Goal: Task Accomplishment & Management: Use online tool/utility

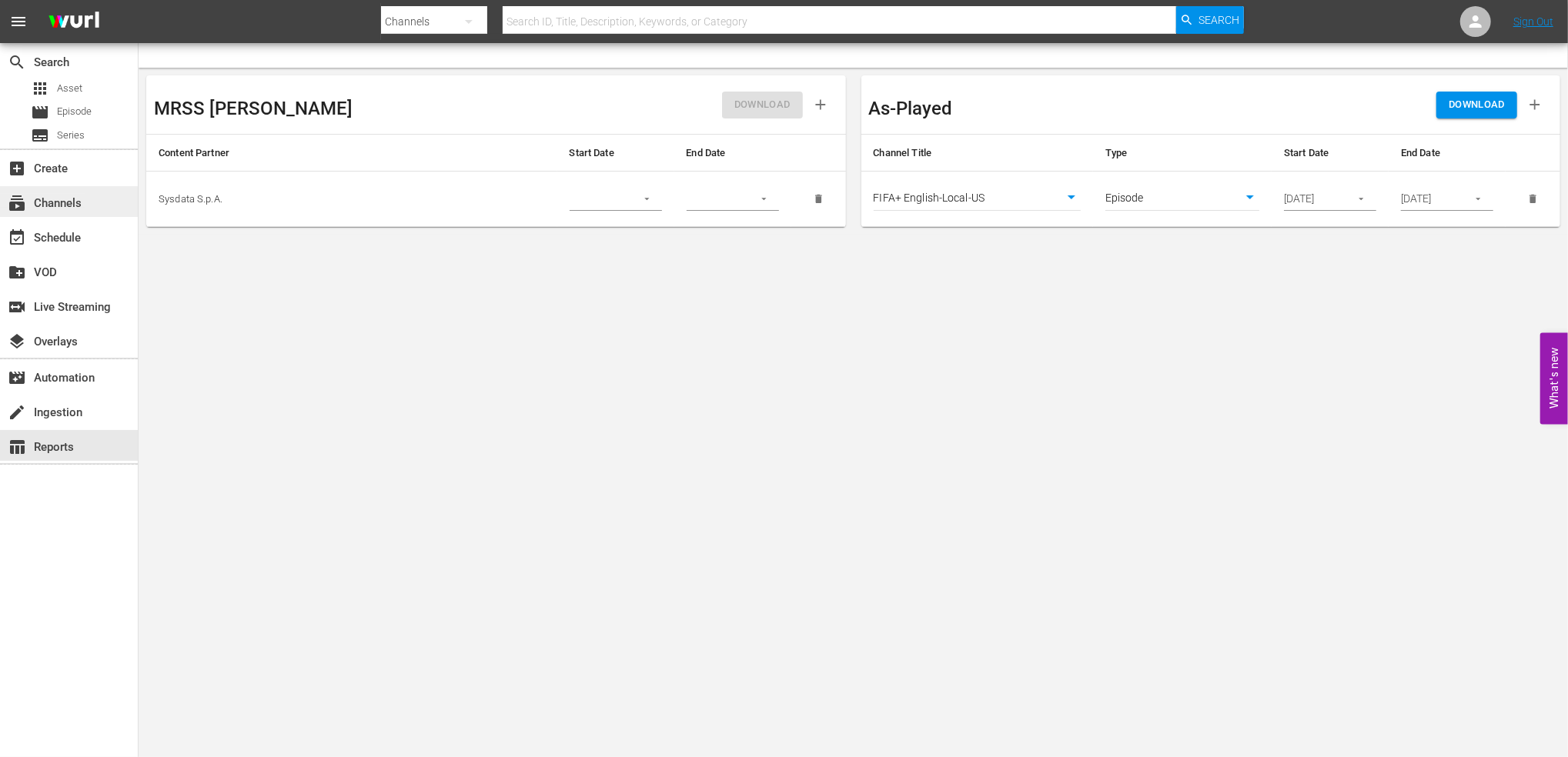
click at [76, 204] on div "subscriptions Channels" at bounding box center [43, 201] width 86 height 14
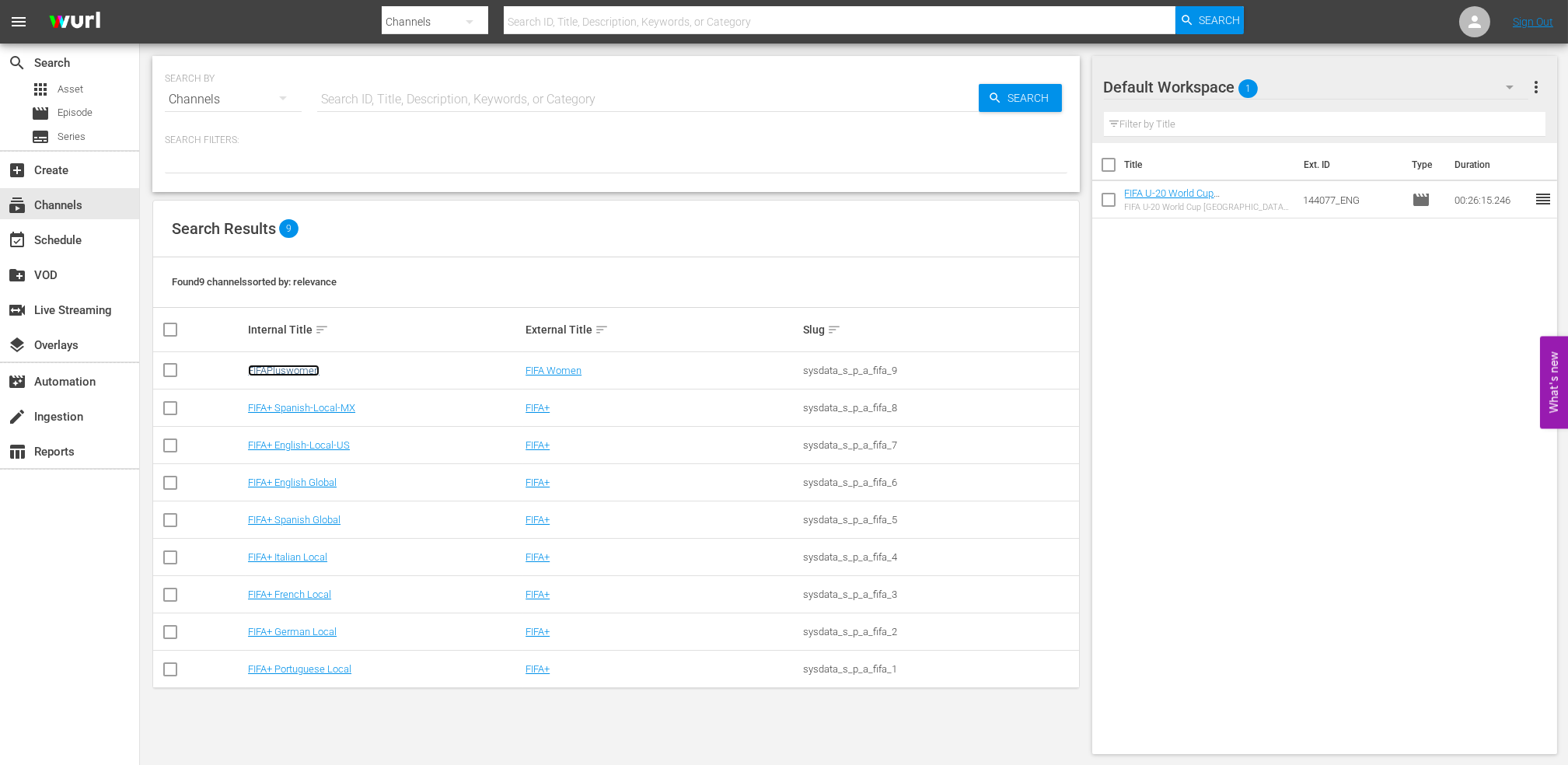
click at [283, 365] on link "FIFAPluswomen" at bounding box center [283, 370] width 72 height 11
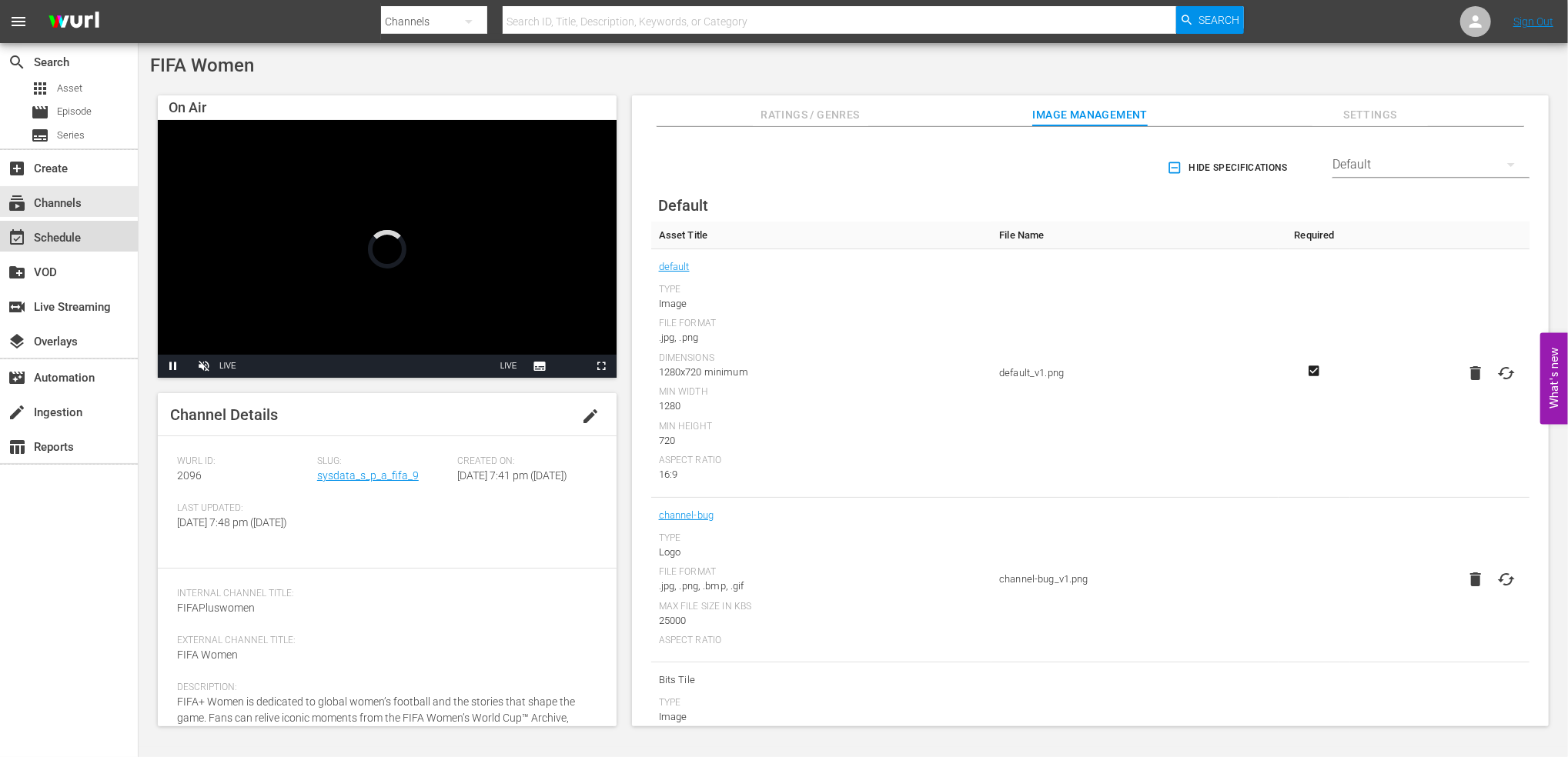
click at [67, 232] on div "event_available Schedule" at bounding box center [43, 235] width 86 height 14
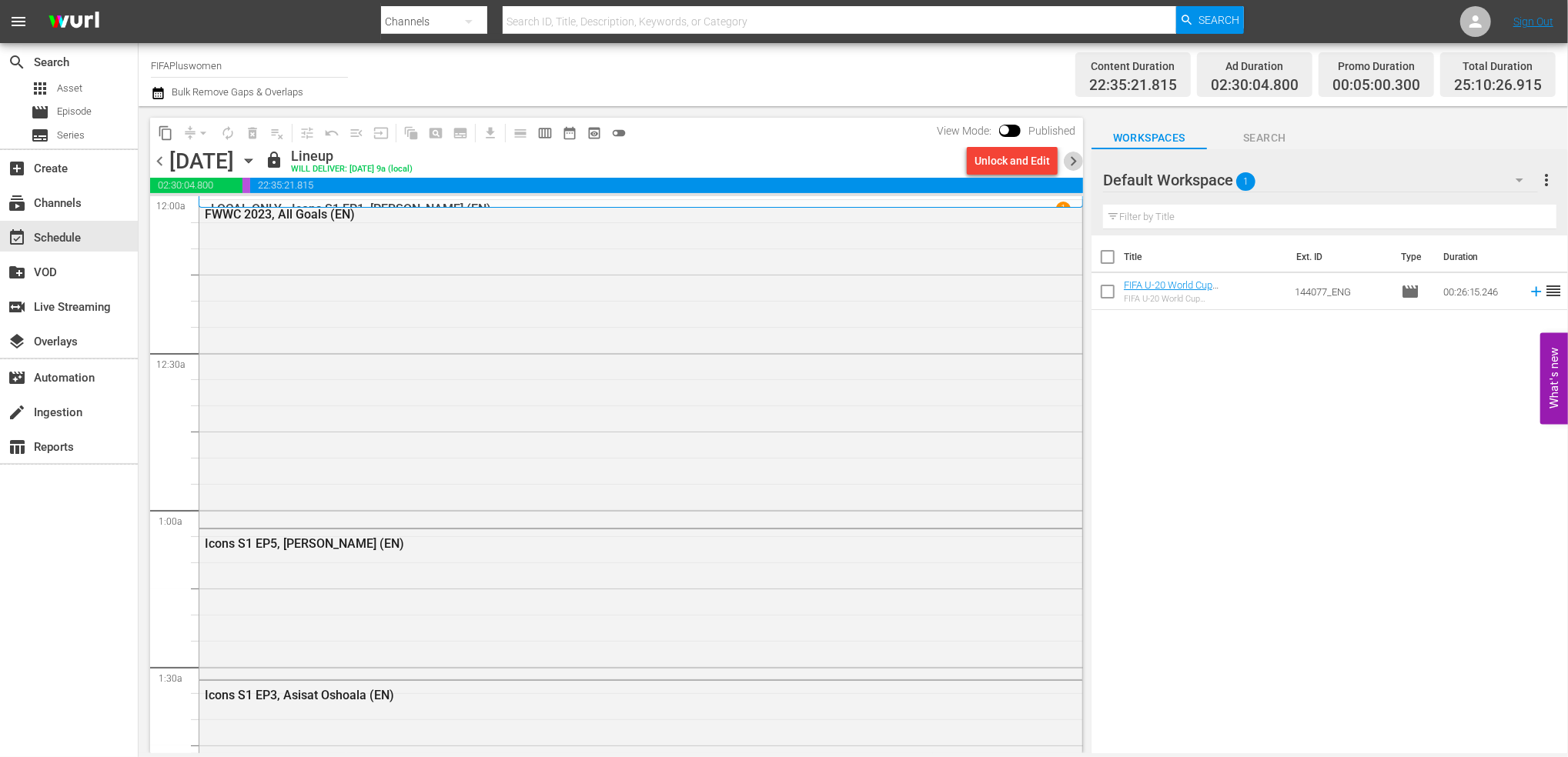
click at [1067, 161] on span "chevron_right" at bounding box center [1073, 161] width 19 height 19
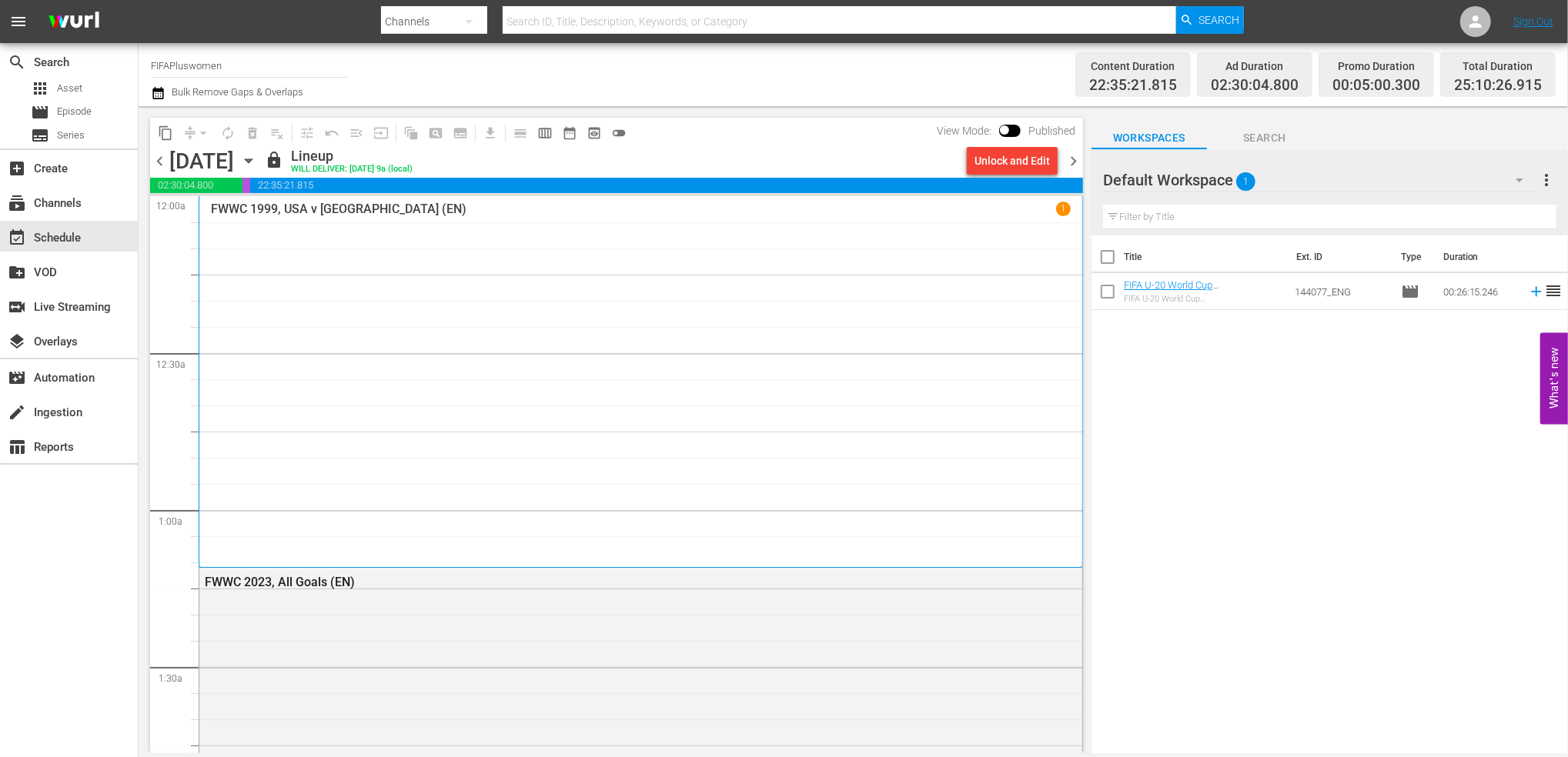
click at [1073, 162] on span "chevron_right" at bounding box center [1073, 161] width 19 height 19
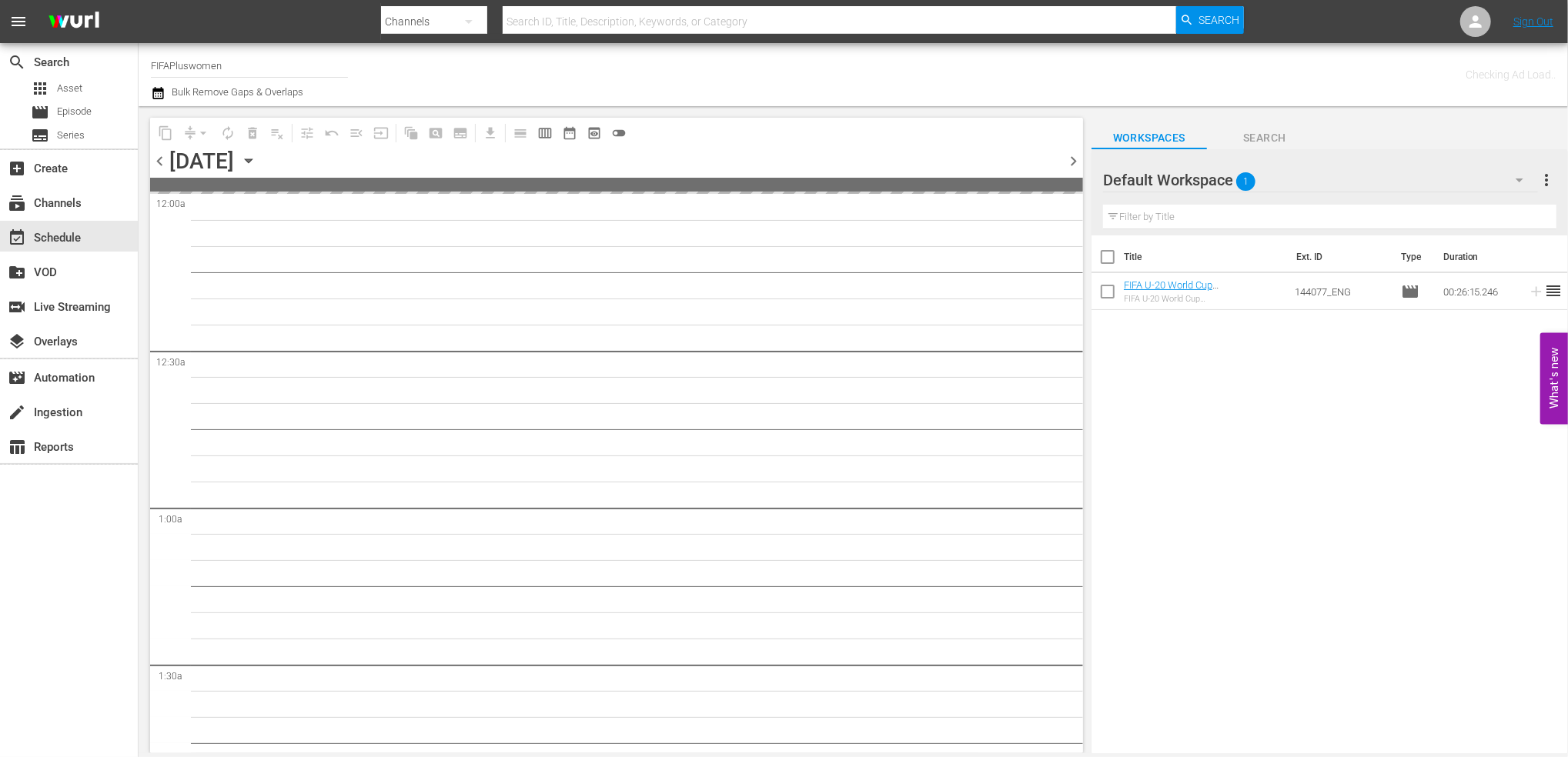
click at [1073, 162] on span "chevron_right" at bounding box center [1073, 161] width 19 height 19
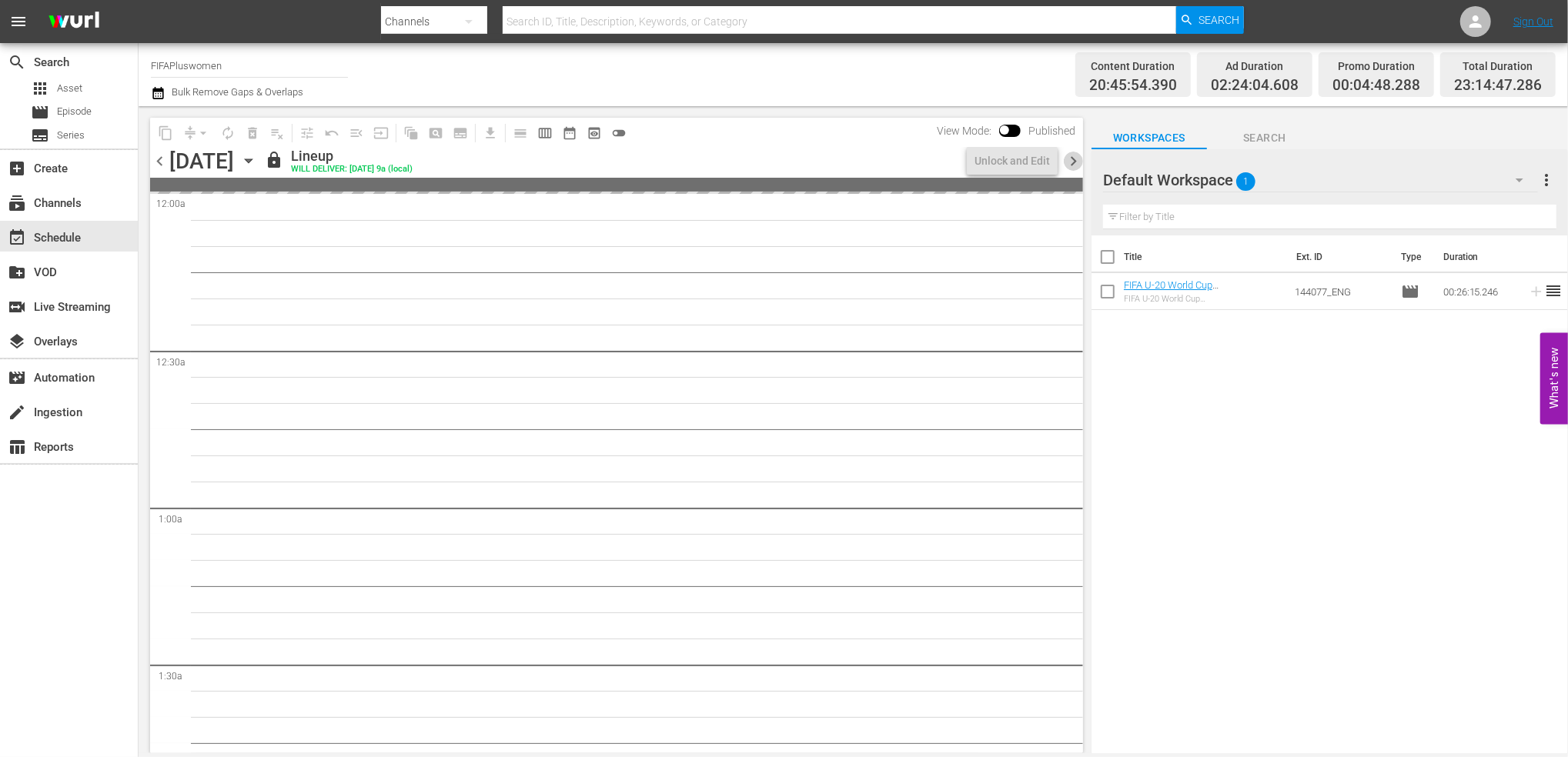
click at [1073, 162] on span "chevron_right" at bounding box center [1073, 161] width 19 height 19
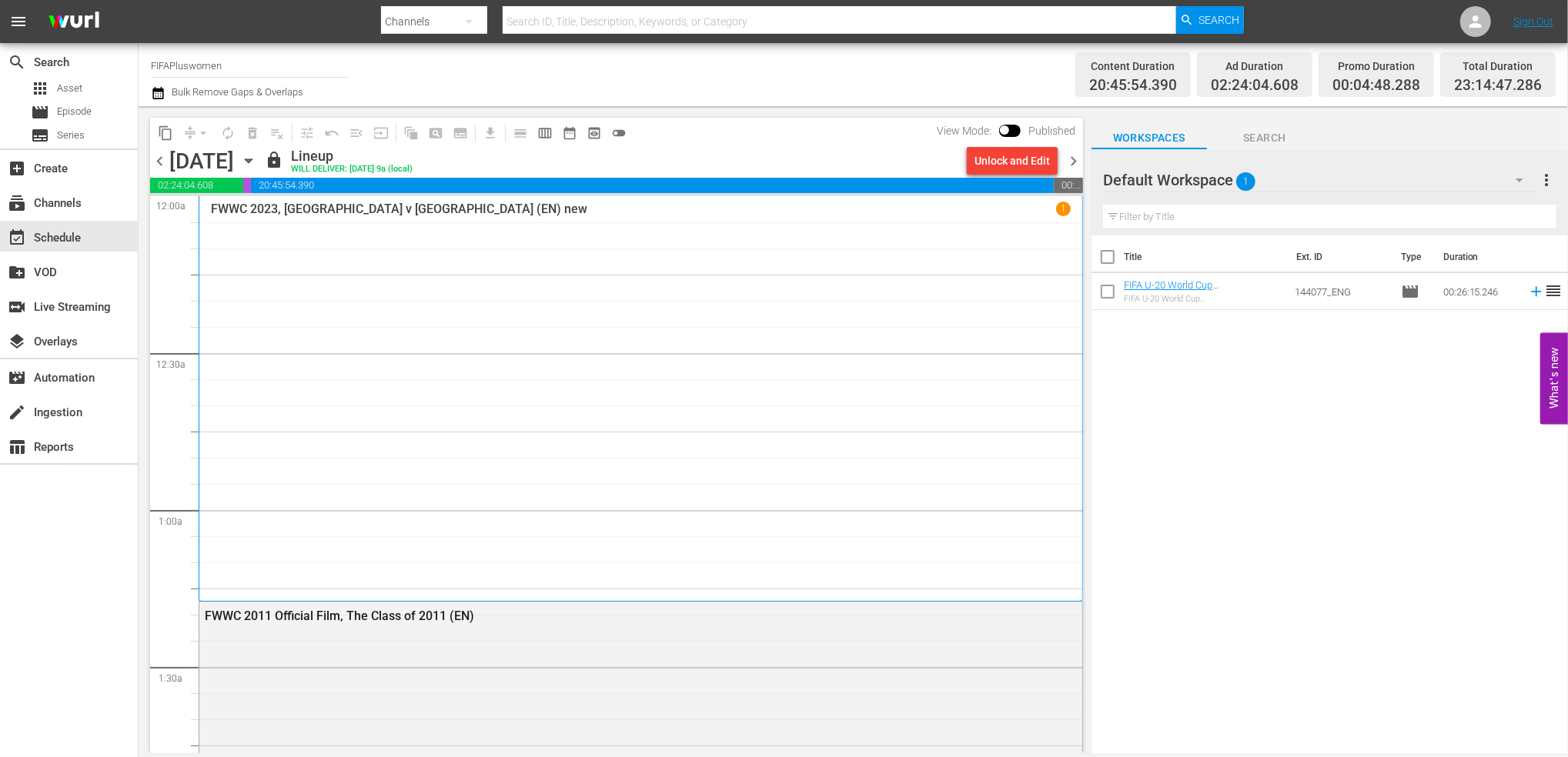
click at [1068, 159] on span "chevron_right" at bounding box center [1073, 161] width 19 height 19
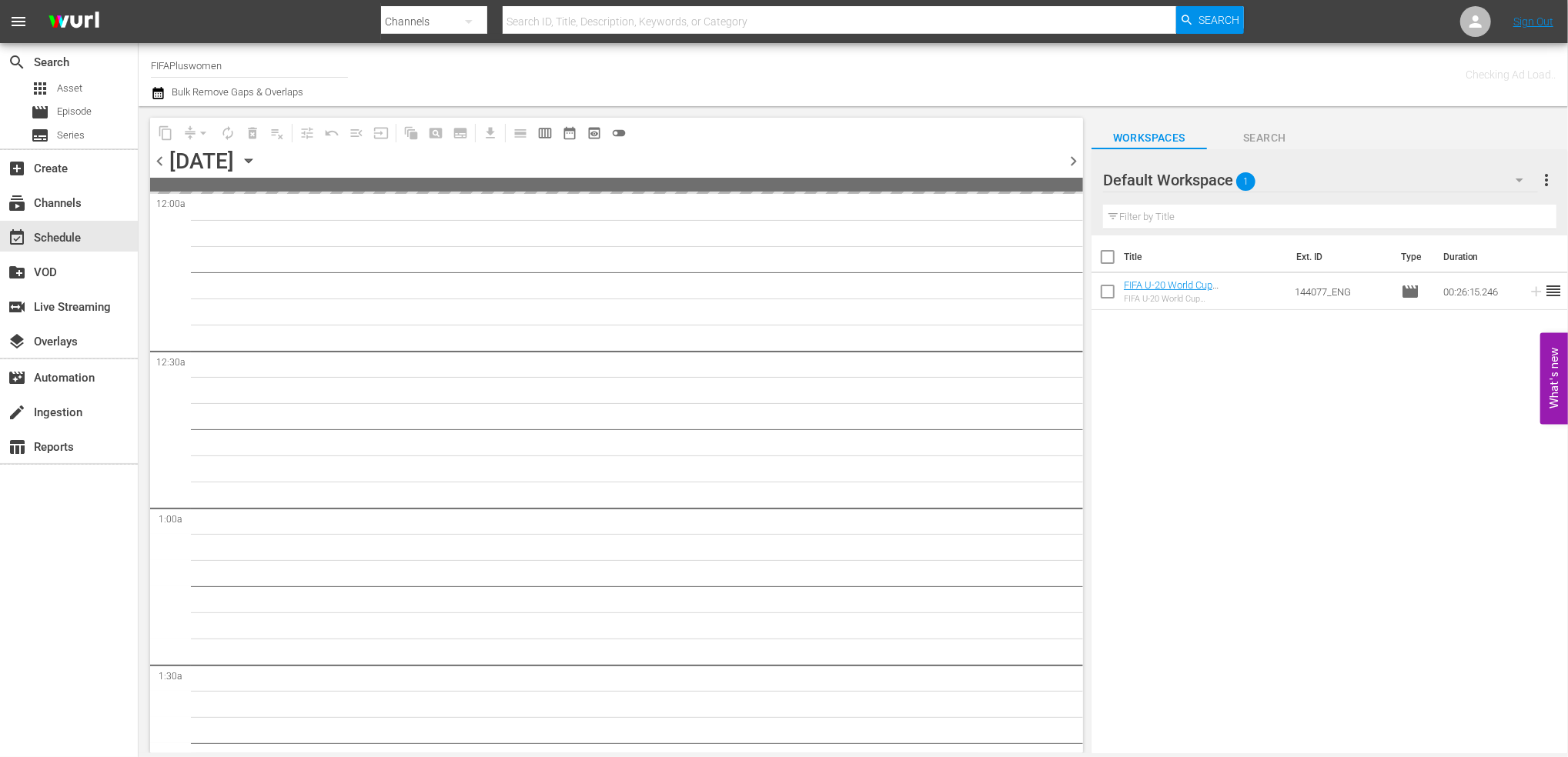
click at [1068, 159] on span "chevron_right" at bounding box center [1073, 161] width 19 height 19
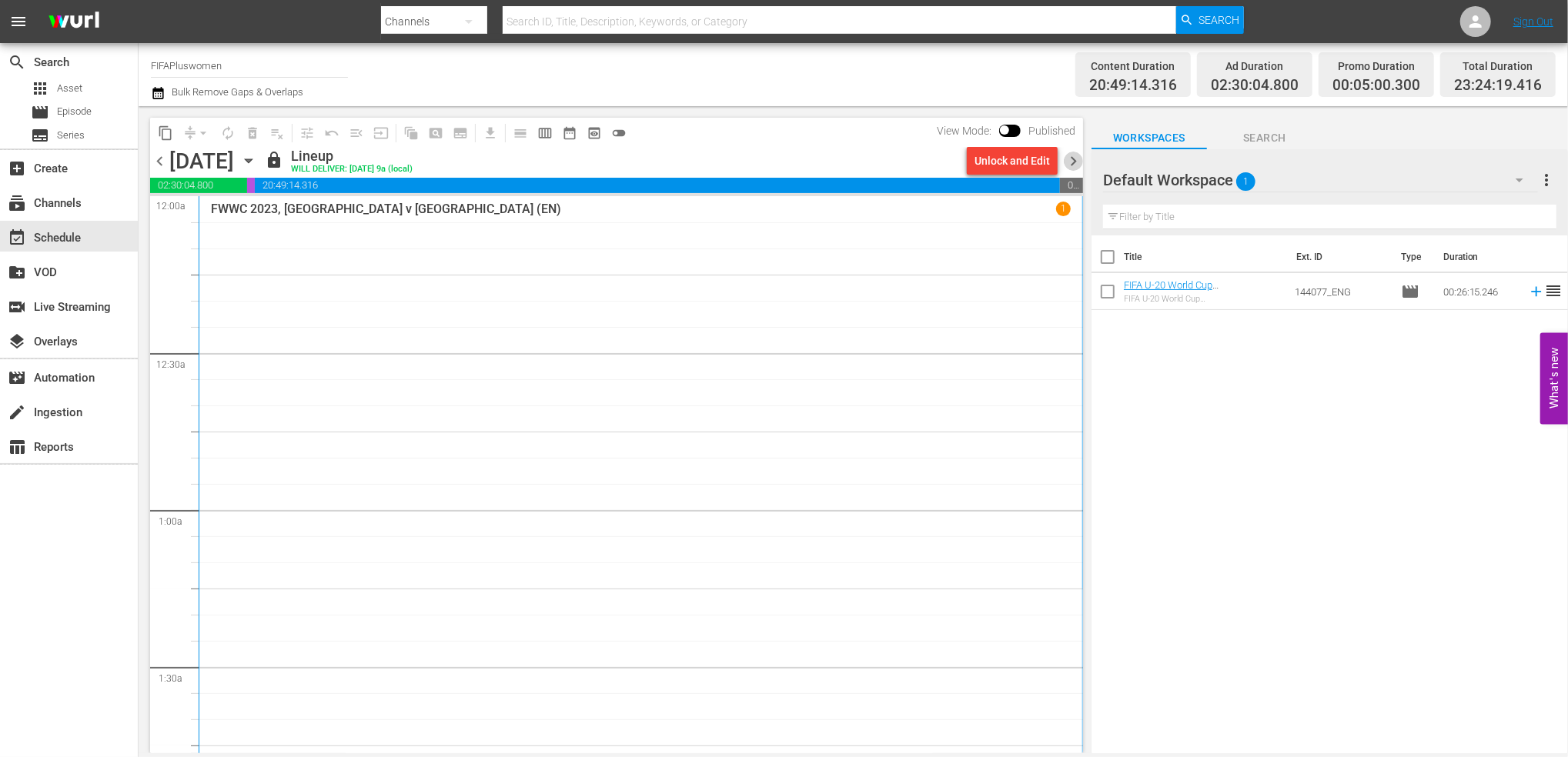
click at [1071, 154] on span "chevron_right" at bounding box center [1073, 161] width 19 height 19
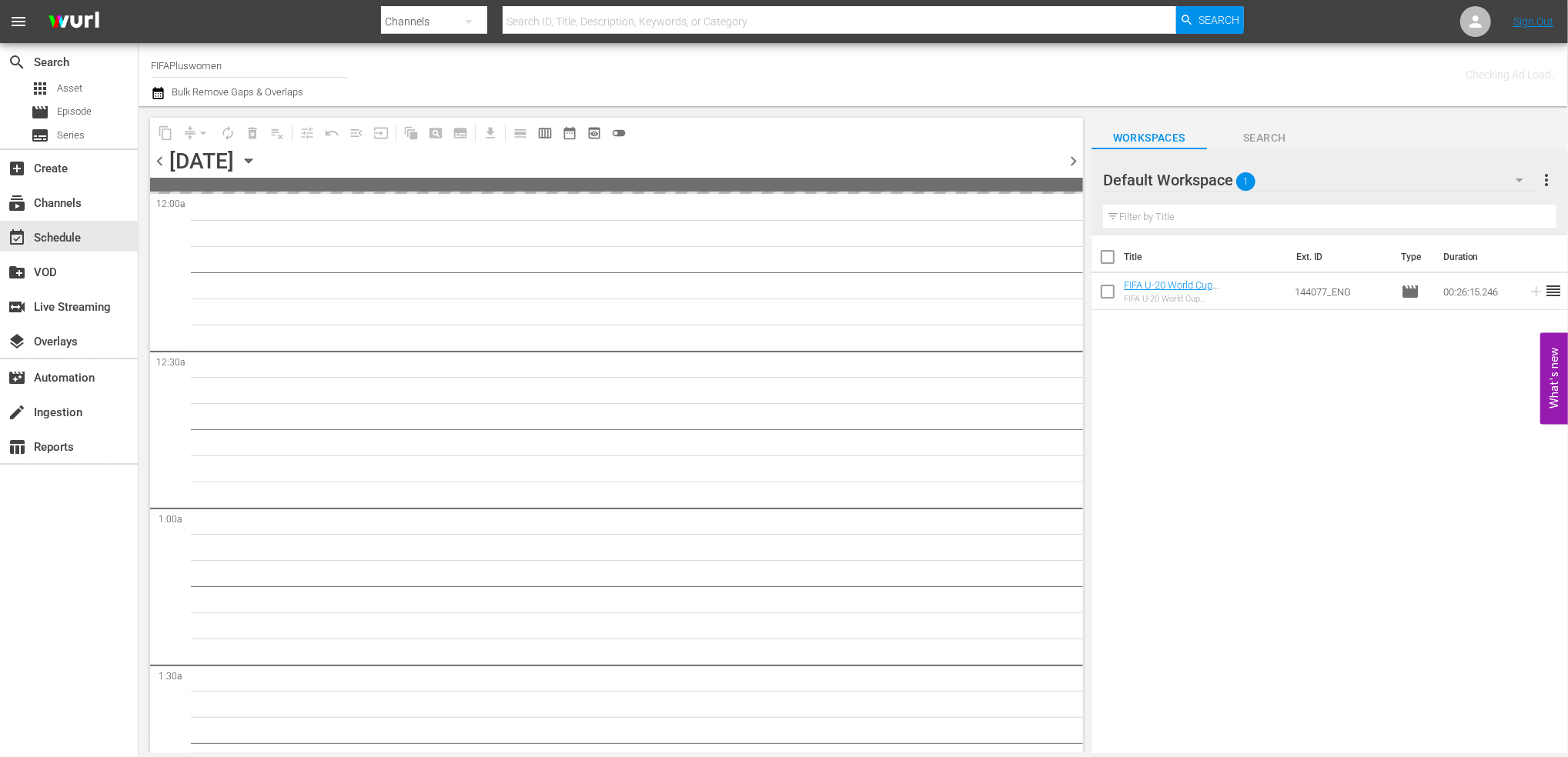
click at [1071, 154] on span "chevron_right" at bounding box center [1073, 161] width 19 height 19
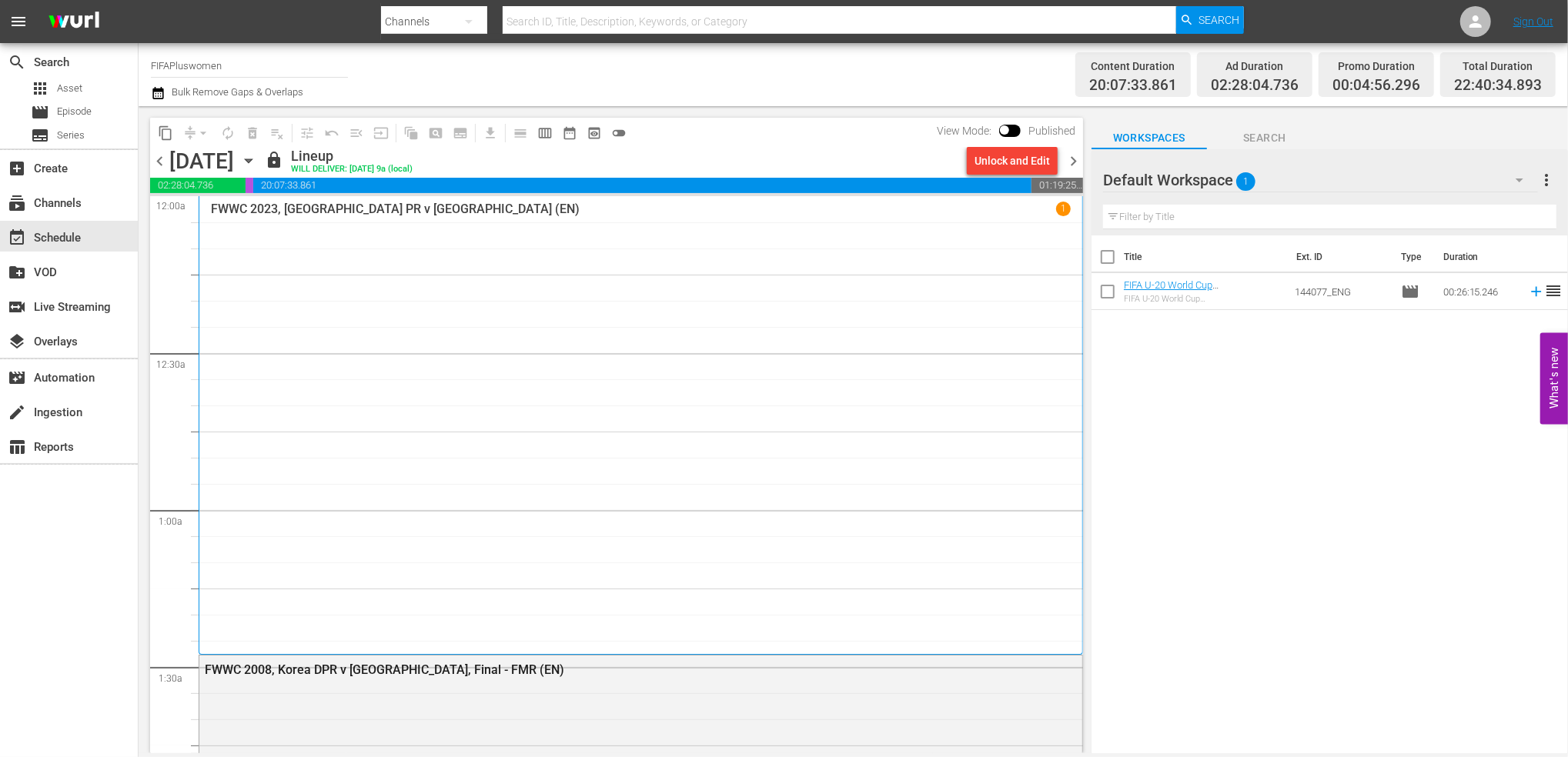
click at [1071, 154] on span "chevron_right" at bounding box center [1073, 161] width 19 height 19
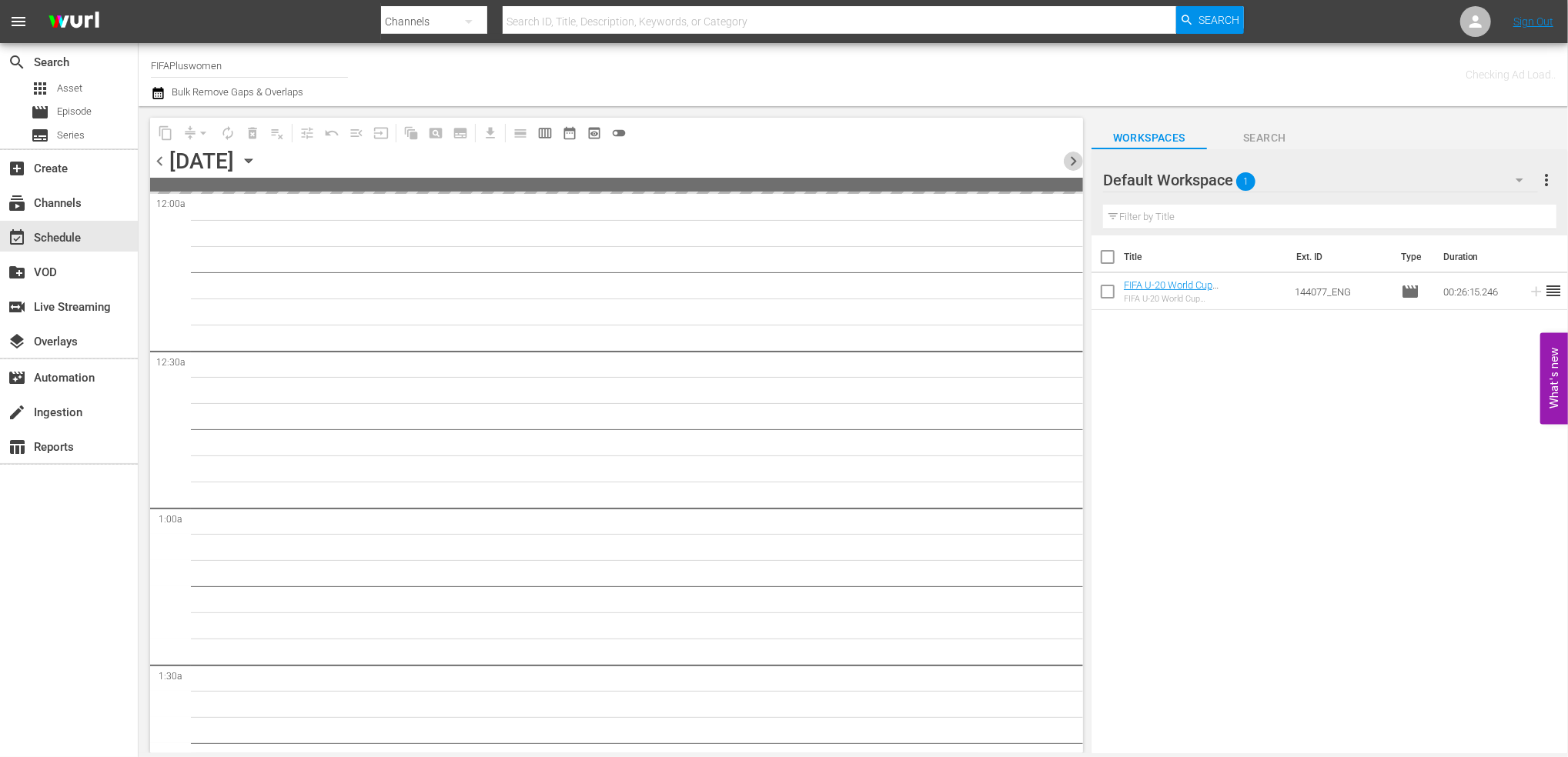
click at [1071, 154] on span "chevron_right" at bounding box center [1073, 161] width 19 height 19
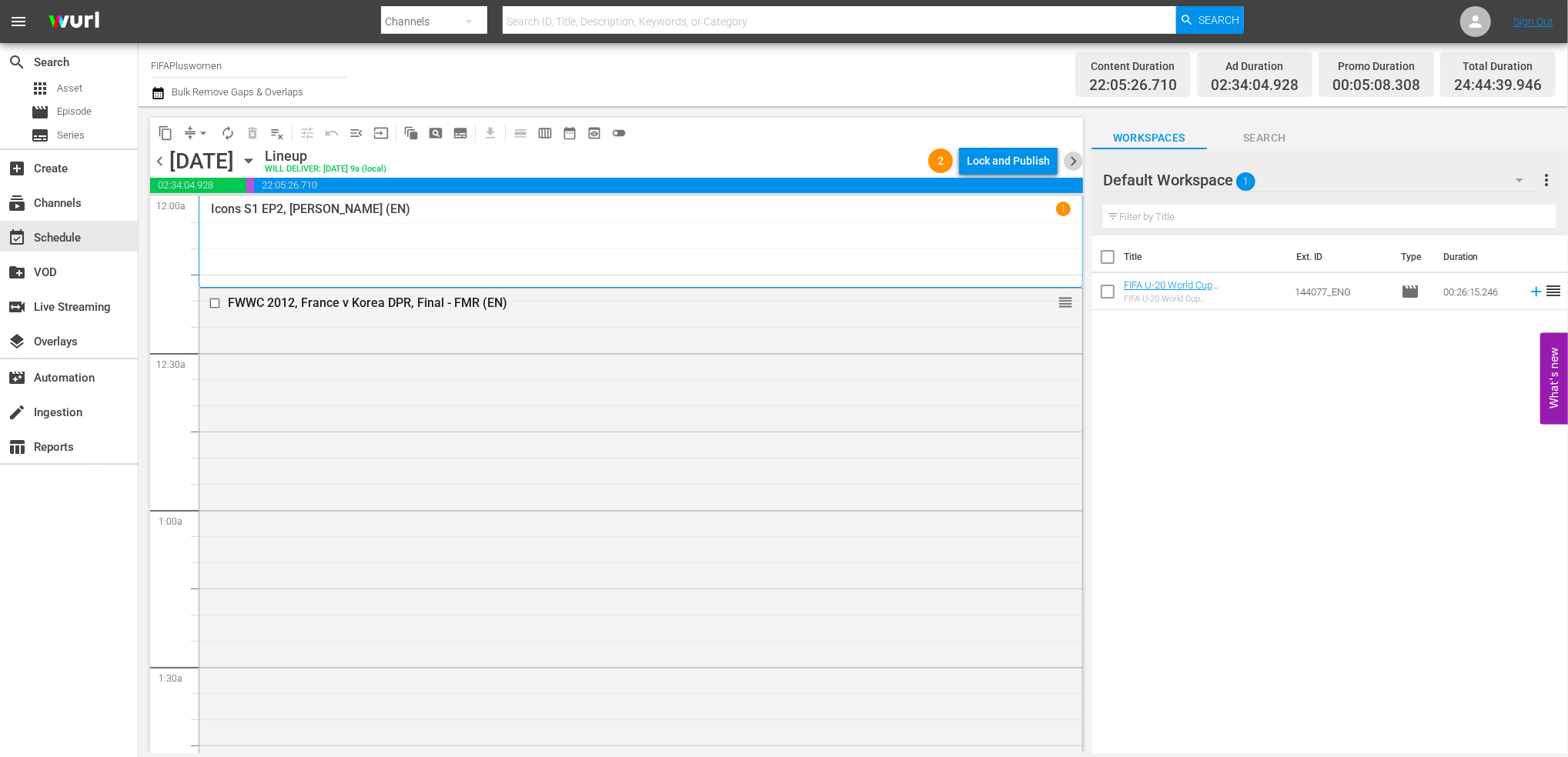
click at [1071, 156] on span "chevron_right" at bounding box center [1073, 161] width 19 height 19
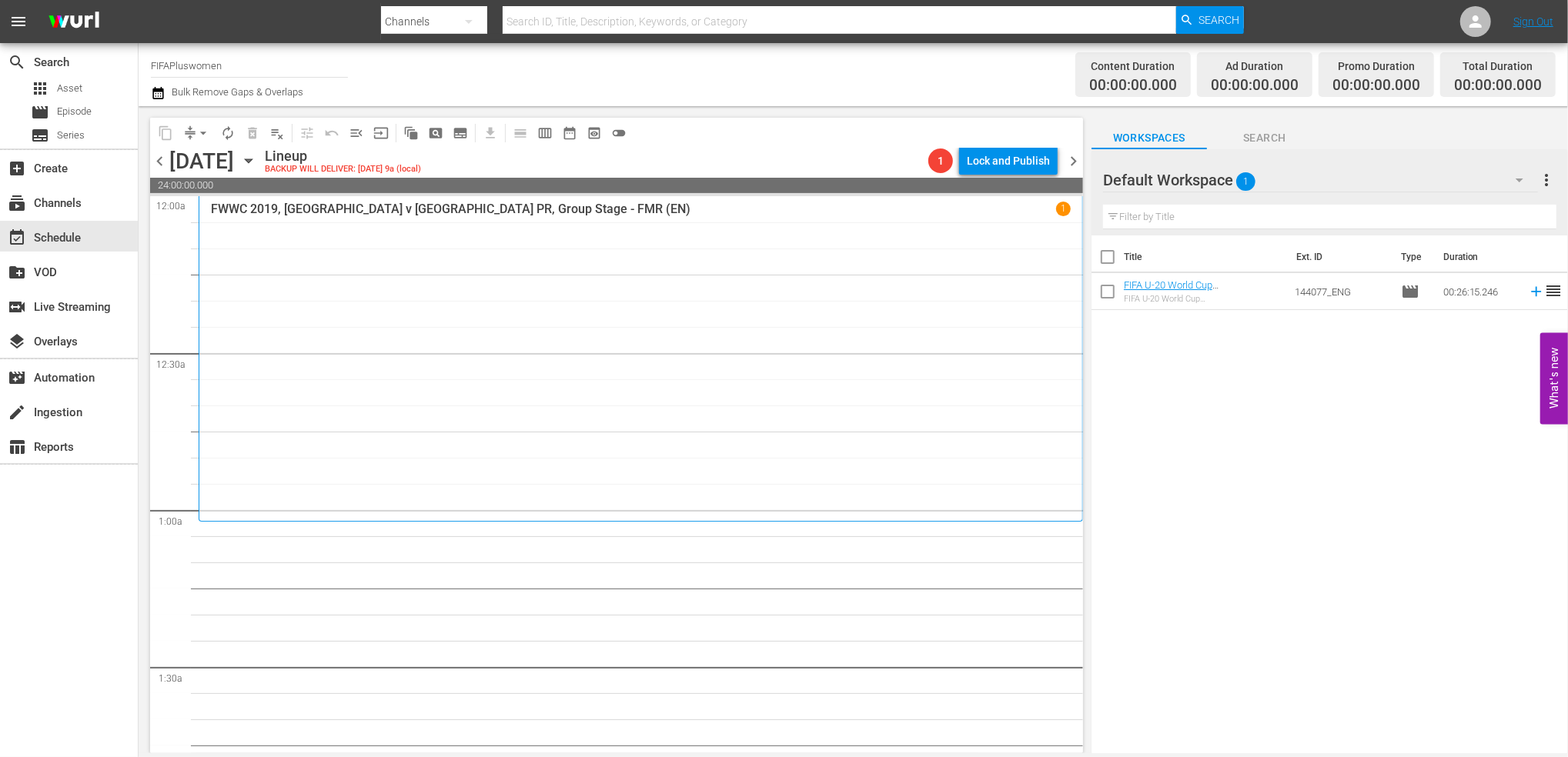
click at [162, 160] on span "chevron_left" at bounding box center [159, 161] width 19 height 19
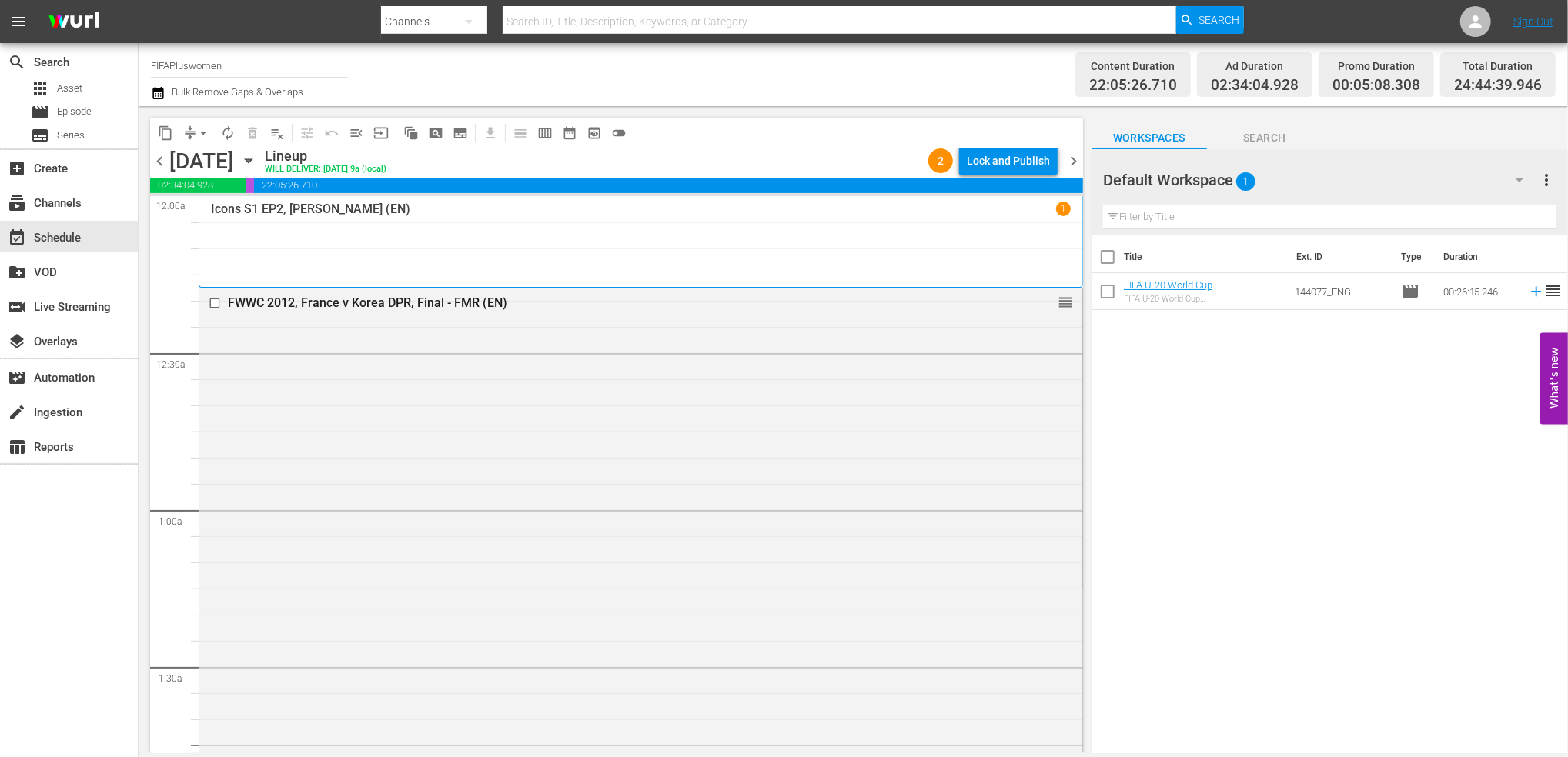
click at [161, 162] on span "chevron_left" at bounding box center [159, 161] width 19 height 19
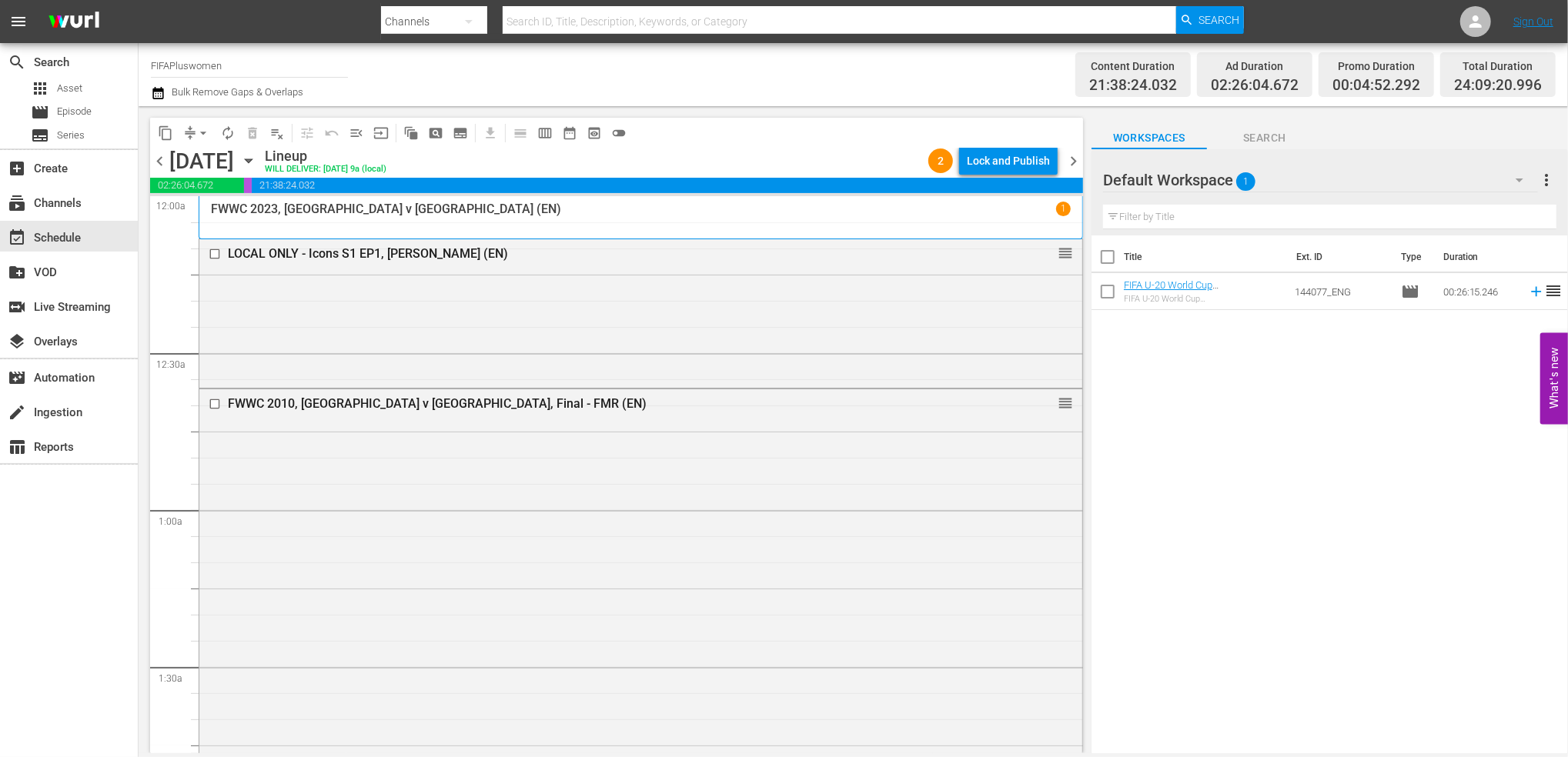
click at [158, 162] on span "chevron_left" at bounding box center [159, 161] width 19 height 19
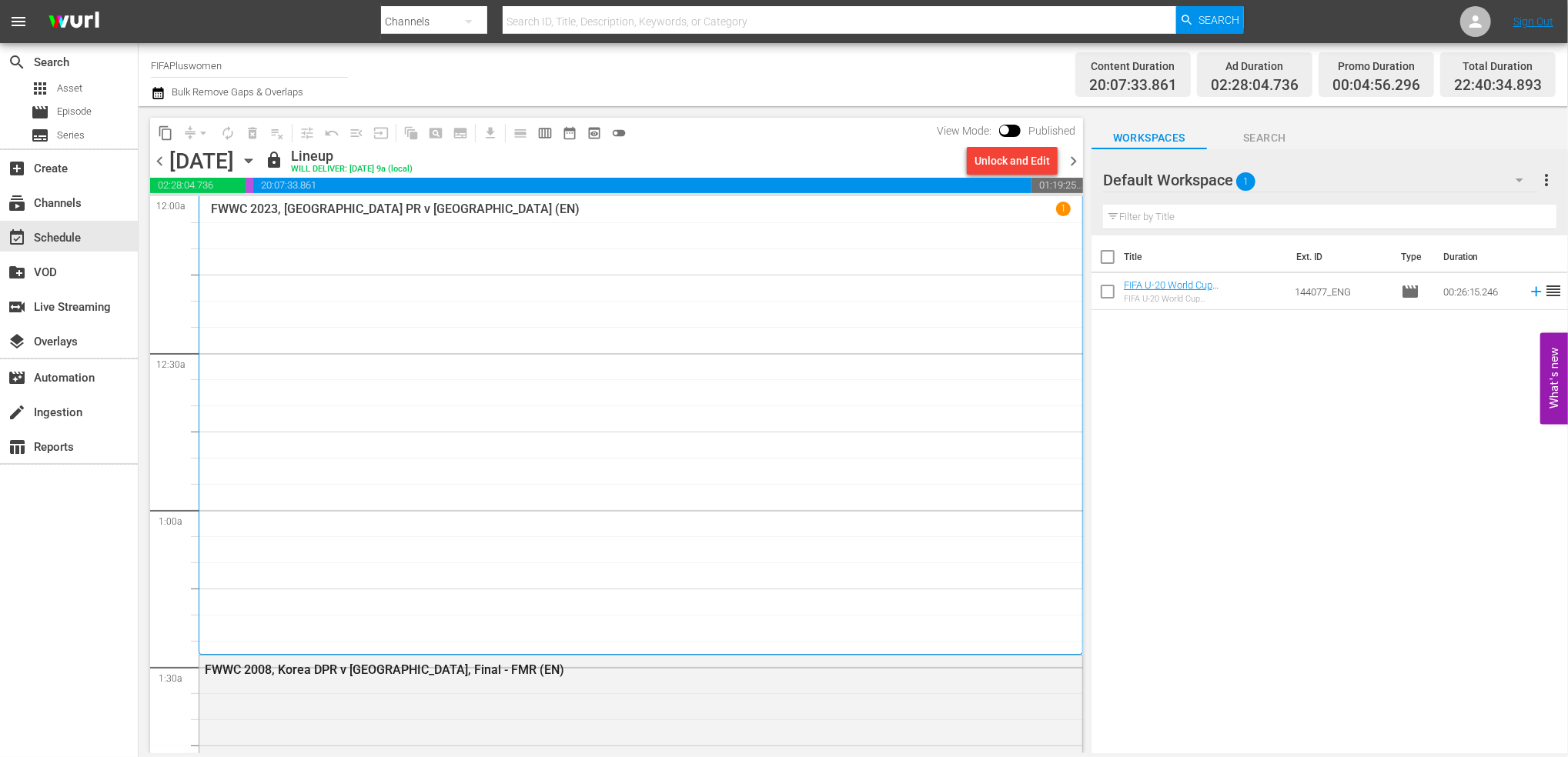
click at [1069, 167] on span "chevron_right" at bounding box center [1073, 161] width 19 height 19
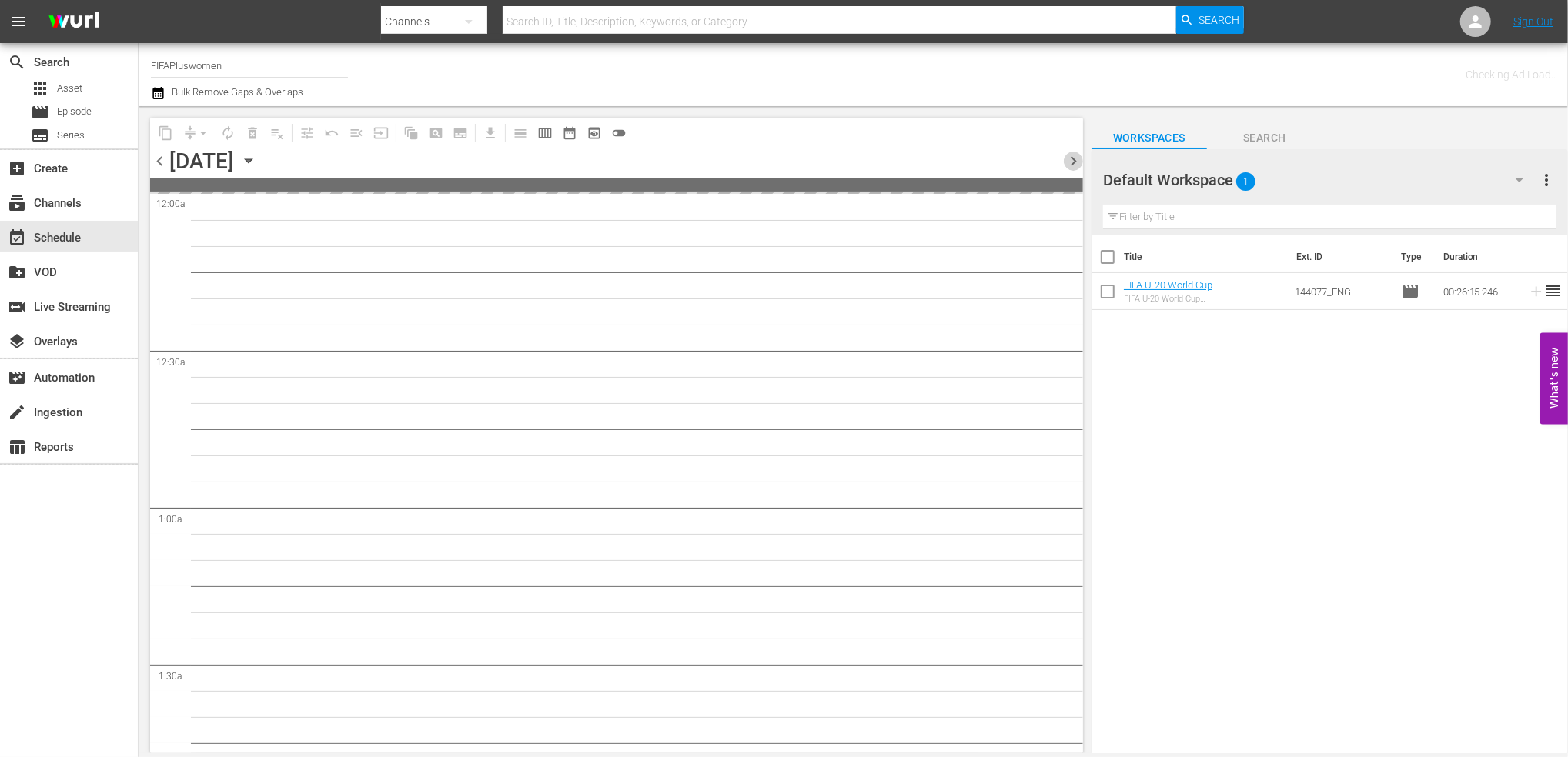
click at [1069, 167] on span "chevron_right" at bounding box center [1073, 161] width 19 height 19
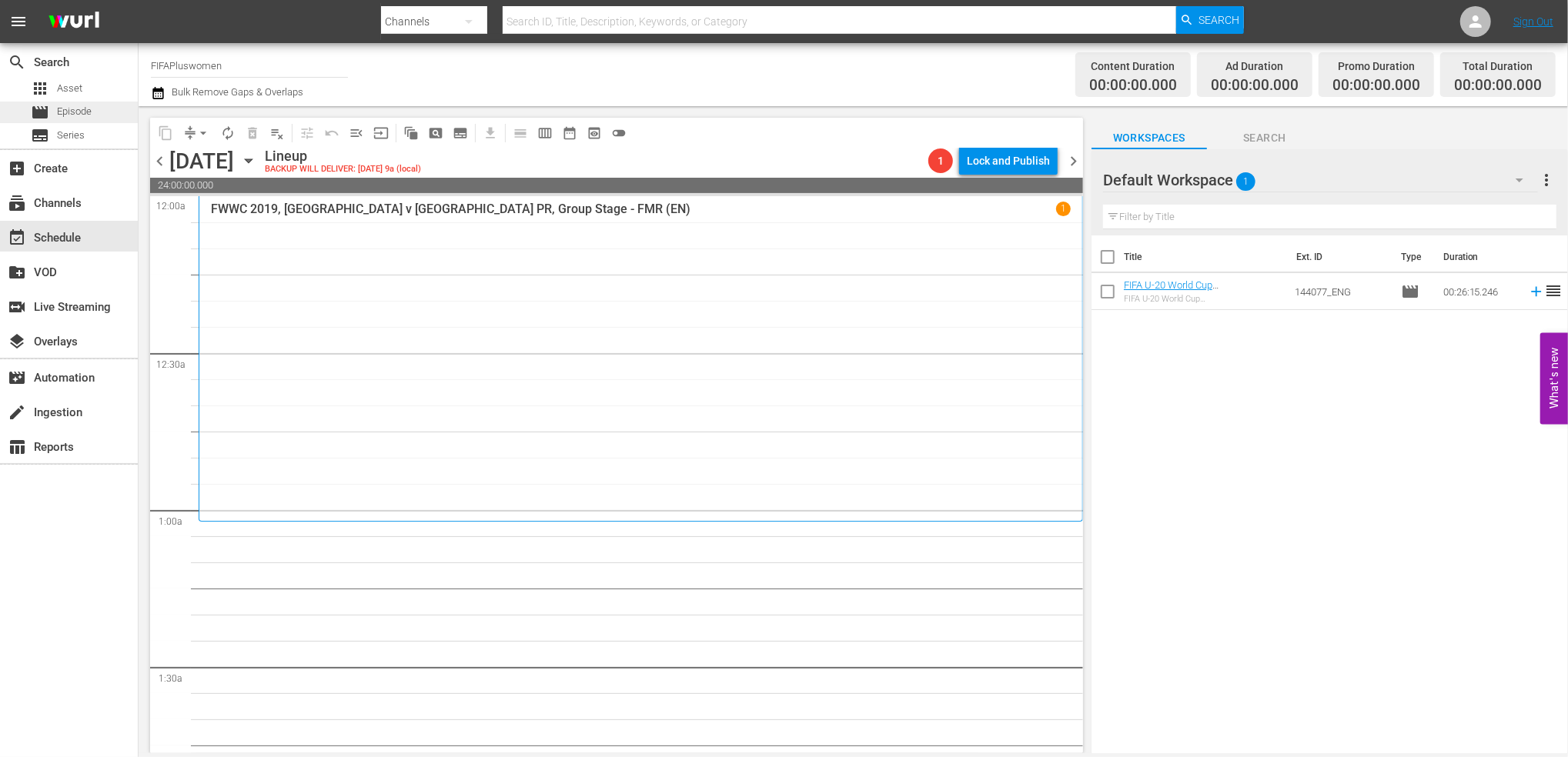
click at [90, 111] on span "Episode" at bounding box center [74, 111] width 34 height 15
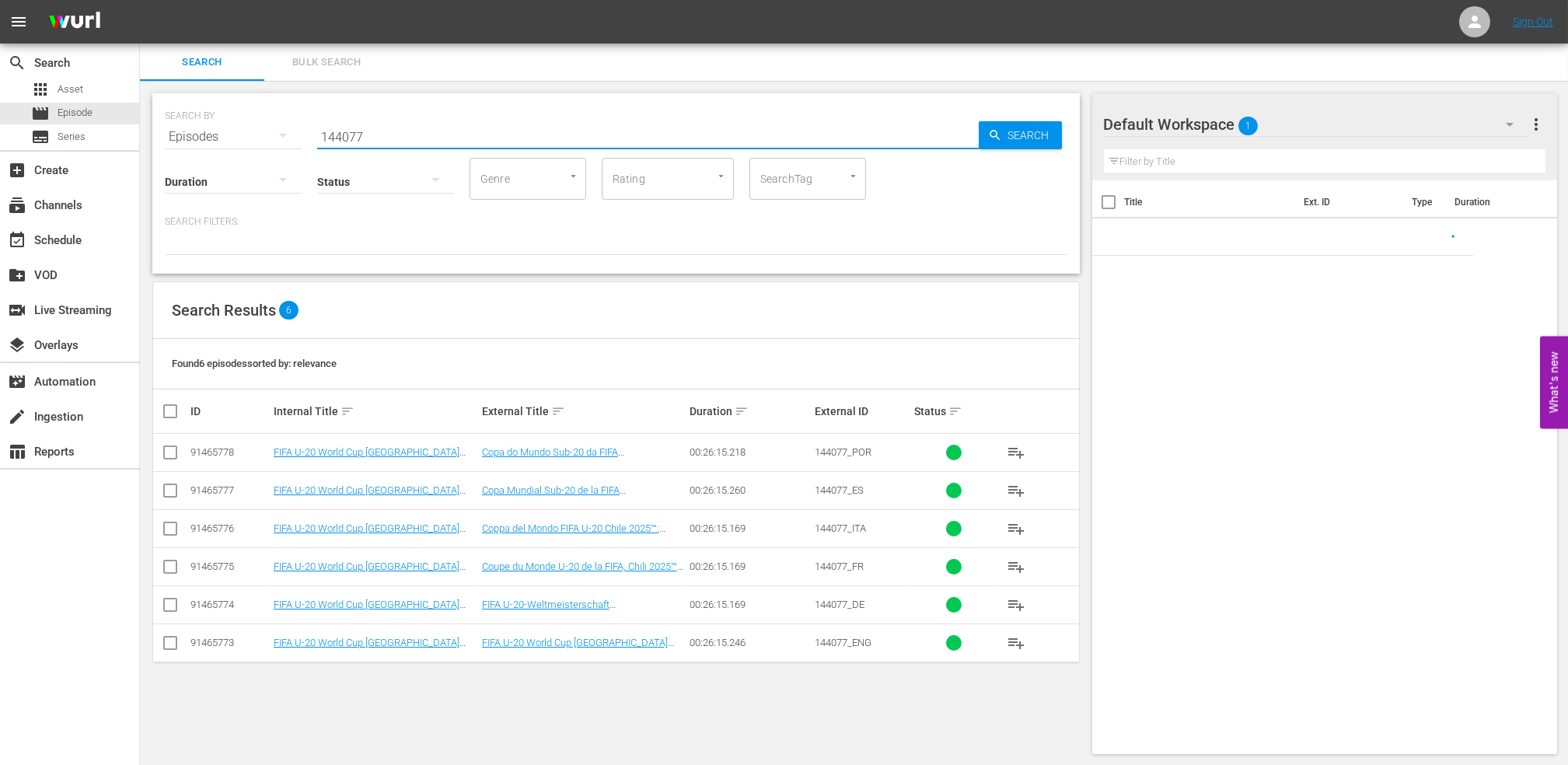
click at [270, 132] on div "SEARCH BY Search By Episodes Search ID, Title, Description, Keywords, or Catego…" at bounding box center [616, 128] width 903 height 56
paste input "Japan v [GEOGRAPHIC_DATA] | Final | FIFA U17 World Cup [GEOGRAPHIC_DATA] 2014™ …"
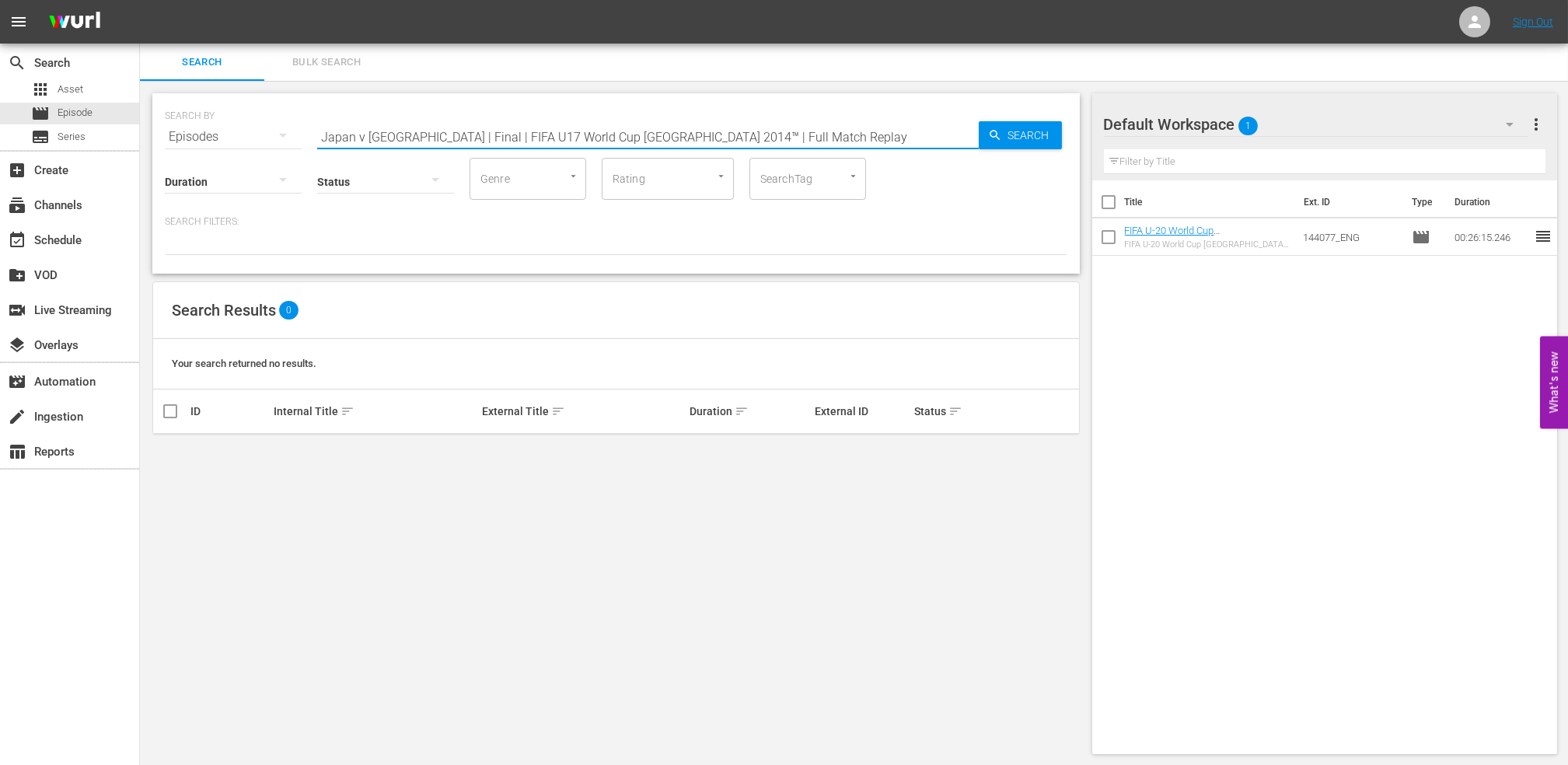
click at [780, 138] on input "Japan v [GEOGRAPHIC_DATA] | Final | FIFA U17 World Cup [GEOGRAPHIC_DATA] 2014™ …" at bounding box center [648, 137] width 661 height 37
type input "Japan v [GEOGRAPHIC_DATA] | Final | FIFA U17 World Cup [GEOGRAPHIC_DATA] 2014™ …"
click at [1109, 239] on input "checkbox" at bounding box center [1109, 240] width 33 height 33
checkbox input "true"
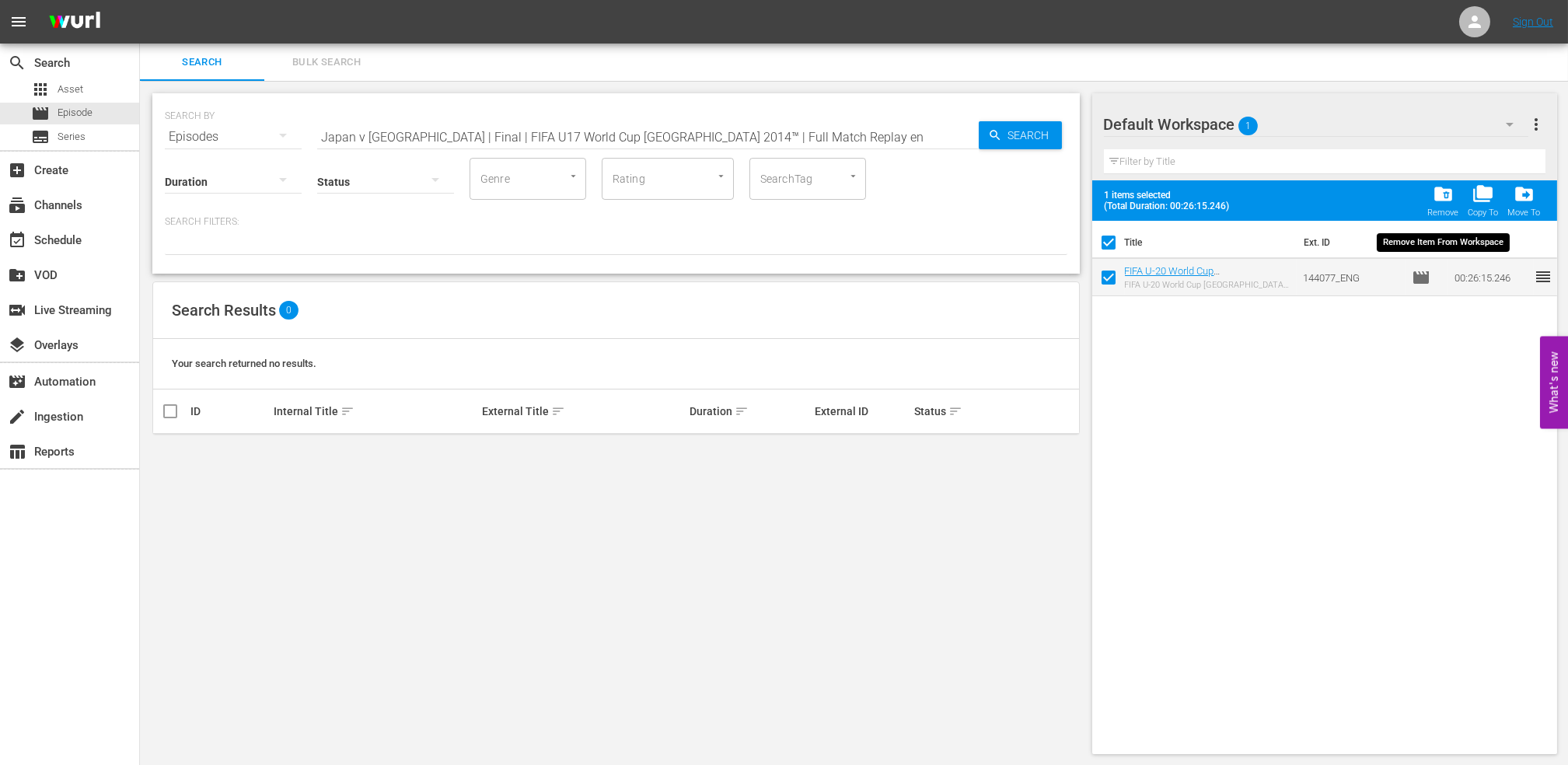
click at [1430, 198] on div "folder_delete Remove" at bounding box center [1442, 200] width 31 height 35
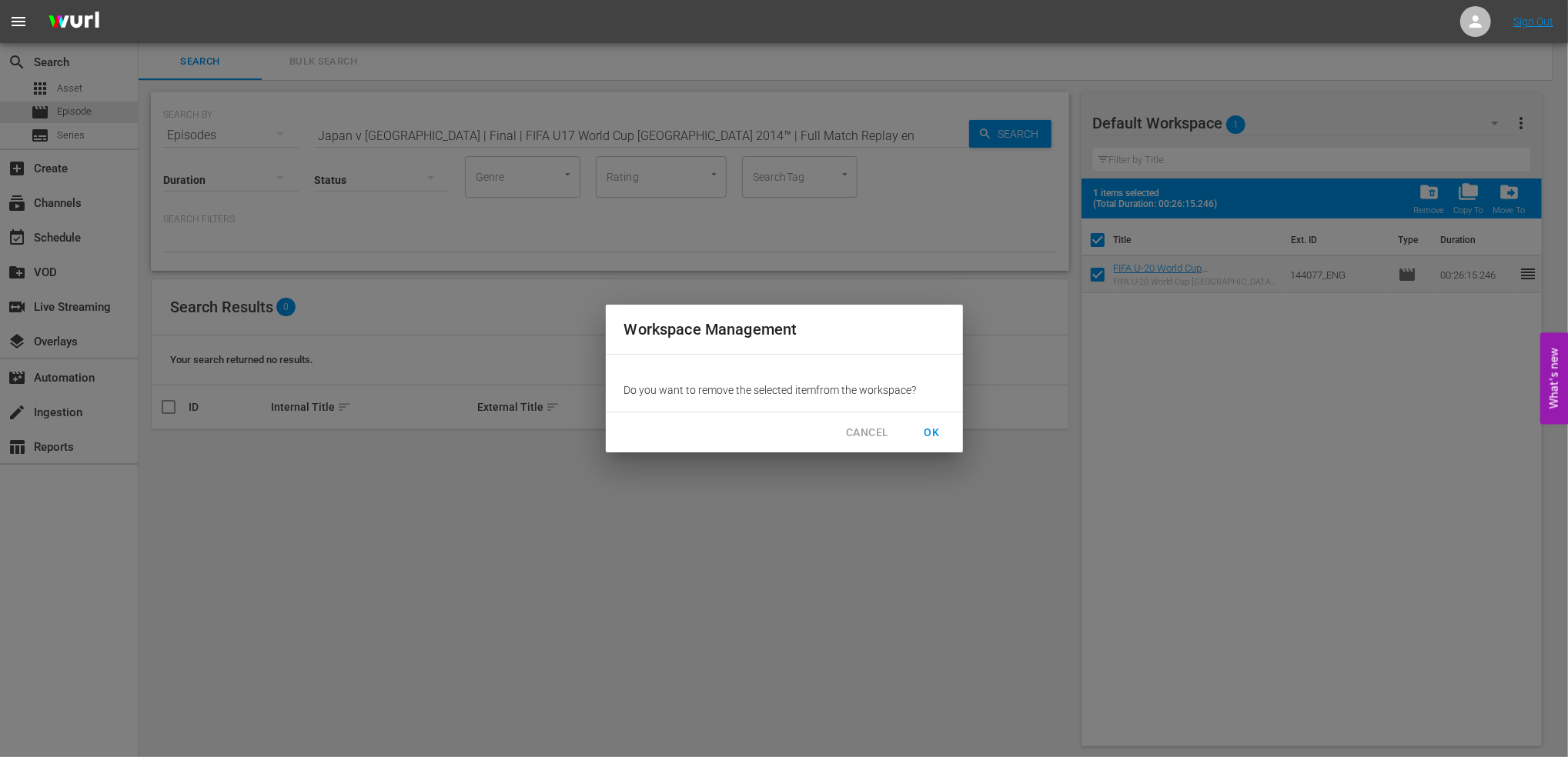
click at [931, 428] on span "OK" at bounding box center [932, 433] width 25 height 19
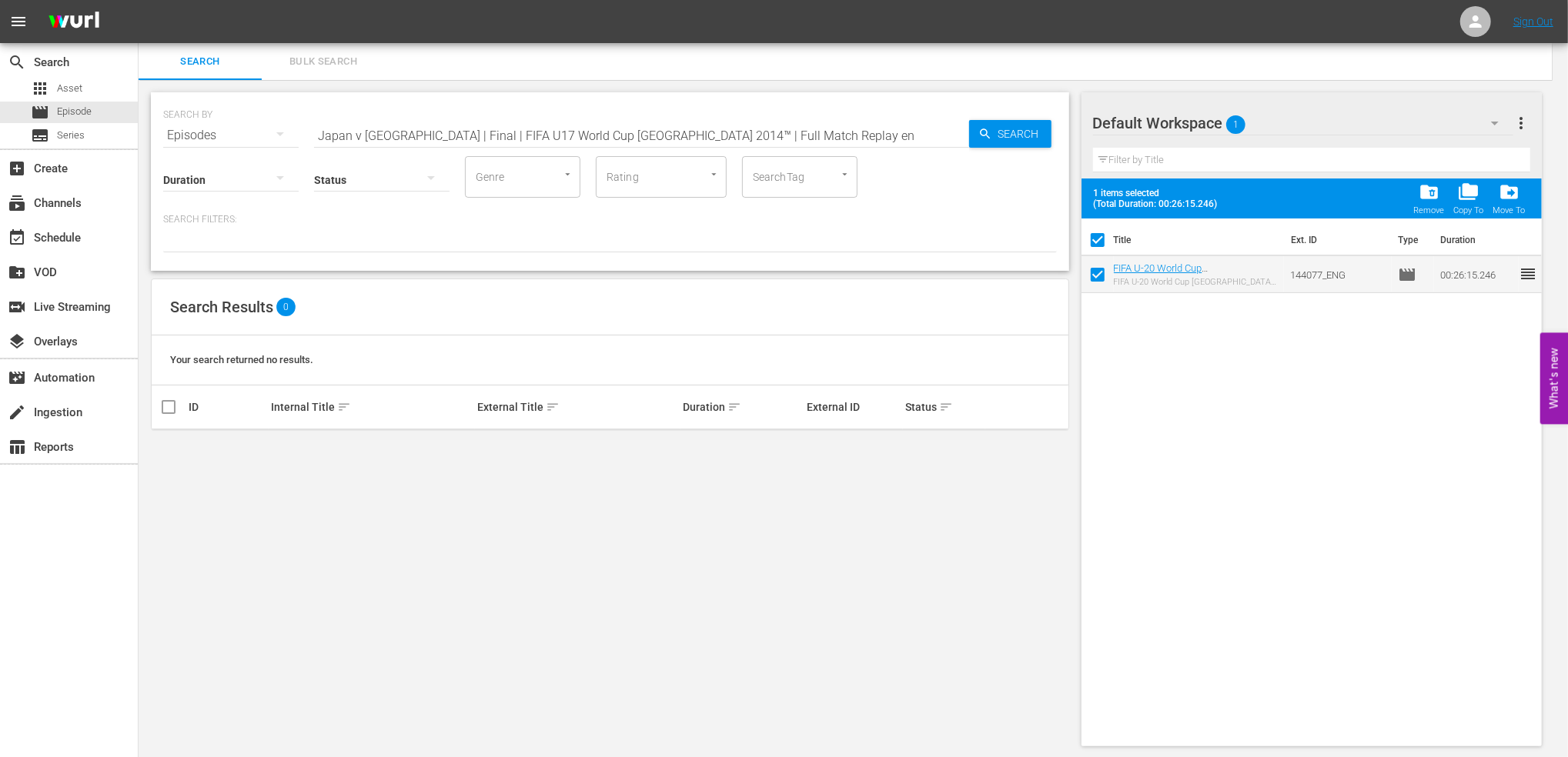
checkbox input "false"
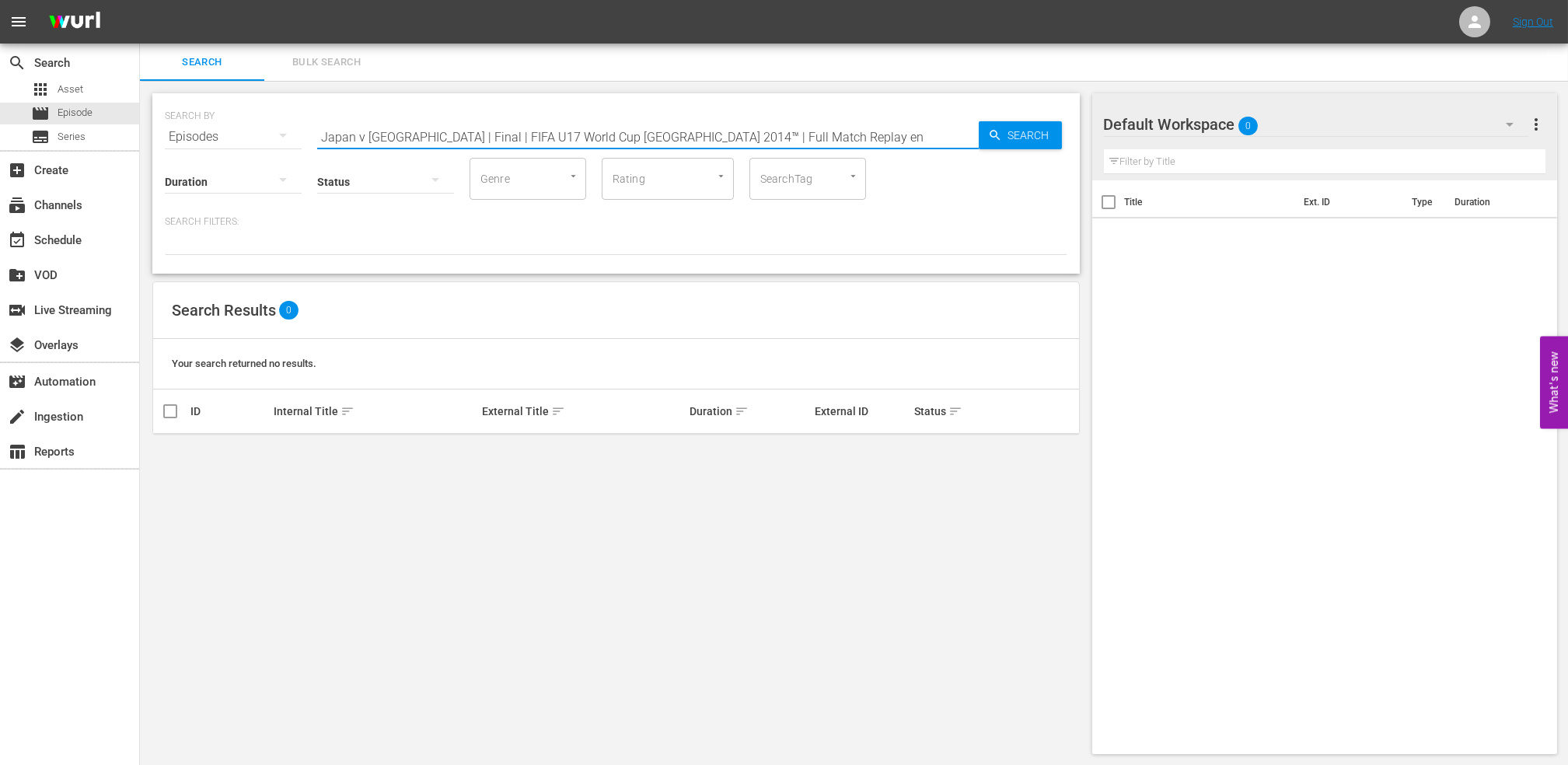
drag, startPoint x: 756, startPoint y: 139, endPoint x: 405, endPoint y: 134, distance: 351.0
click at [405, 134] on input "Japan v [GEOGRAPHIC_DATA] | Final | FIFA U17 World Cup [GEOGRAPHIC_DATA] 2014™ …" at bounding box center [648, 137] width 661 height 37
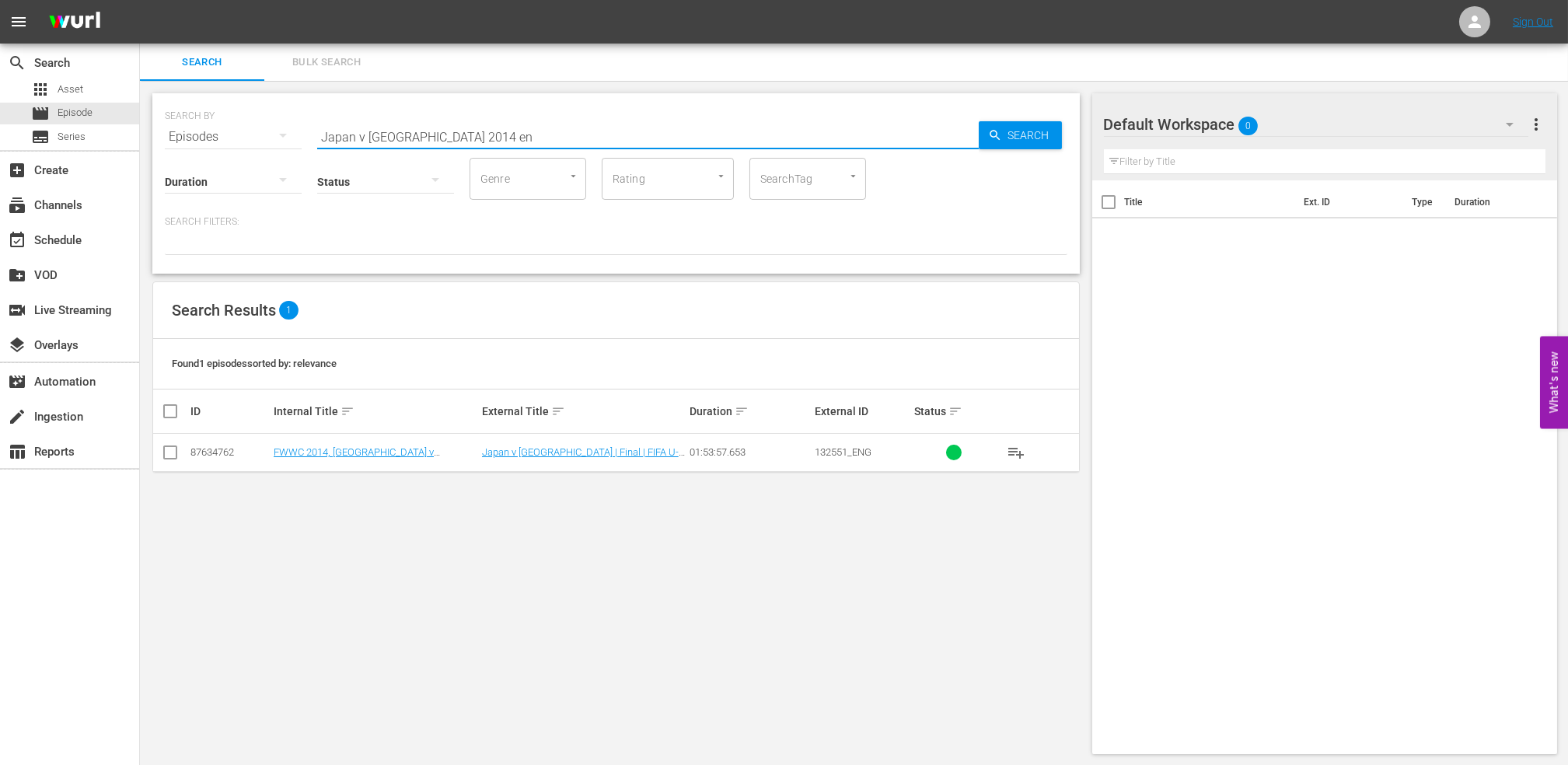
type input "Japan v [GEOGRAPHIC_DATA] 2014 en"
click at [174, 450] on input "checkbox" at bounding box center [170, 455] width 19 height 19
checkbox input "true"
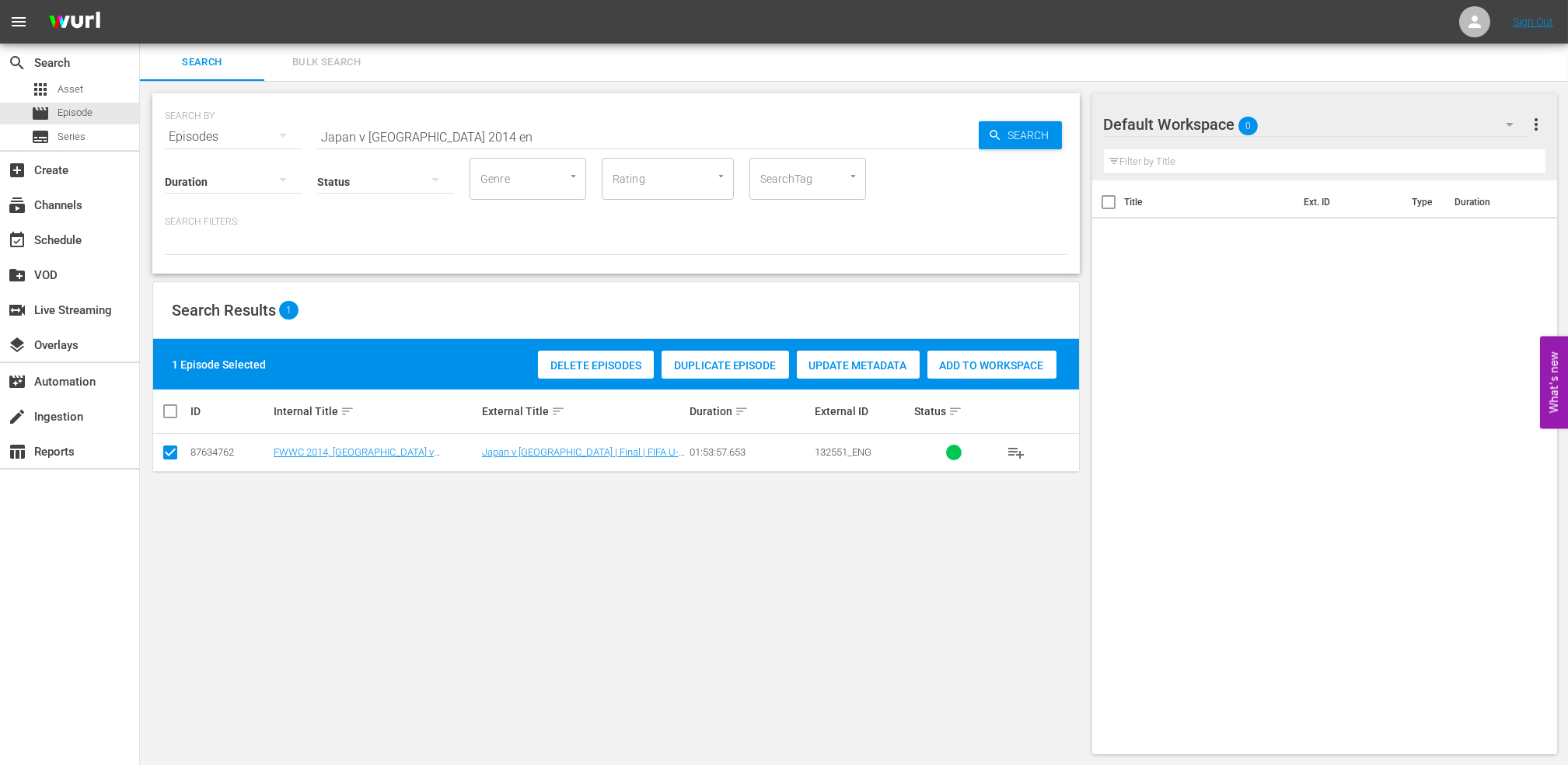
click at [1005, 360] on span "Add to Workspace" at bounding box center [992, 365] width 129 height 12
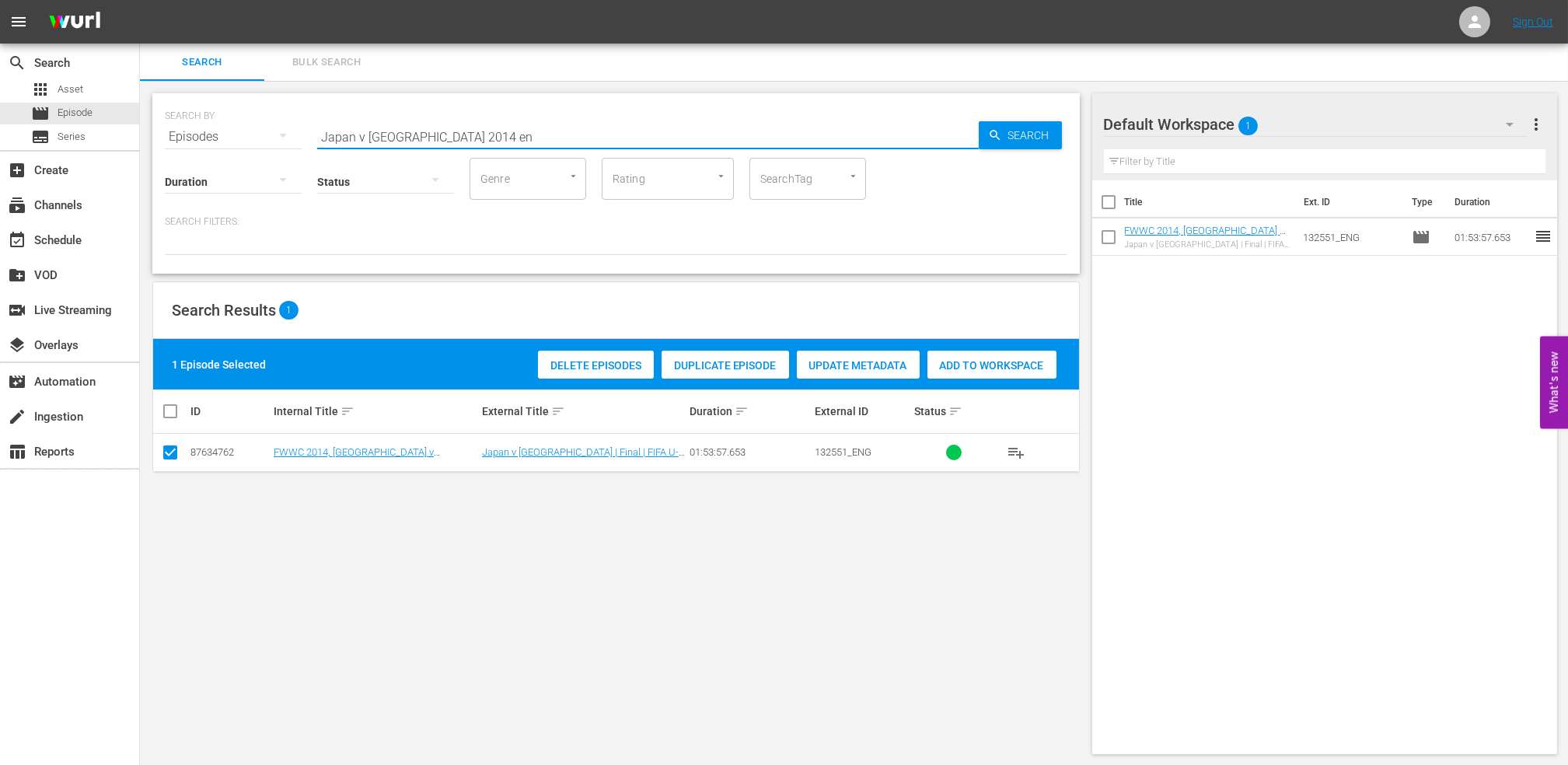
drag, startPoint x: 461, startPoint y: 136, endPoint x: 306, endPoint y: 137, distance: 155.0
click at [268, 136] on div "SEARCH BY Search By Episodes Search ID, Title, Description, Keywords, or Catego…" at bounding box center [616, 128] width 903 height 56
paste input "FACTS: FWWC 2019, [GEOGRAPHIC_DATA] v [GEOGRAPHIC_DATA]"
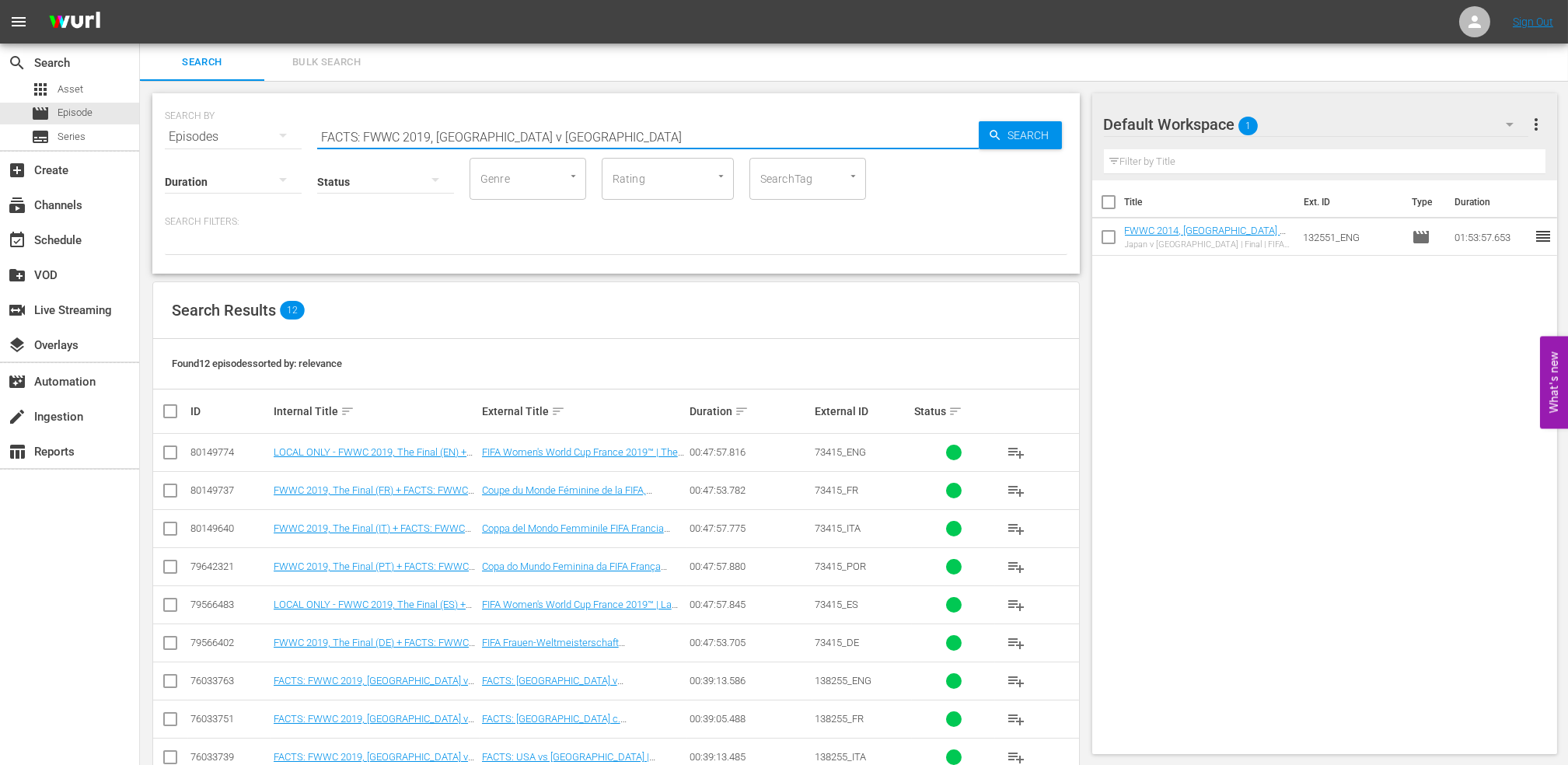
drag, startPoint x: 551, startPoint y: 136, endPoint x: 193, endPoint y: 152, distance: 358.4
click at [193, 152] on div "SEARCH BY Search By Episodes Search ID, Title, Description, Keywords, or Catego…" at bounding box center [615, 183] width 928 height 180
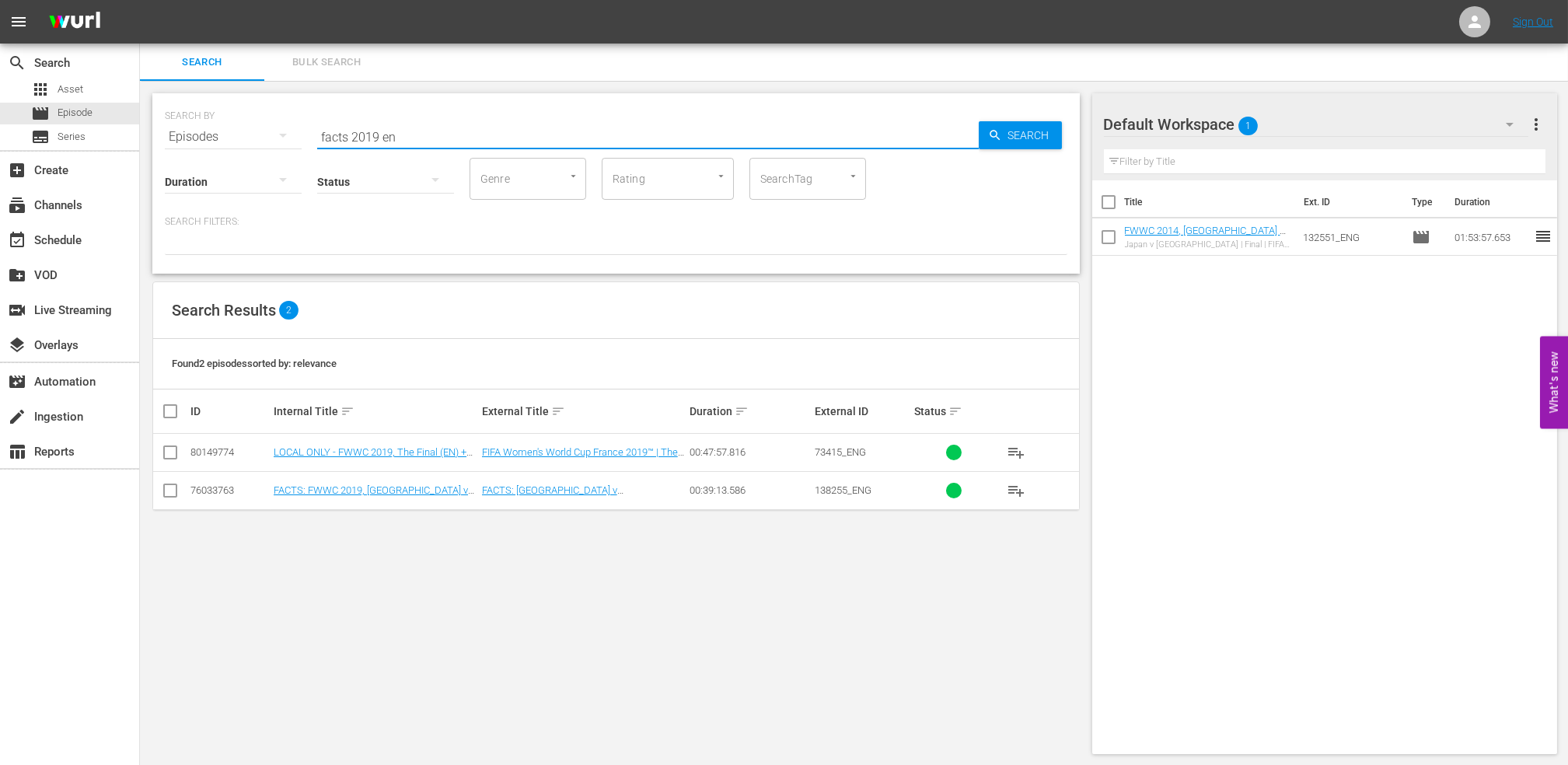
type input "facts 2019 en"
click at [171, 489] on input "checkbox" at bounding box center [170, 493] width 19 height 19
checkbox input "true"
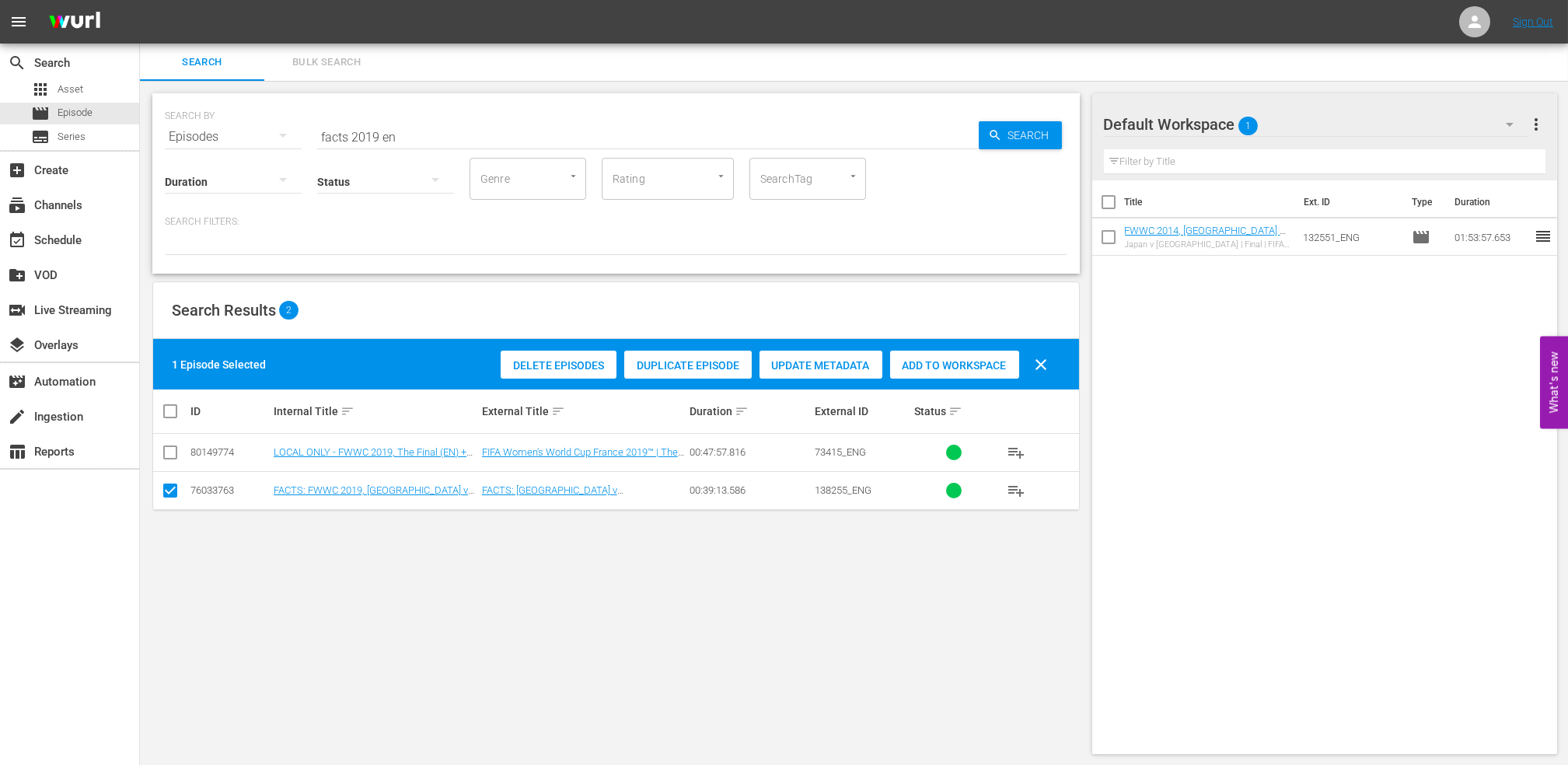
click at [951, 360] on span "Add to Workspace" at bounding box center [955, 365] width 129 height 12
click at [221, 138] on div "SEARCH BY Search By Episodes Search ID, Title, Description, Keywords, or Catego…" at bounding box center [616, 128] width 903 height 56
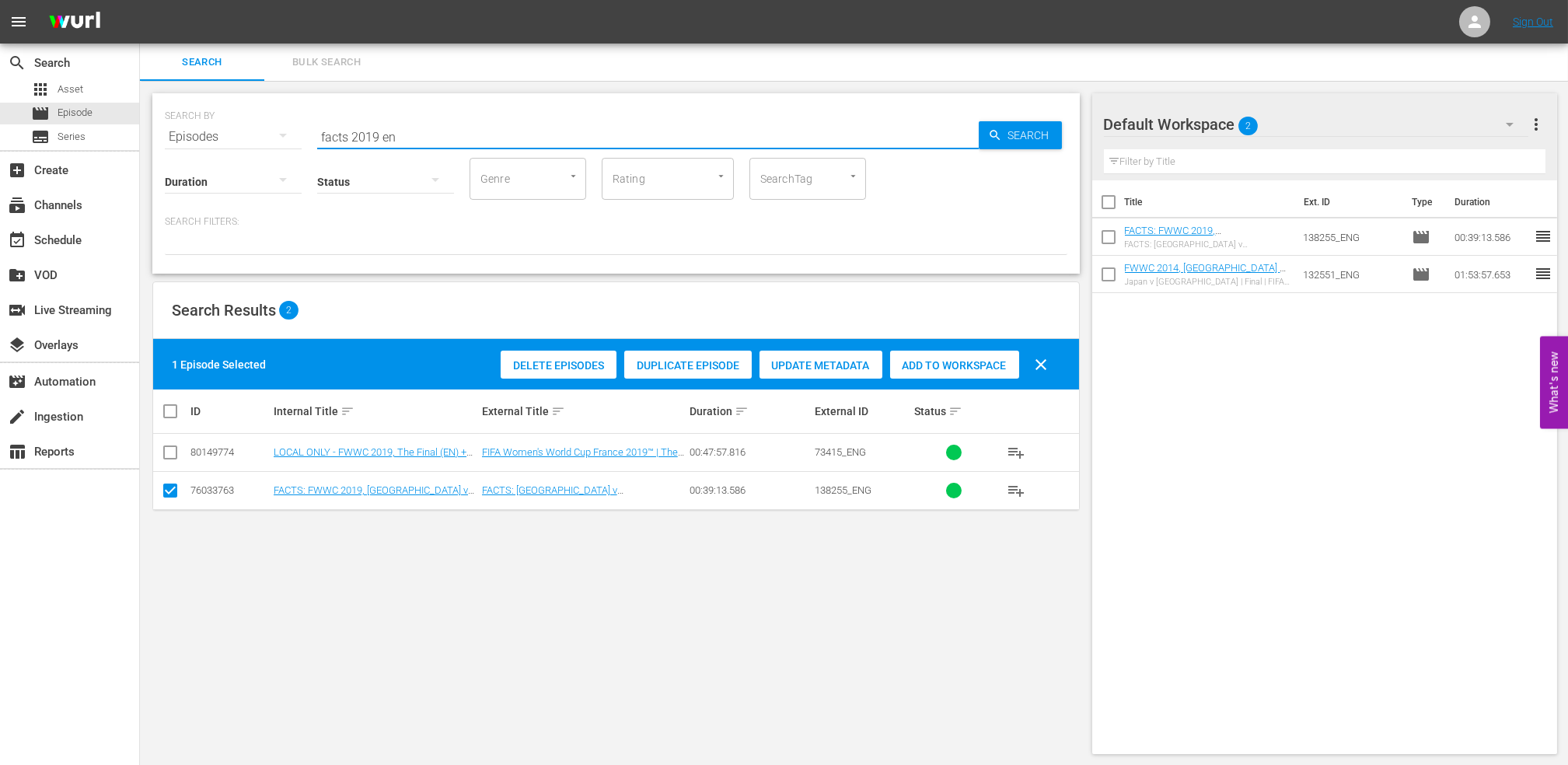
paste input "FWWC 2019, [GEOGRAPHIC_DATA] v [GEOGRAPHIC_DATA], Final - FMR"
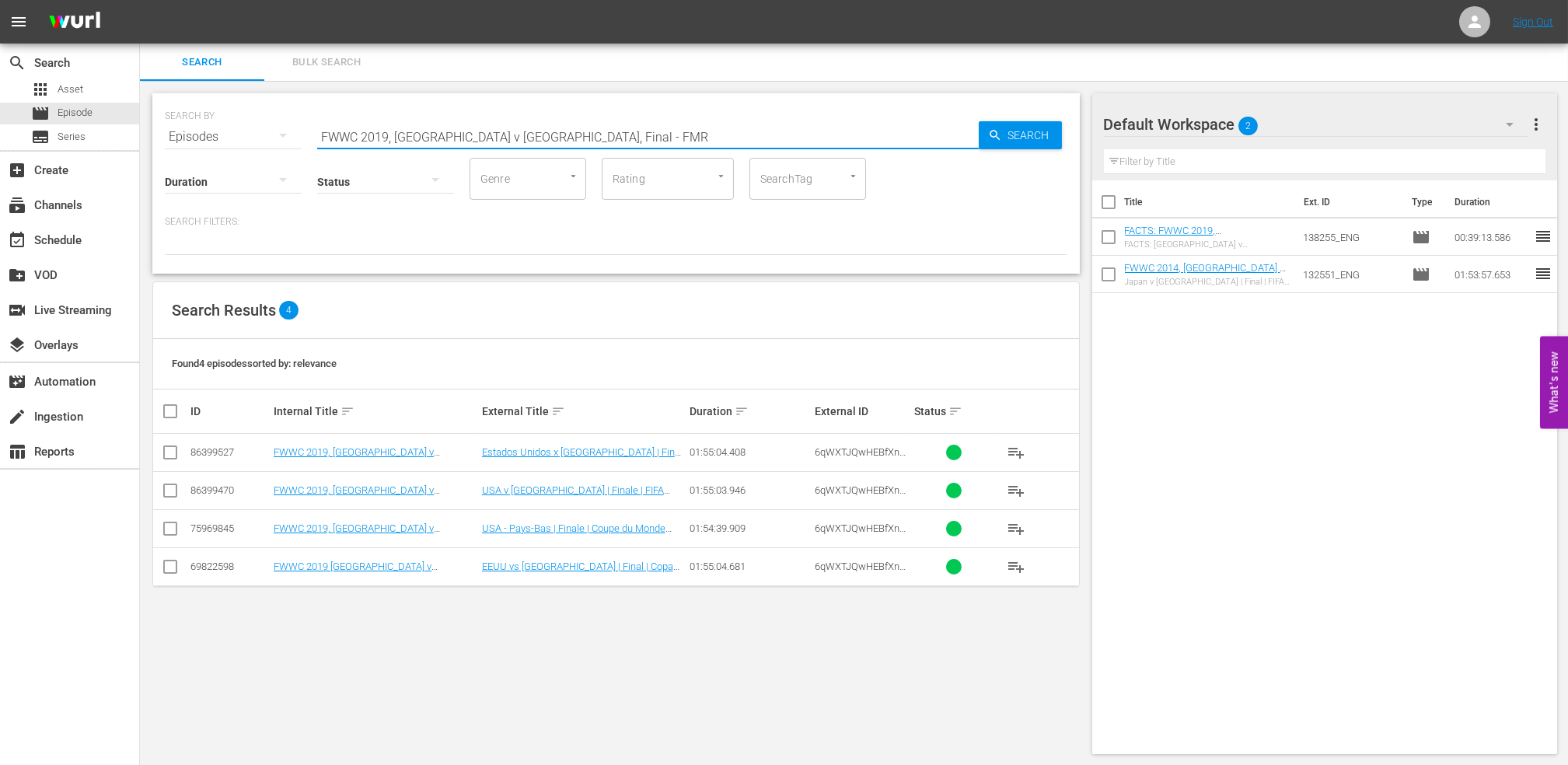
drag, startPoint x: 592, startPoint y: 133, endPoint x: 501, endPoint y: 133, distance: 91.0
click at [501, 133] on input "FWWC 2019, [GEOGRAPHIC_DATA] v [GEOGRAPHIC_DATA], Final - FMR" at bounding box center [648, 137] width 661 height 37
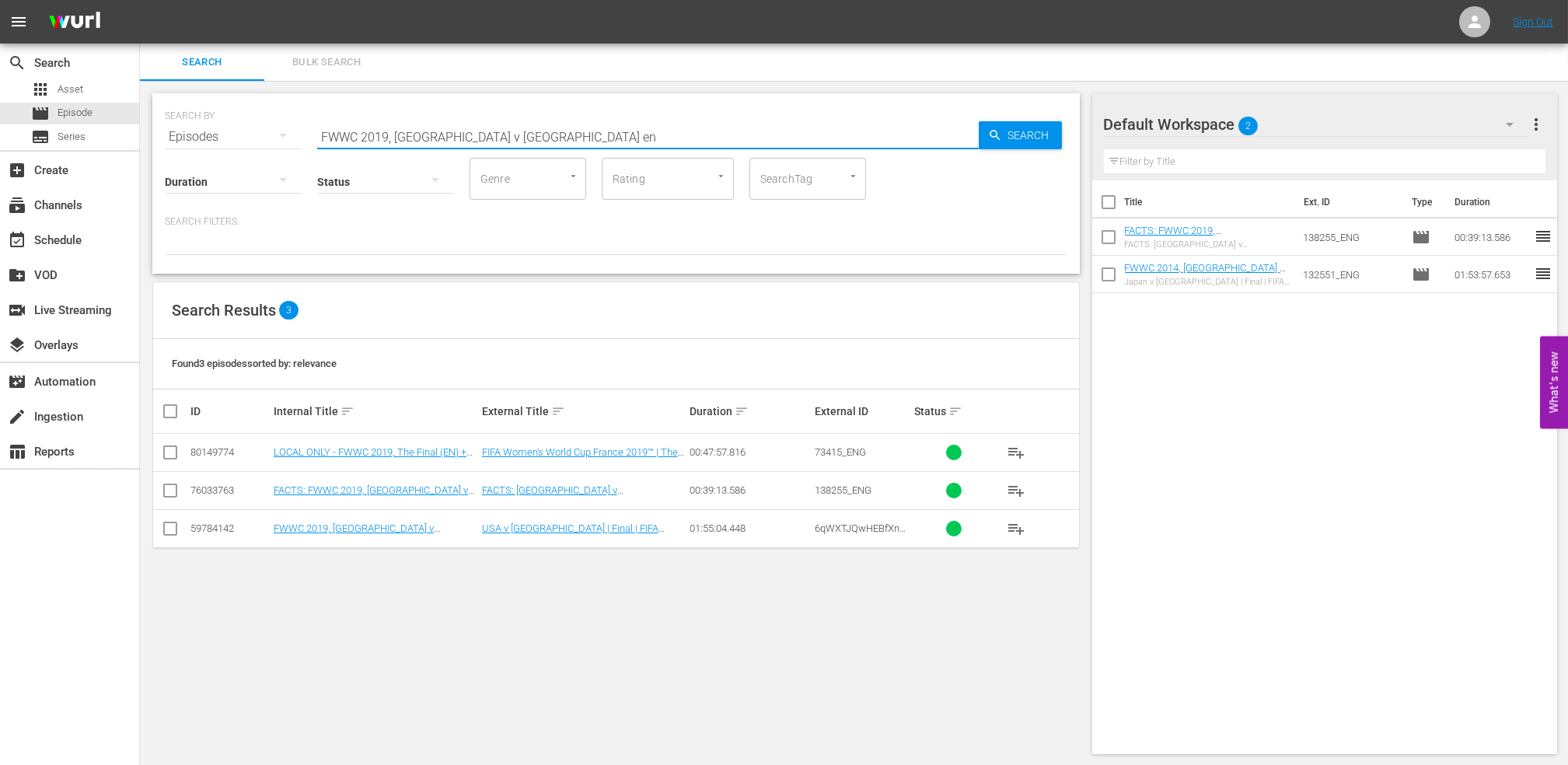
type input "FWWC 2019, [GEOGRAPHIC_DATA] v [GEOGRAPHIC_DATA] en"
click at [170, 485] on input "checkbox" at bounding box center [170, 493] width 19 height 19
checkbox input "true"
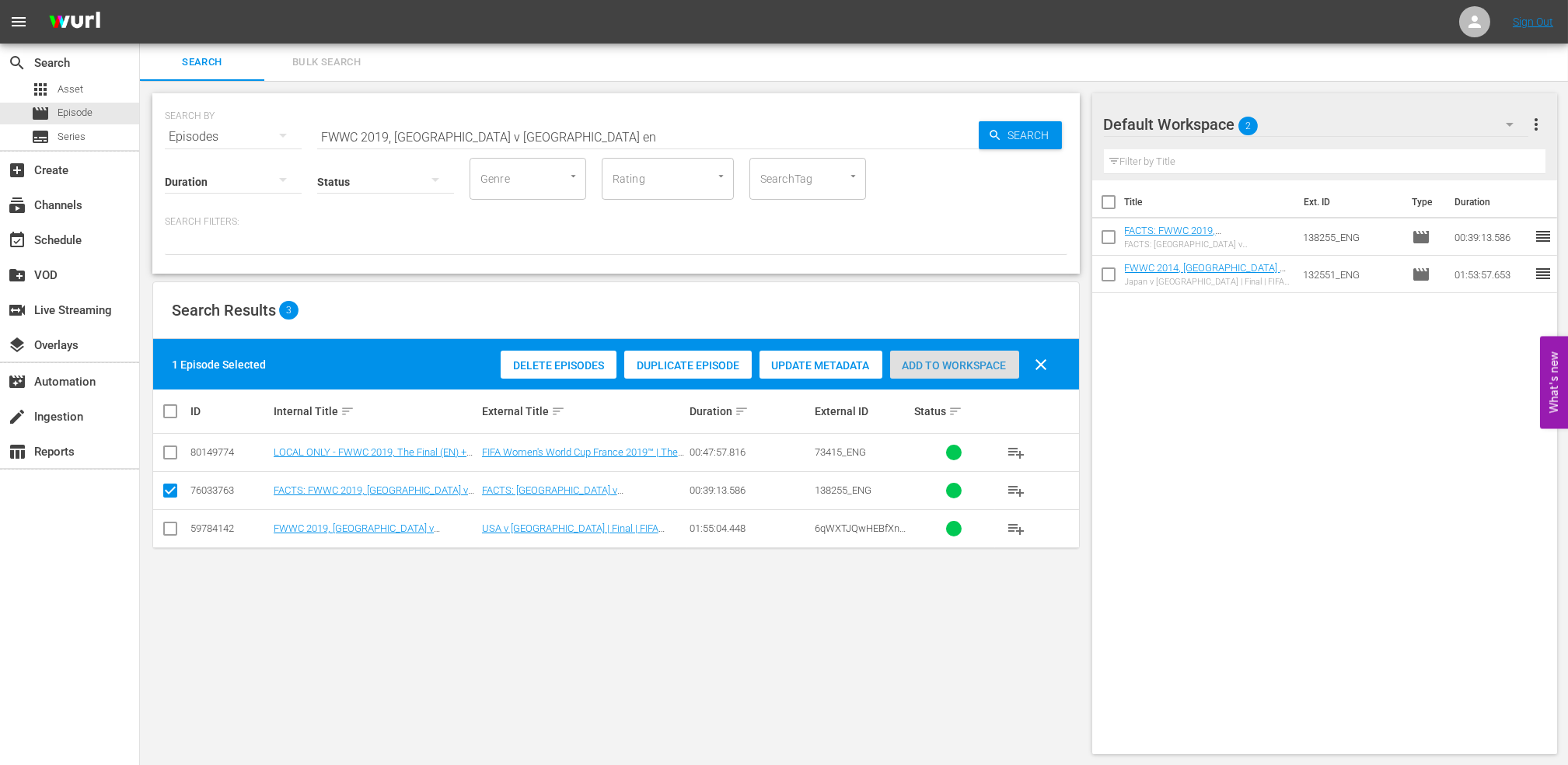
click at [940, 362] on span "Add to Workspace" at bounding box center [955, 365] width 129 height 12
click at [173, 532] on input "checkbox" at bounding box center [170, 531] width 19 height 19
checkbox input "true"
click at [170, 488] on input "checkbox" at bounding box center [170, 493] width 19 height 19
checkbox input "false"
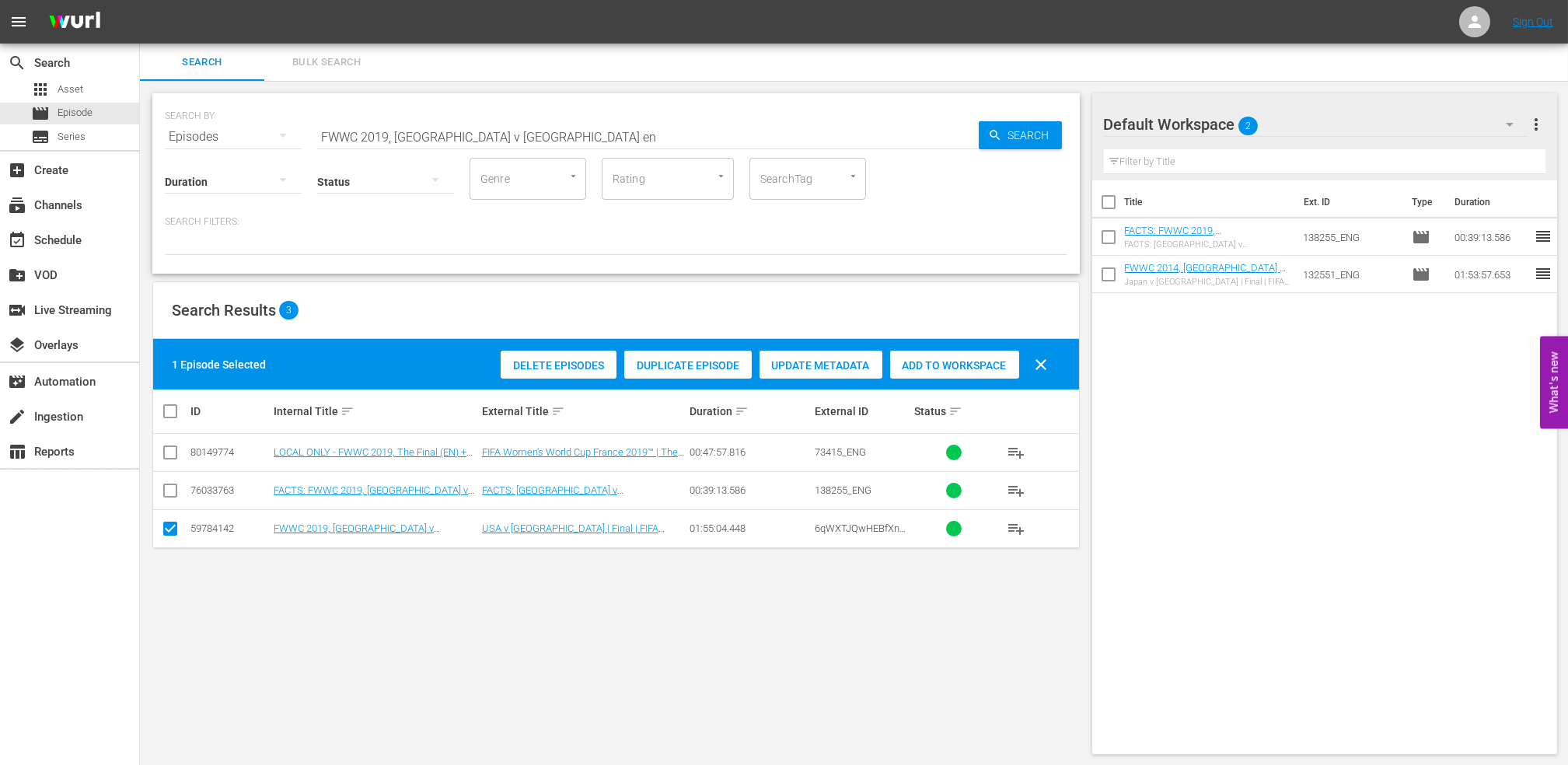
click at [981, 369] on span "Add to Workspace" at bounding box center [955, 365] width 129 height 12
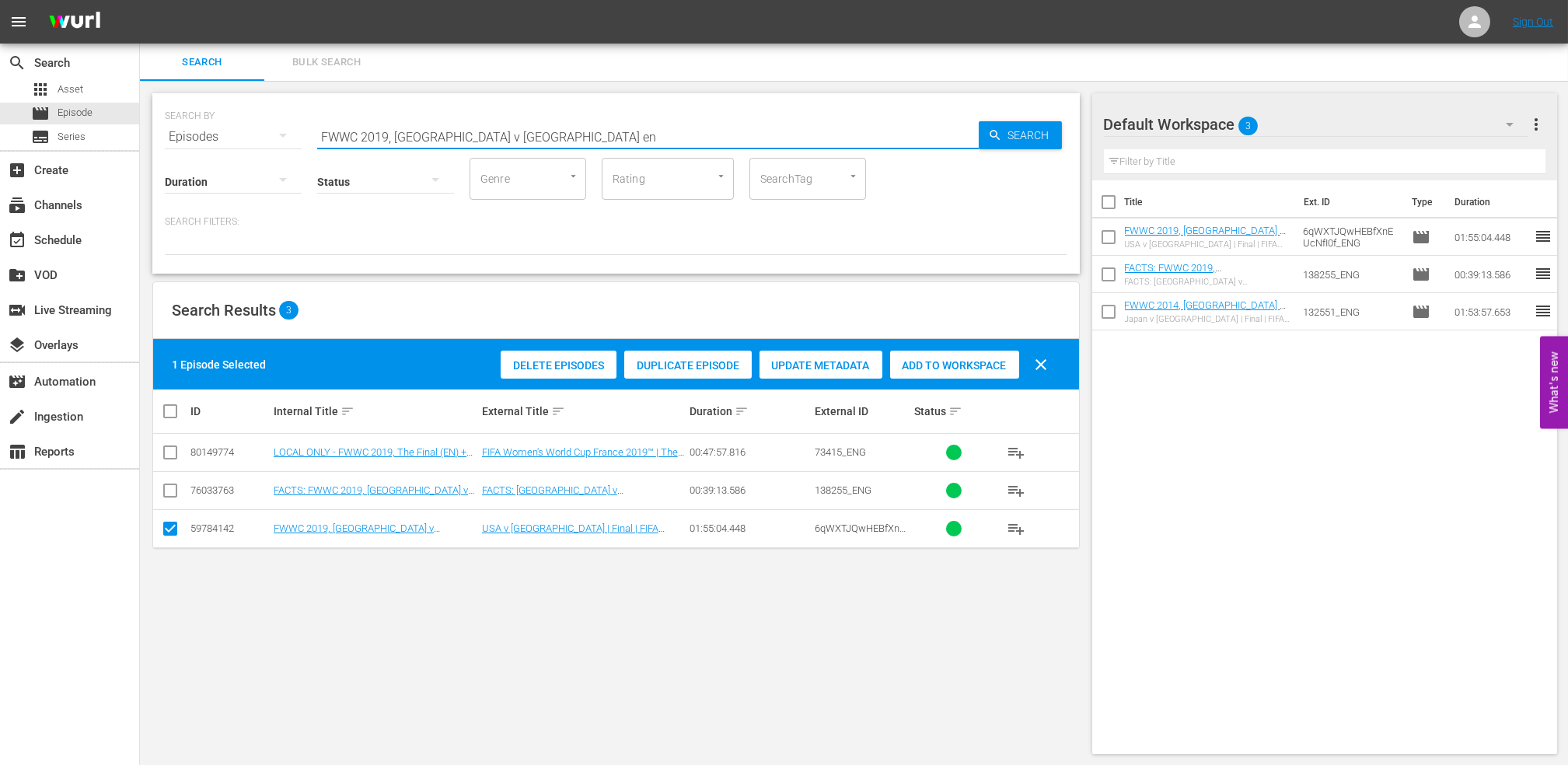
drag, startPoint x: 503, startPoint y: 134, endPoint x: 311, endPoint y: 135, distance: 192.0
click at [308, 135] on div "SEARCH BY Search By Episodes Search ID, Title, Description, Keywords, or Catego…" at bounding box center [616, 128] width 903 height 56
paste input "23, [GEOGRAPHIC_DATA] v [GEOGRAPHIC_DATA], Group Stage - FMR"
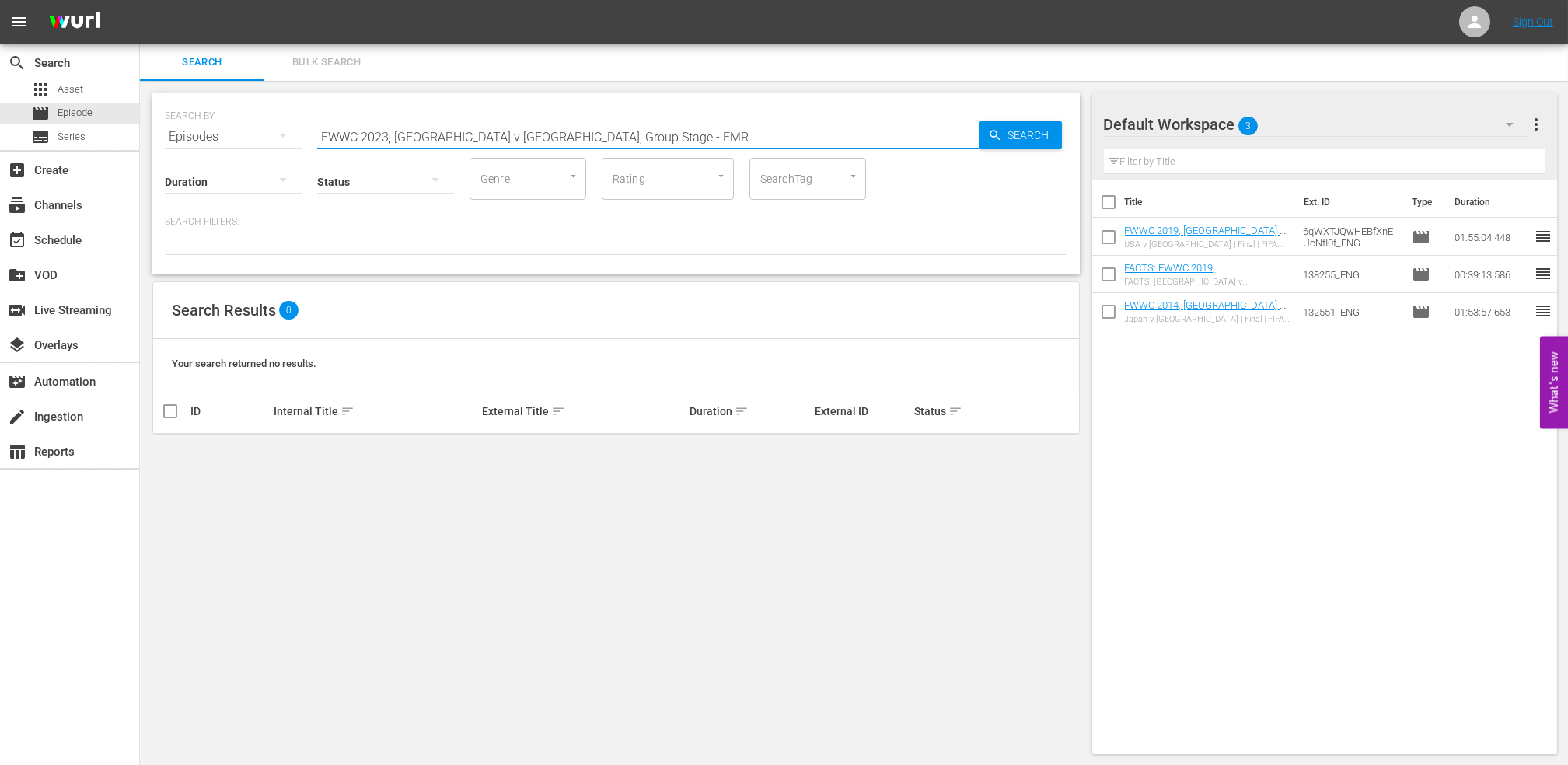
drag, startPoint x: 630, startPoint y: 138, endPoint x: 514, endPoint y: 138, distance: 116.0
click at [514, 138] on input "FWWC 2023, [GEOGRAPHIC_DATA] v [GEOGRAPHIC_DATA], Group Stage - FMR" at bounding box center [648, 137] width 661 height 37
type input "FWWC 2023, [GEOGRAPHIC_DATA] v [GEOGRAPHIC_DATA] en"
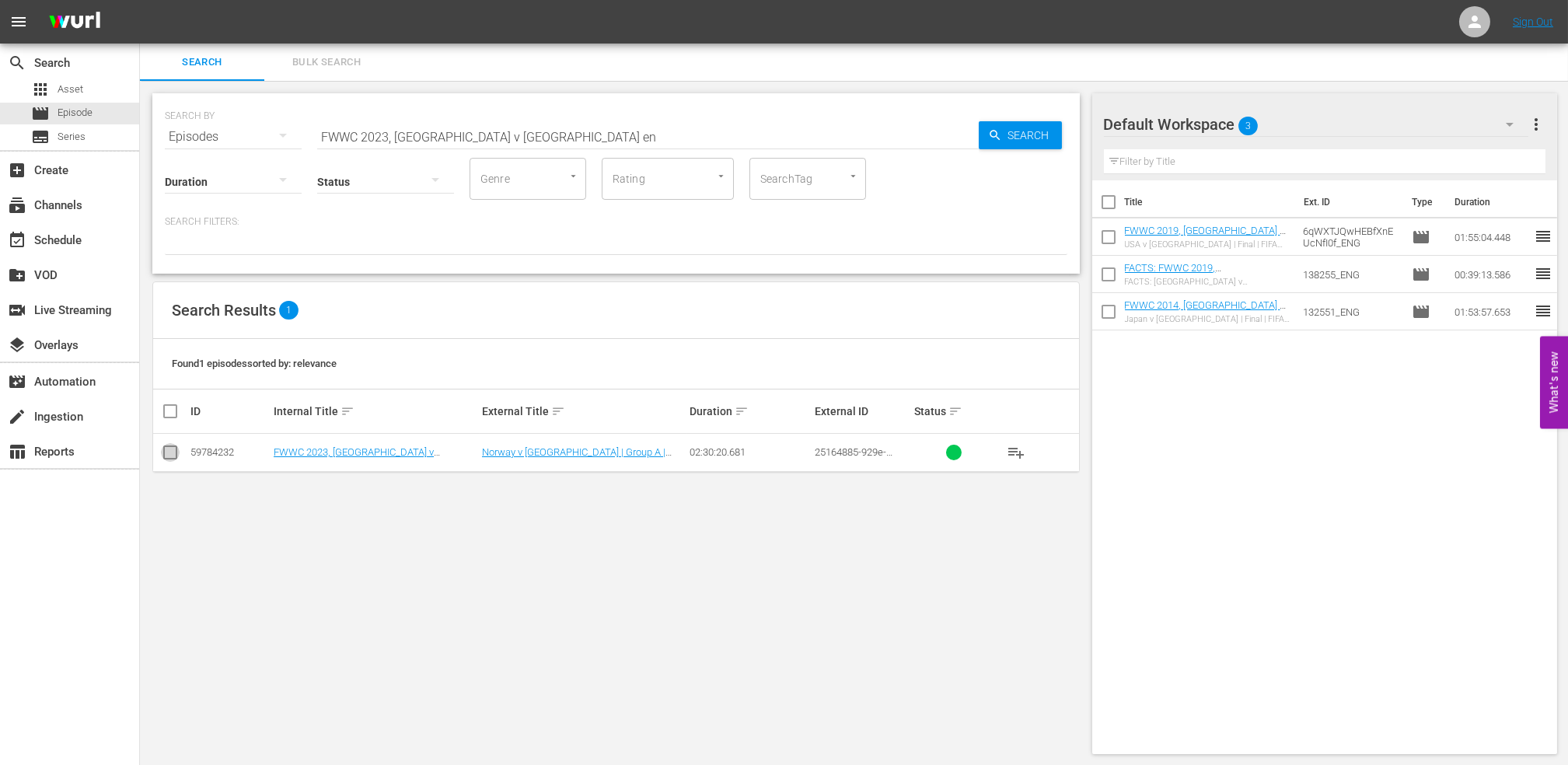
click at [171, 452] on input "checkbox" at bounding box center [170, 455] width 19 height 19
checkbox input "true"
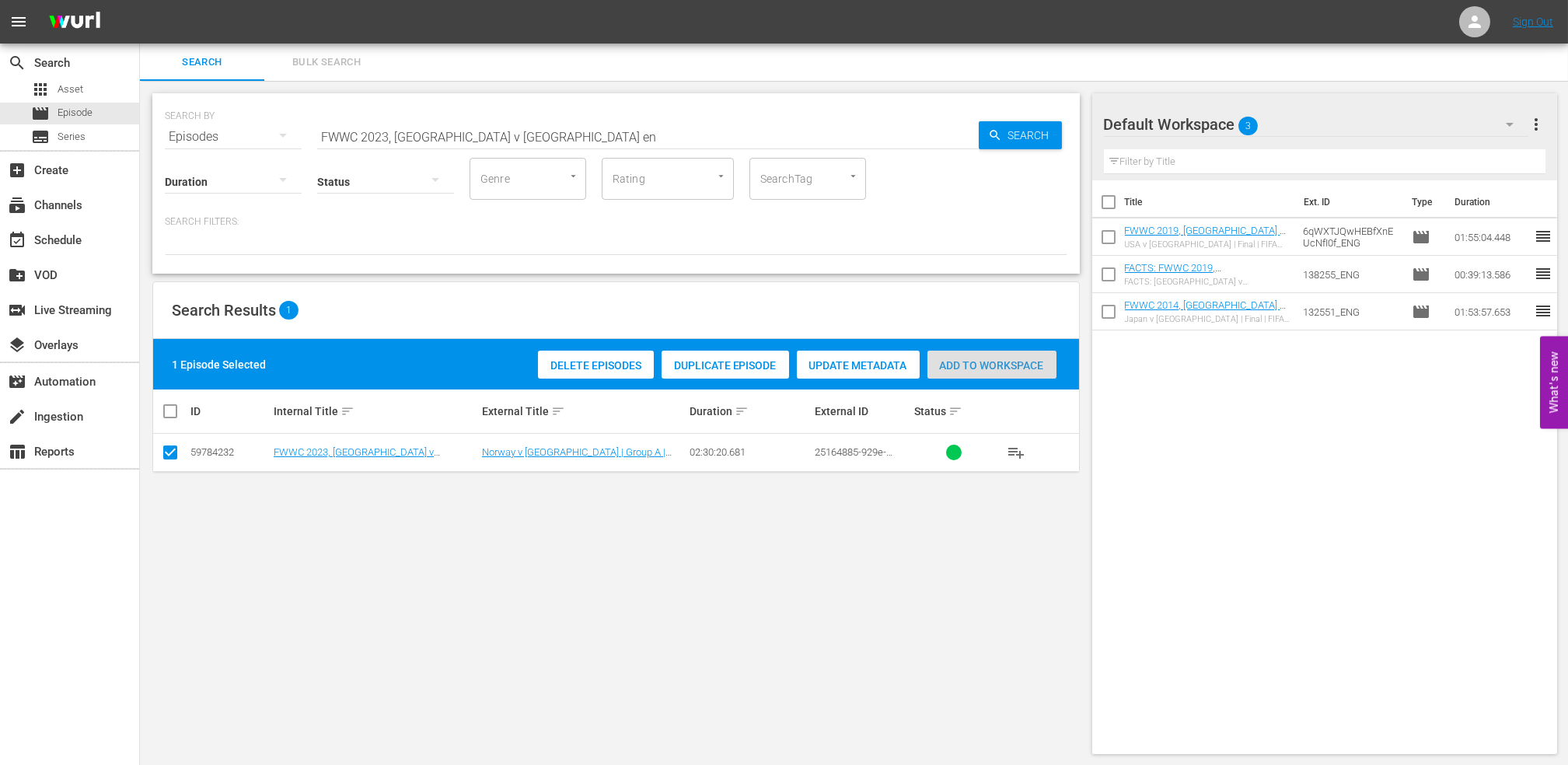
click at [978, 363] on span "Add to Workspace" at bounding box center [992, 365] width 129 height 12
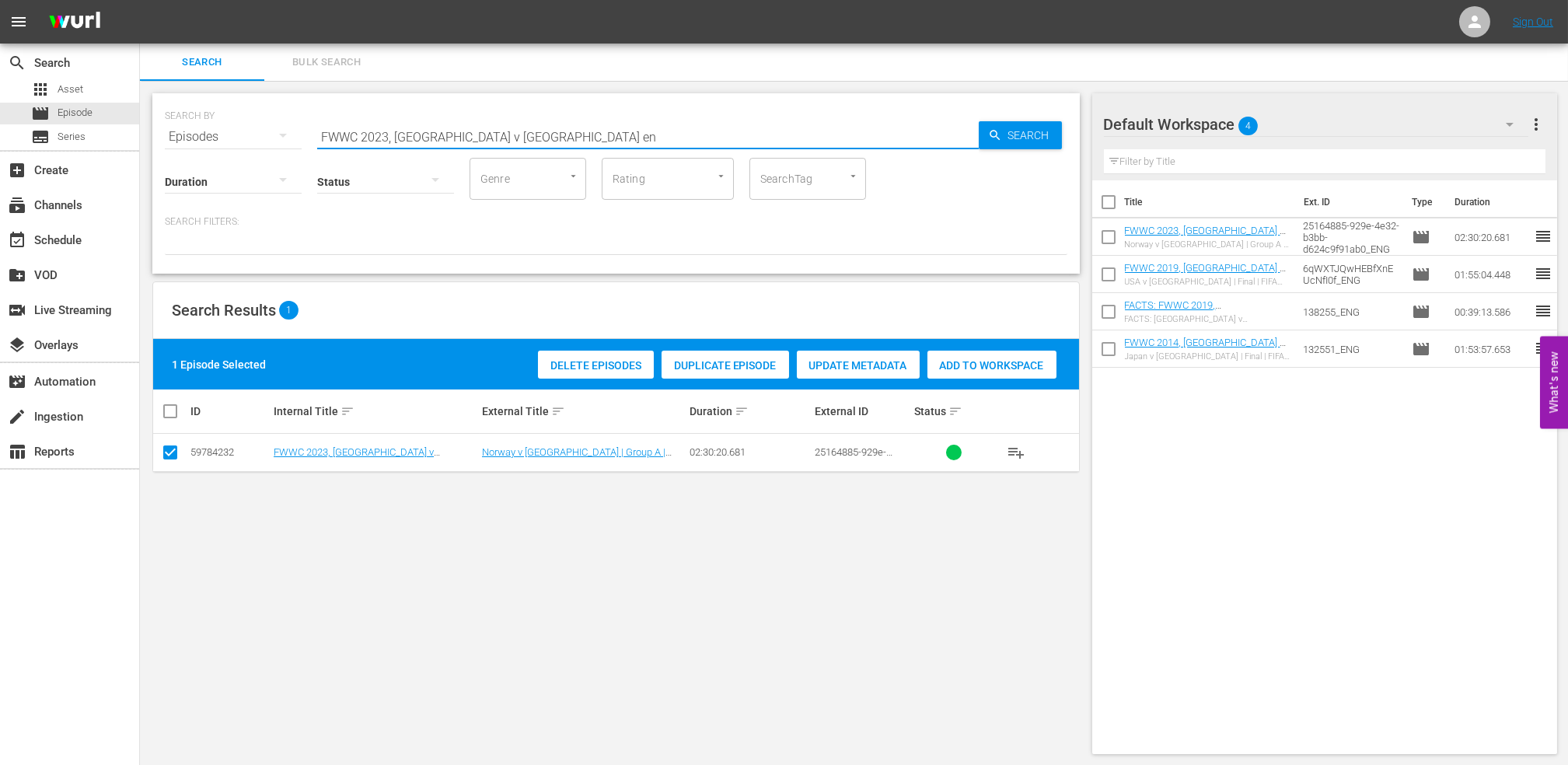
drag, startPoint x: 525, startPoint y: 130, endPoint x: 151, endPoint y: 138, distance: 374.1
click at [152, 138] on div "SEARCH BY Search By Episodes Search ID, Title, Description, Keywords, or Catego…" at bounding box center [615, 183] width 928 height 180
paste input "[GEOGRAPHIC_DATA] v [GEOGRAPHIC_DATA], Group Stage - FMR"
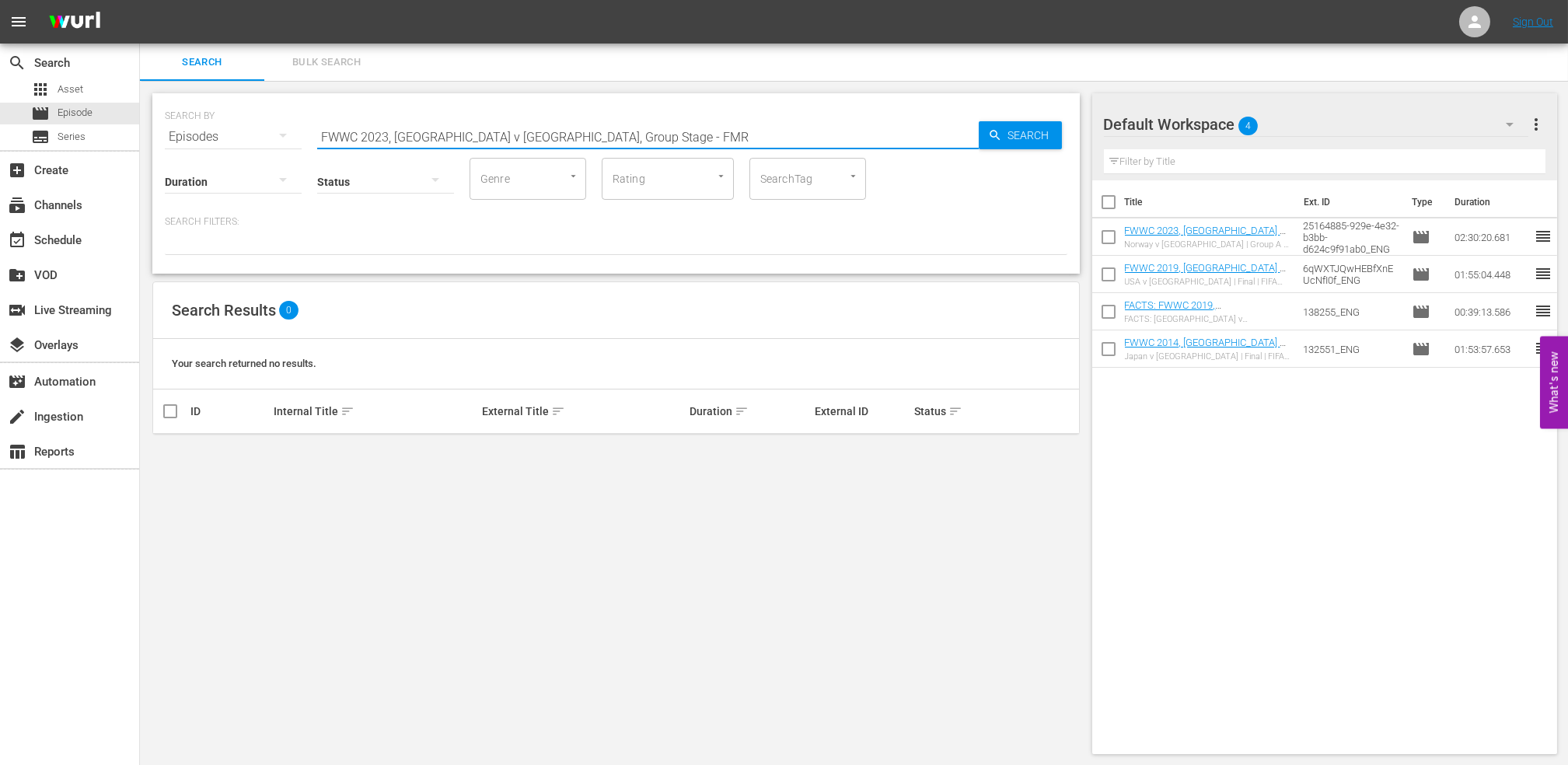
drag, startPoint x: 597, startPoint y: 137, endPoint x: 500, endPoint y: 137, distance: 97.0
click at [500, 137] on input "FWWC 2023, [GEOGRAPHIC_DATA] v [GEOGRAPHIC_DATA], Group Stage - FMR" at bounding box center [648, 137] width 661 height 37
type input "FWWC 2023, [GEOGRAPHIC_DATA] v [GEOGRAPHIC_DATA] en"
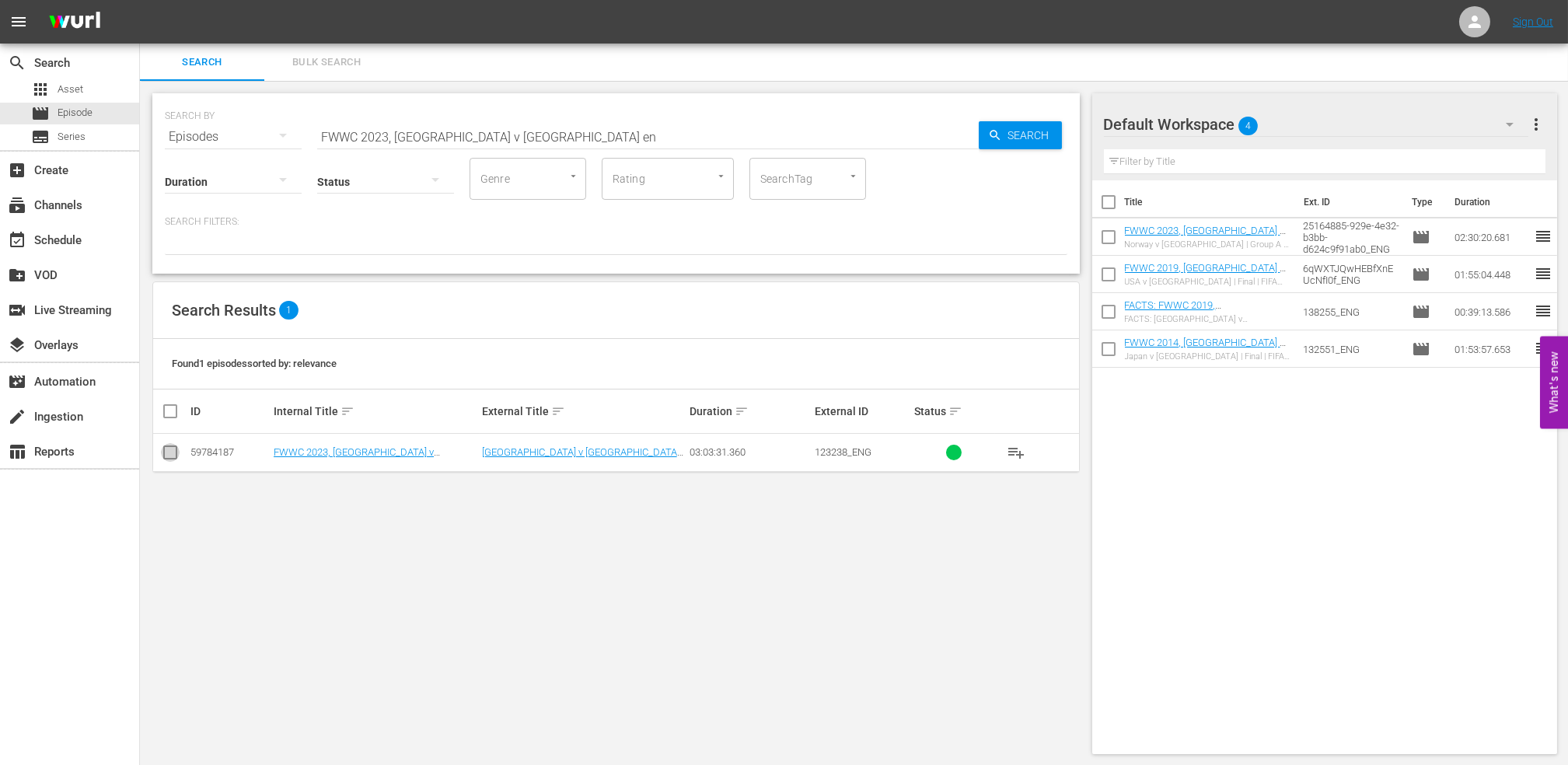
click at [169, 447] on input "checkbox" at bounding box center [170, 455] width 19 height 19
checkbox input "true"
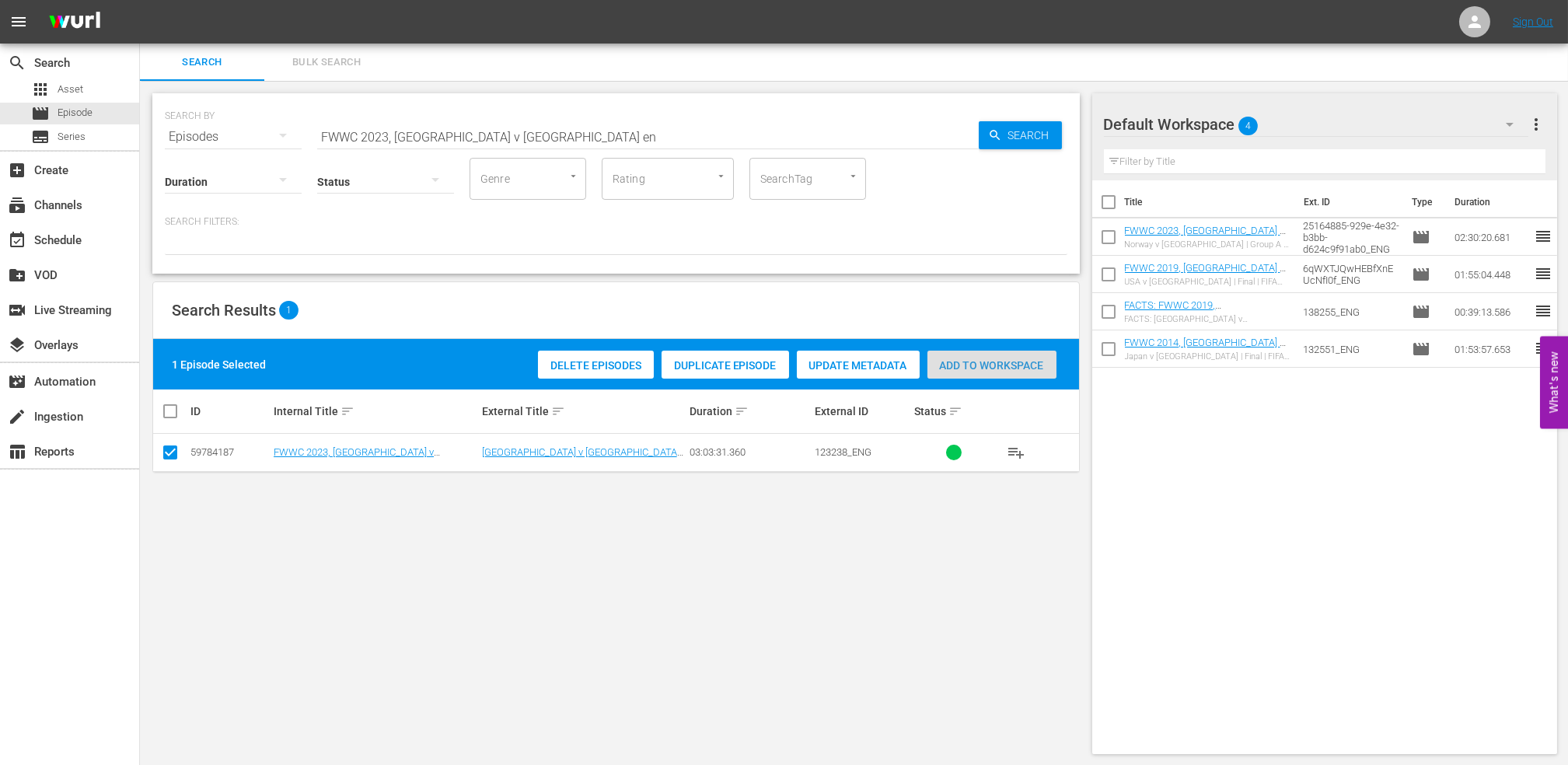
click at [1011, 361] on span "Add to Workspace" at bounding box center [992, 365] width 129 height 12
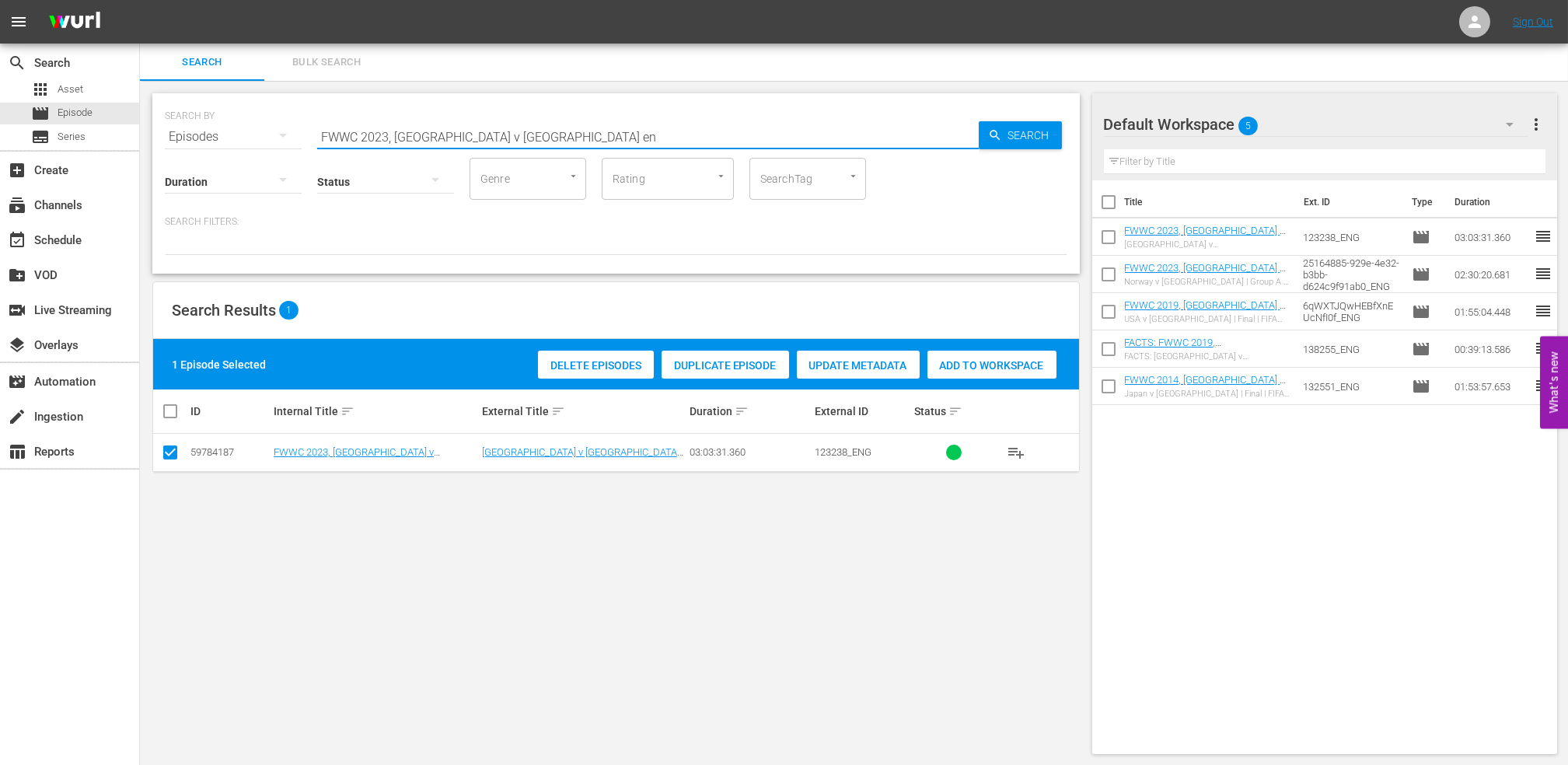
drag, startPoint x: 530, startPoint y: 135, endPoint x: 225, endPoint y: 134, distance: 305.0
click at [226, 134] on div "SEARCH BY Search By Episodes Search ID, Title, Description, Keywords, or Catego…" at bounding box center [616, 128] width 903 height 56
paste input "Icons EP4, [PERSON_NAME]"
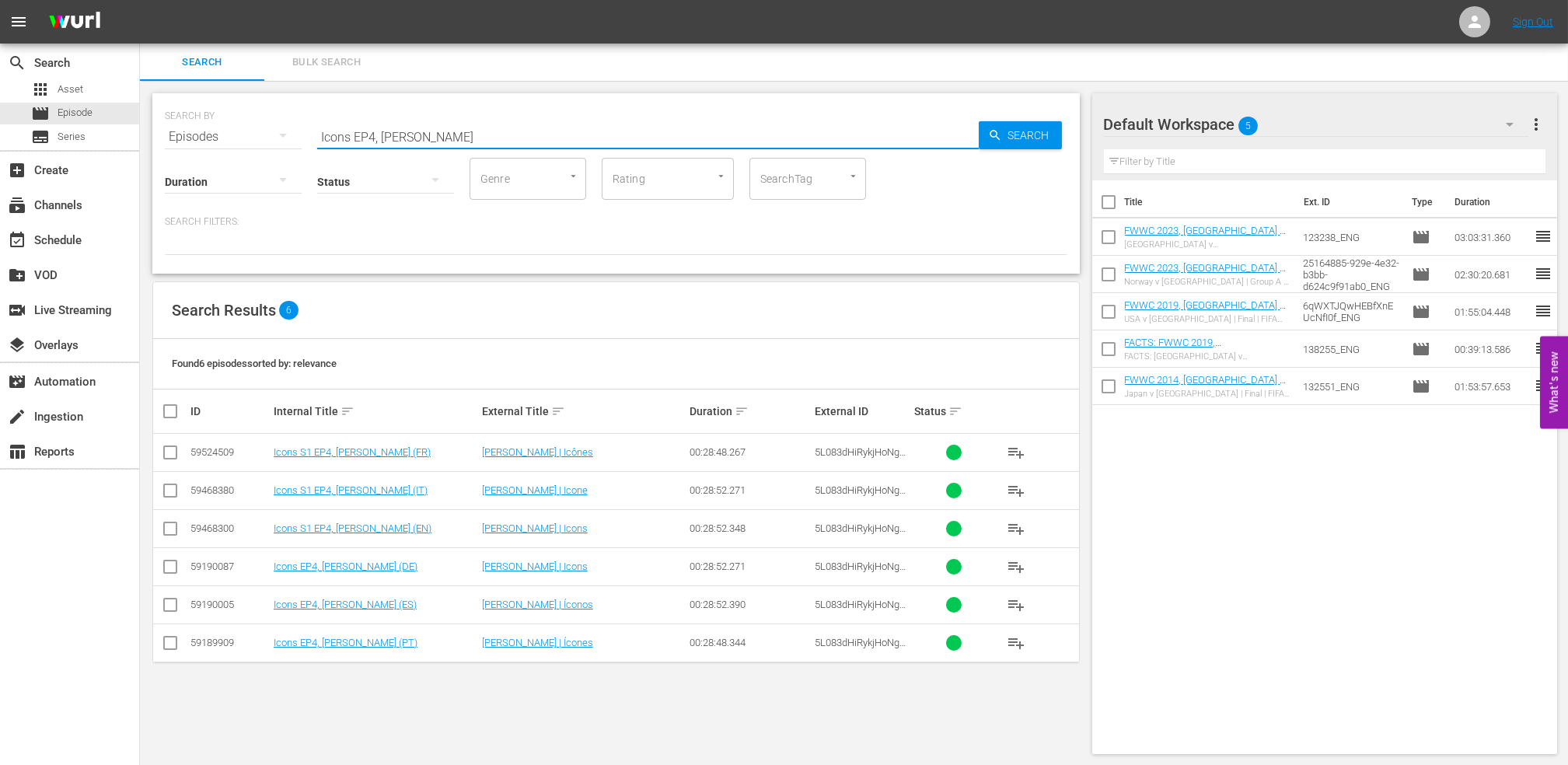
click at [462, 130] on input "Icons EP4, [PERSON_NAME]" at bounding box center [648, 137] width 661 height 37
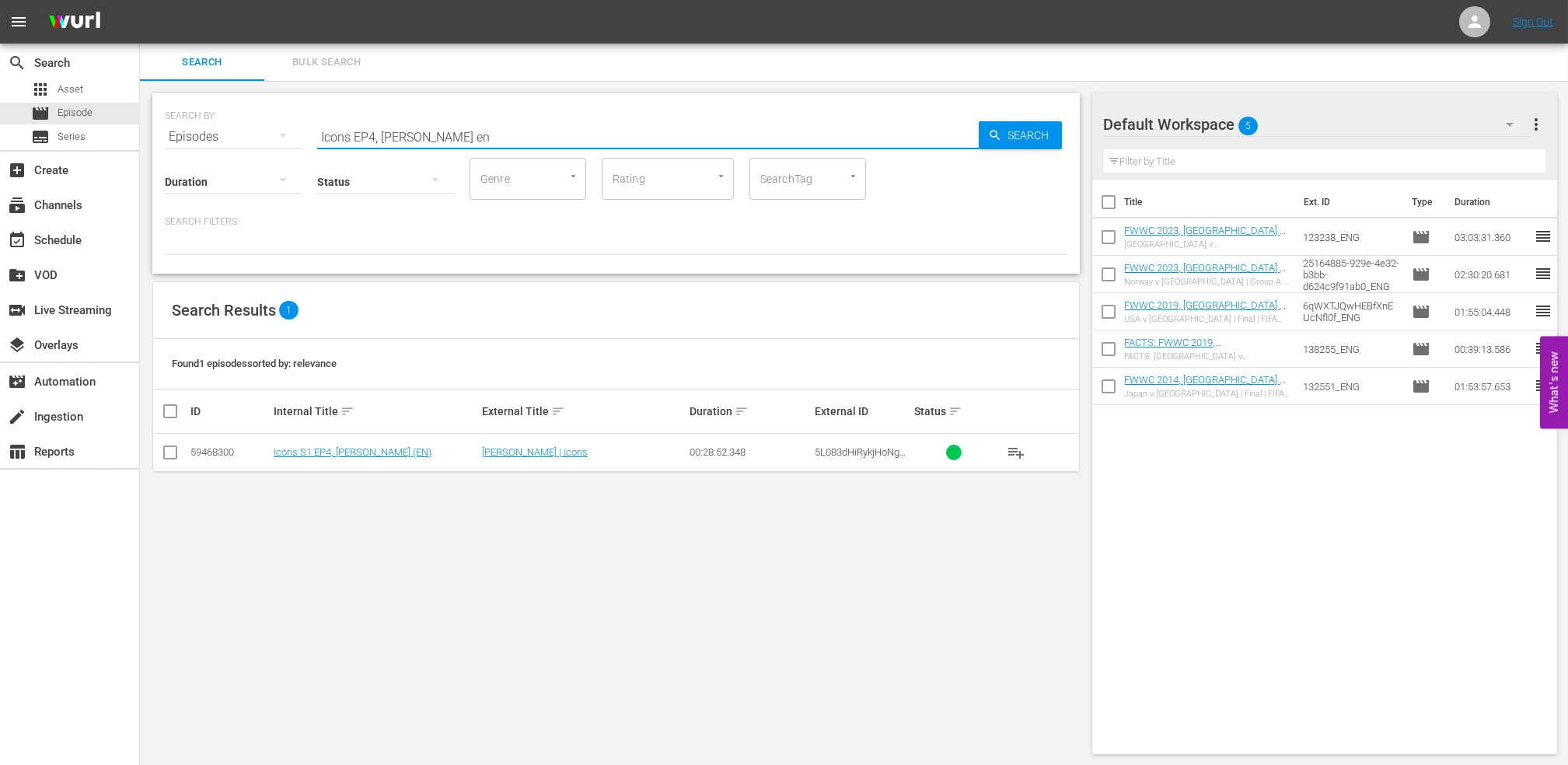
type input "Icons EP4, [PERSON_NAME] en"
drag, startPoint x: 169, startPoint y: 449, endPoint x: 228, endPoint y: 457, distance: 59.5
click at [170, 449] on input "checkbox" at bounding box center [170, 455] width 19 height 19
checkbox input "true"
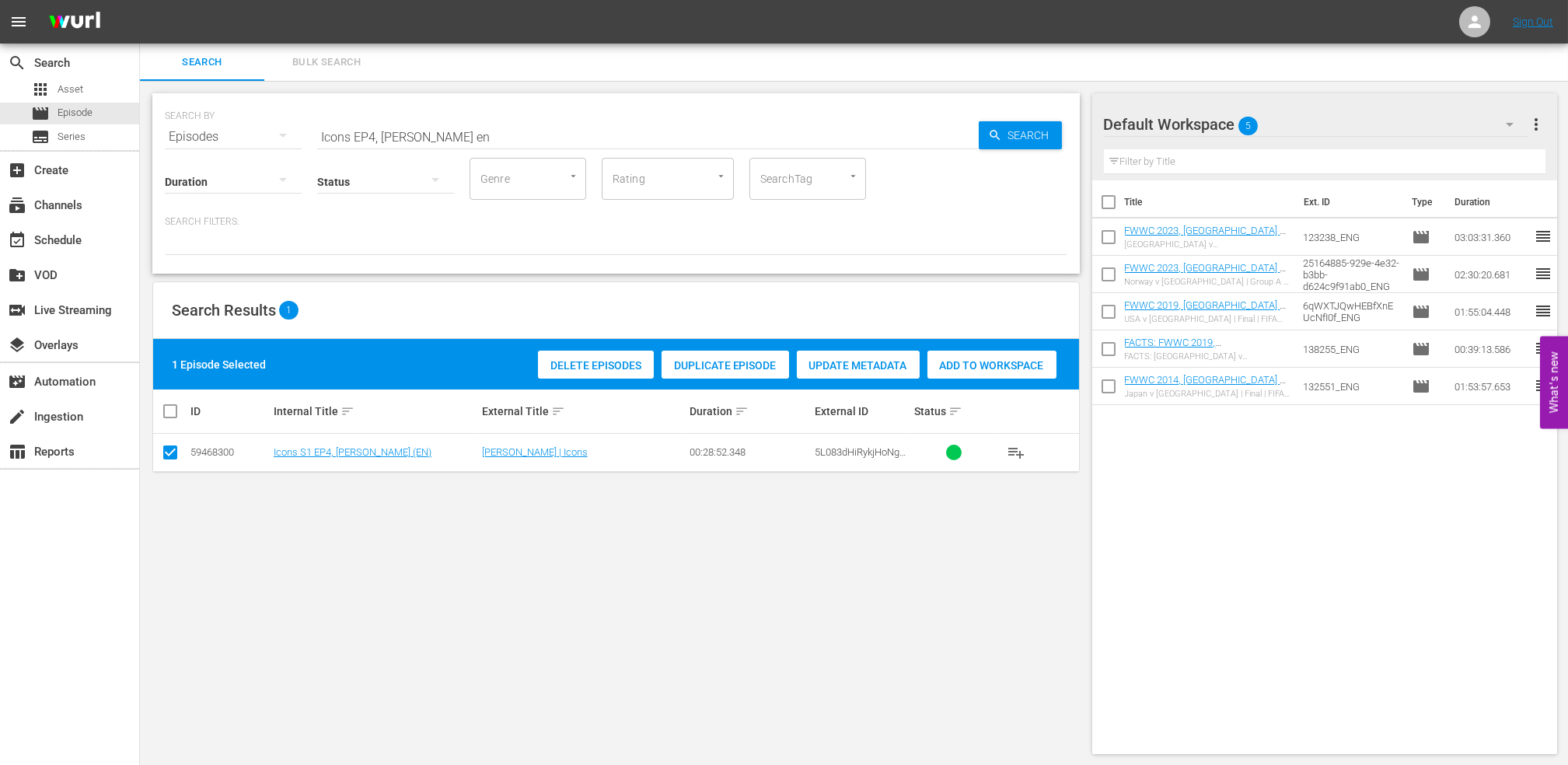
click at [975, 375] on div "Add to Workspace" at bounding box center [992, 365] width 129 height 30
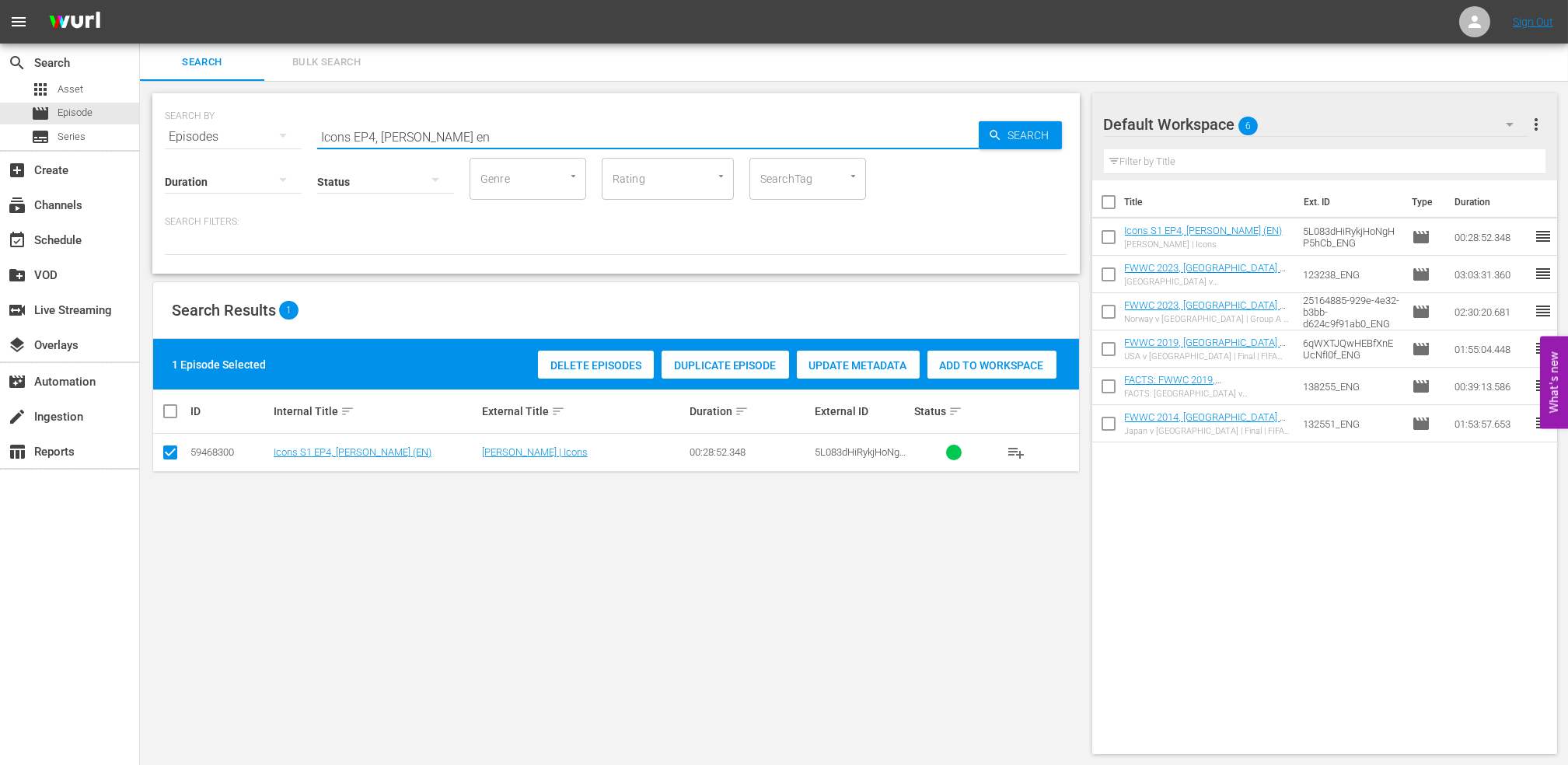
drag, startPoint x: 462, startPoint y: 139, endPoint x: 257, endPoint y: 139, distance: 205.0
click at [257, 139] on div "SEARCH BY Search By Episodes Search ID, Title, Description, Keywords, or Catego…" at bounding box center [616, 128] width 903 height 56
paste input "FIFA Women's World Cup™ Extra-Time Deciders"
click at [612, 123] on input "FIFA Women's World Cup™ Extra-Time Deciders" at bounding box center [648, 137] width 661 height 37
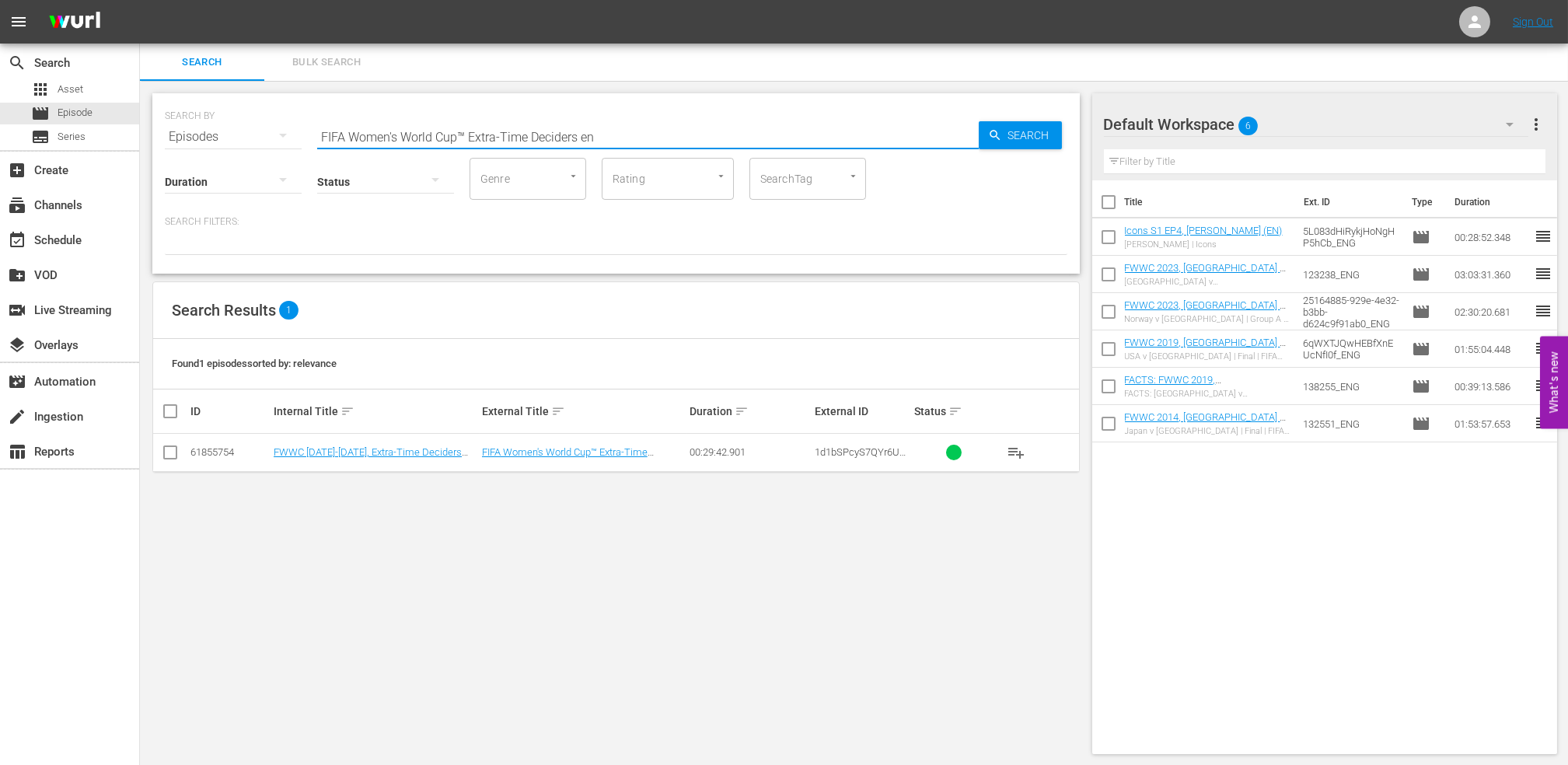
type input "FIFA Women's World Cup™ Extra-Time Deciders en"
click at [166, 452] on input "checkbox" at bounding box center [170, 455] width 19 height 19
checkbox input "true"
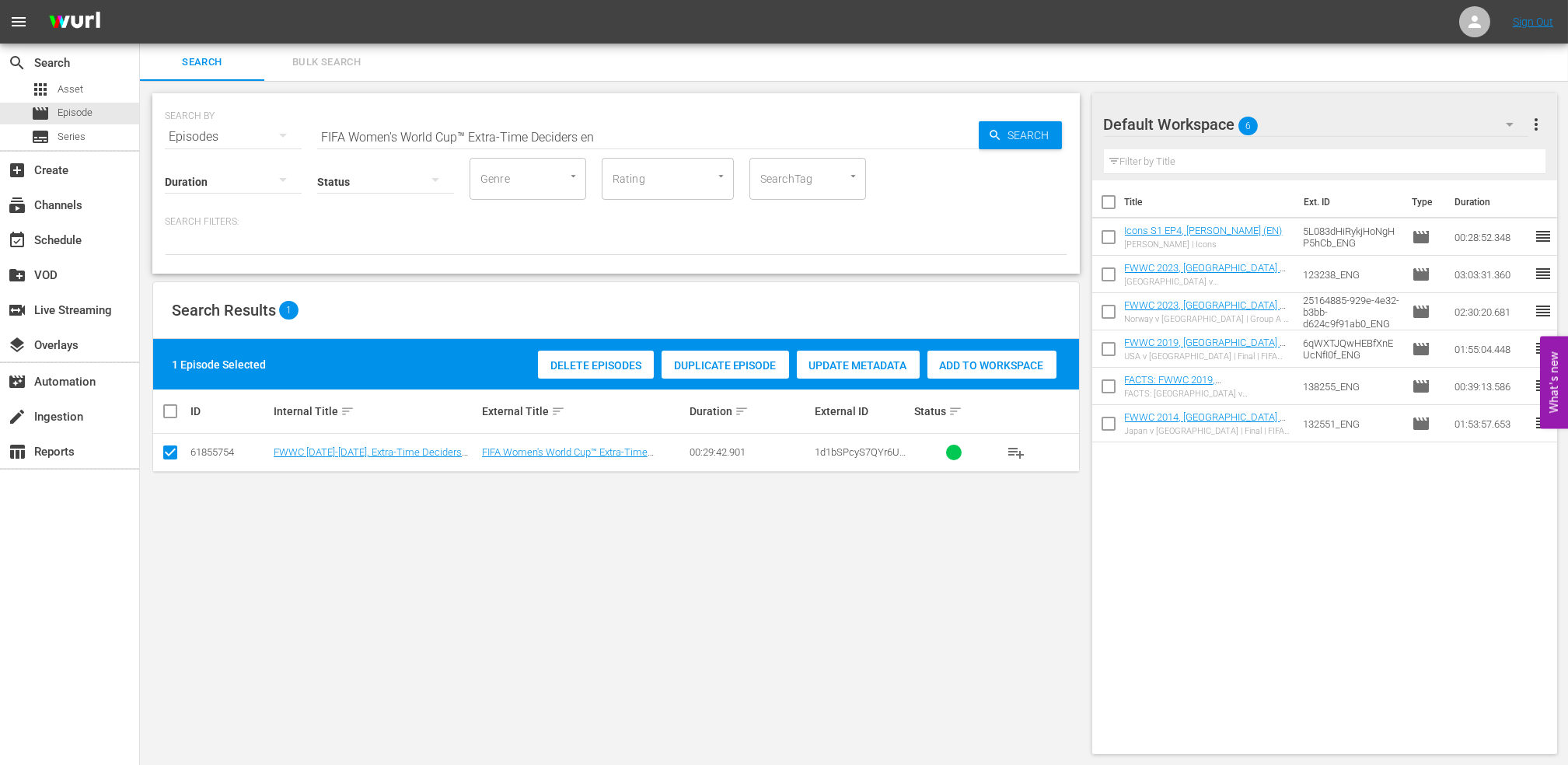
click at [967, 365] on span "Add to Workspace" at bounding box center [992, 365] width 129 height 12
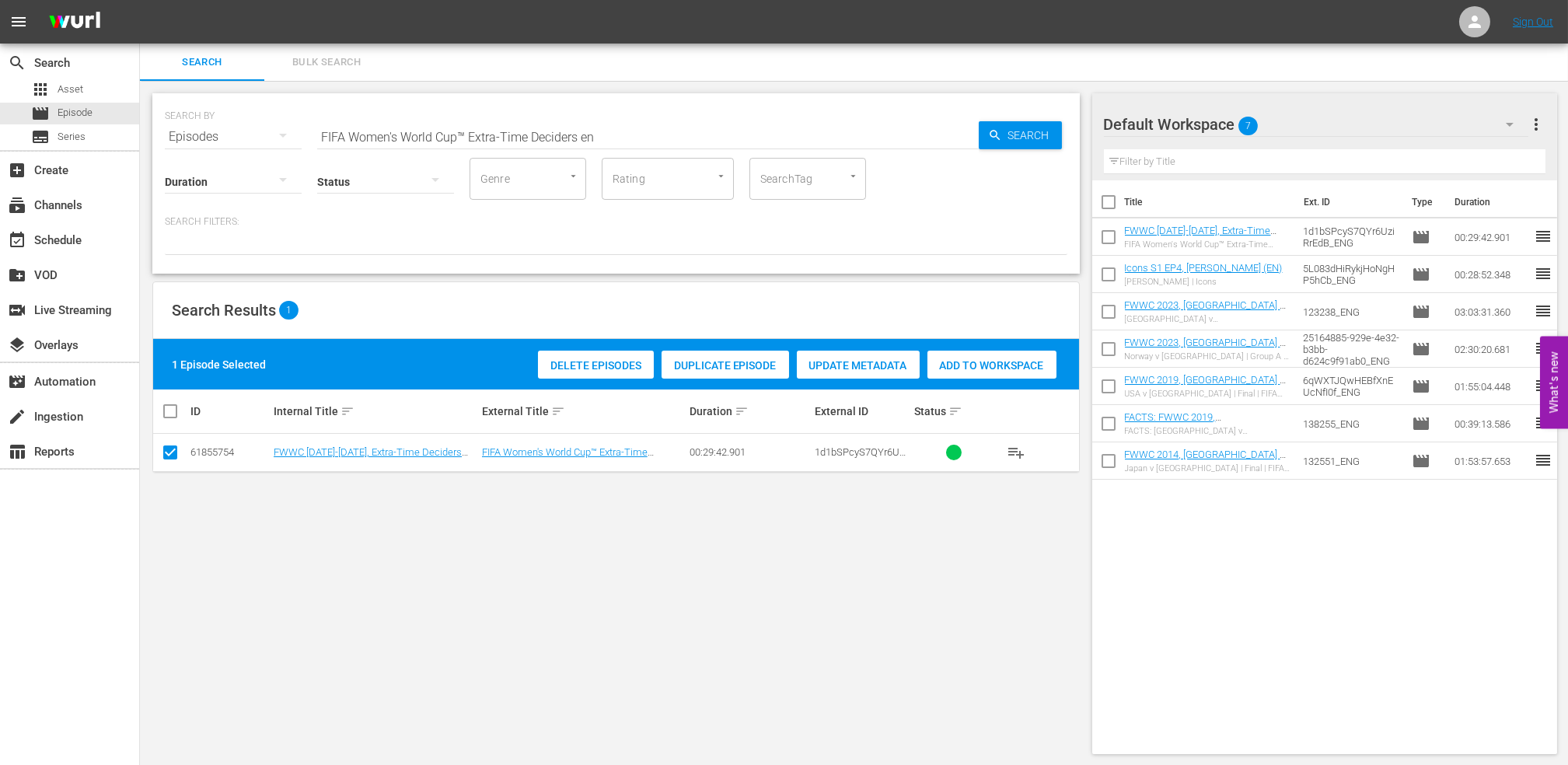
drag, startPoint x: 182, startPoint y: 145, endPoint x: 158, endPoint y: 145, distance: 24.0
click at [158, 145] on div "SEARCH BY Search By Episodes Search ID, Title, Description, Keywords, or Catego…" at bounding box center [615, 183] width 928 height 180
paste input "WWC 2019, The Final"
drag, startPoint x: 488, startPoint y: 128, endPoint x: 168, endPoint y: 146, distance: 320.5
click at [168, 146] on div "SEARCH BY Search By Episodes Search ID, Title, Description, Keywords, or Catego…" at bounding box center [615, 183] width 928 height 180
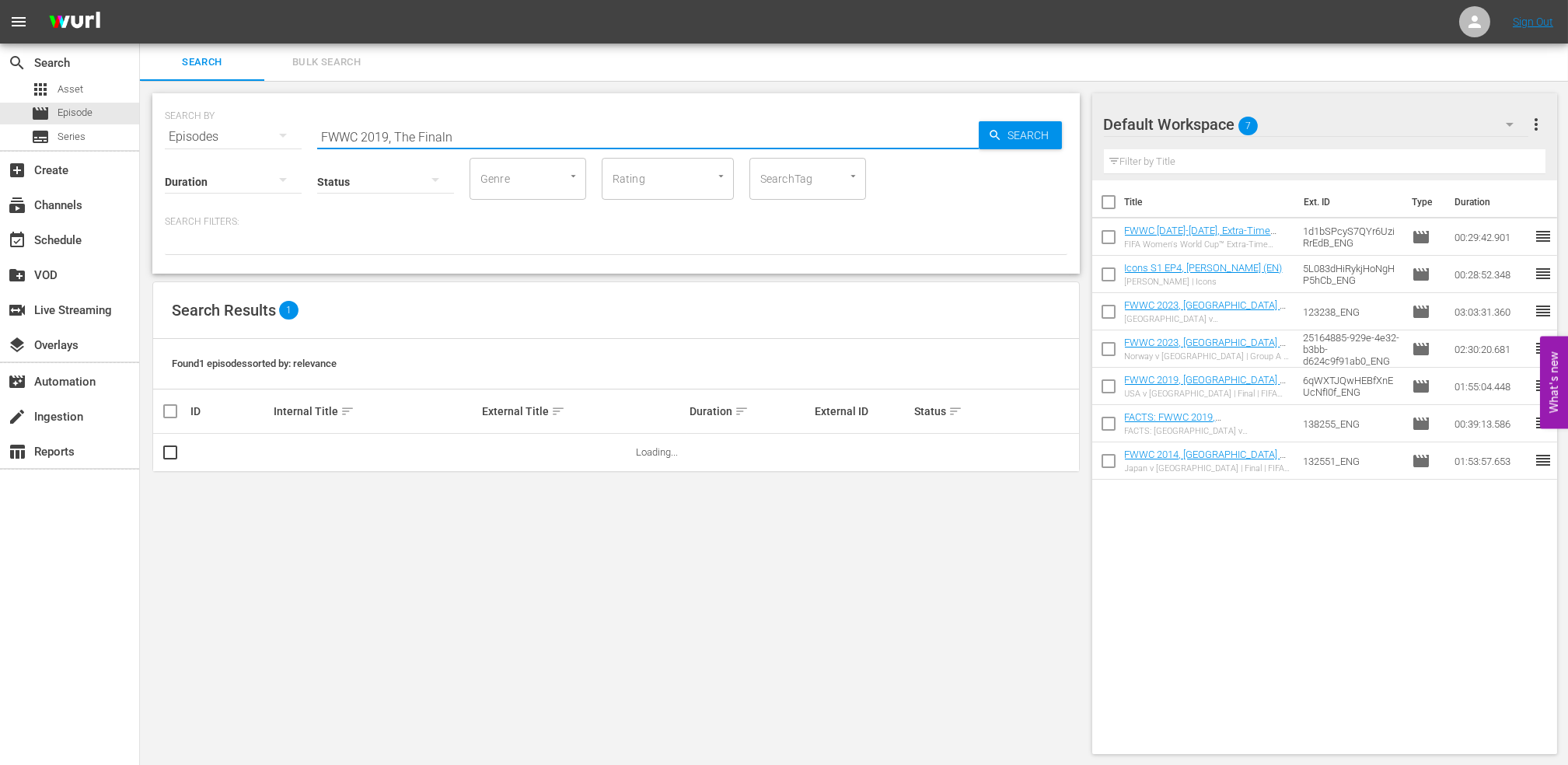
paste input "text"
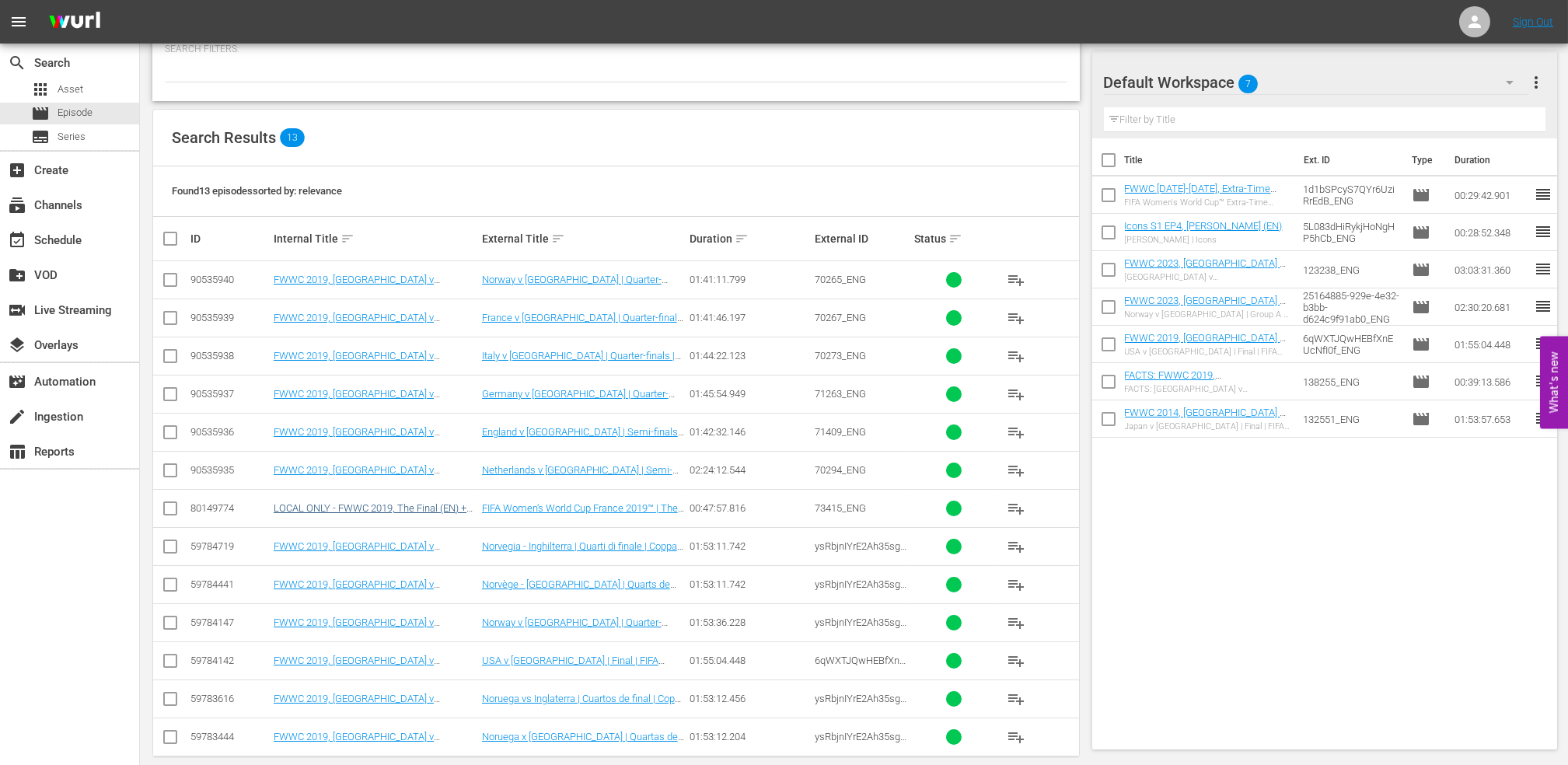
scroll to position [193, 0]
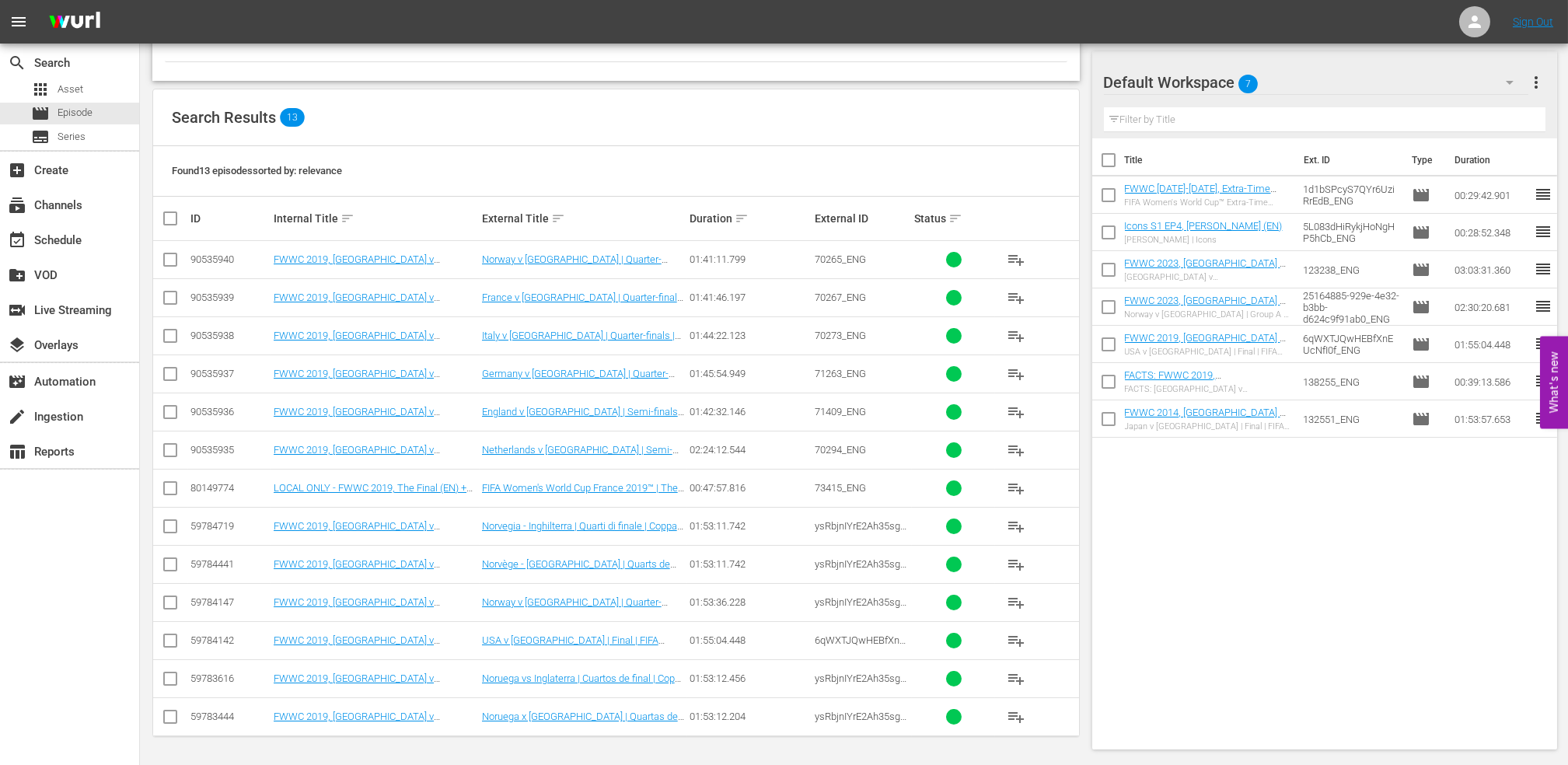
type input "FWWC 2019, The Final en"
click at [175, 487] on input "checkbox" at bounding box center [170, 491] width 19 height 19
checkbox input "true"
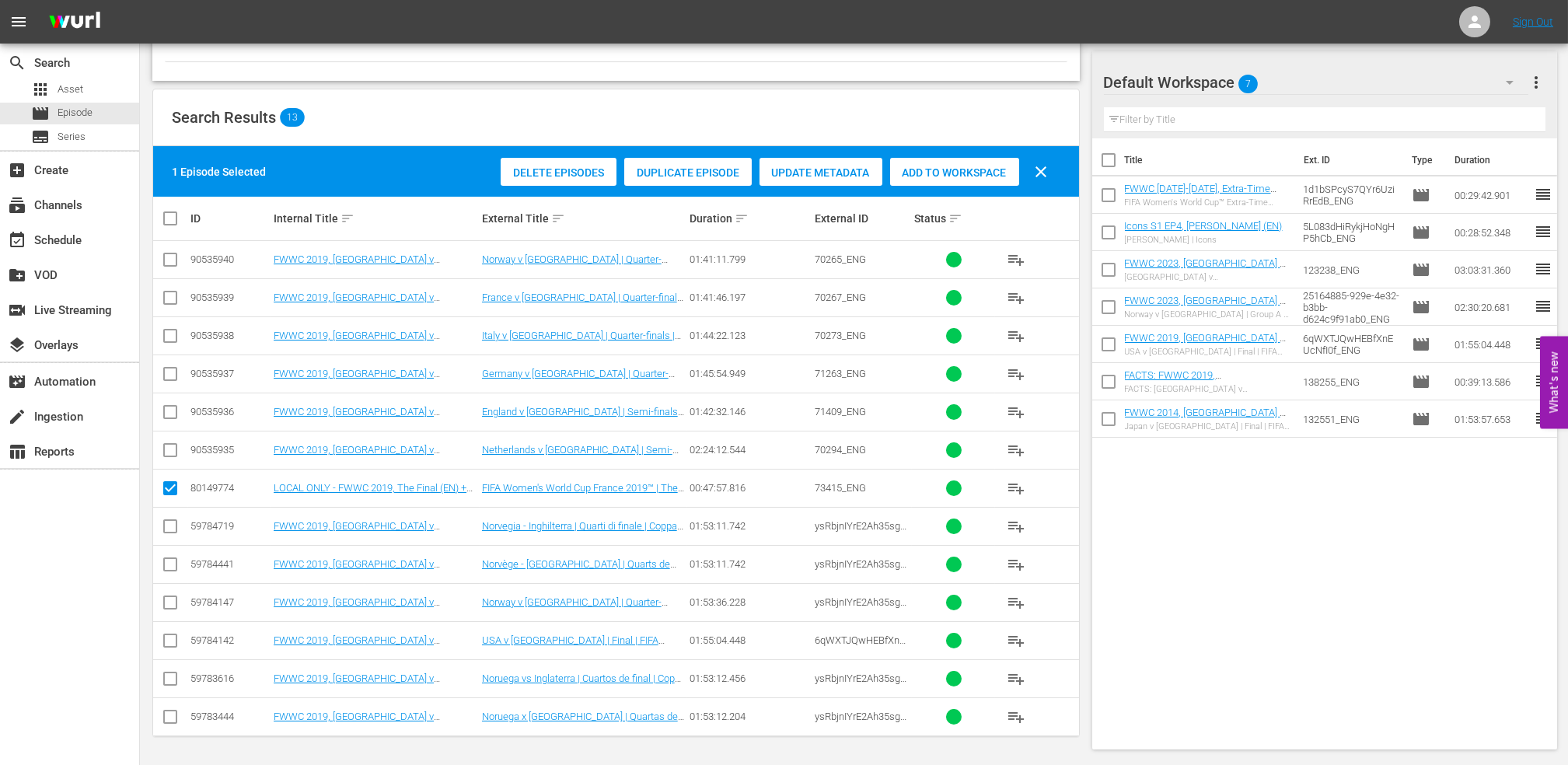
click at [947, 175] on span "Add to Workspace" at bounding box center [955, 172] width 129 height 12
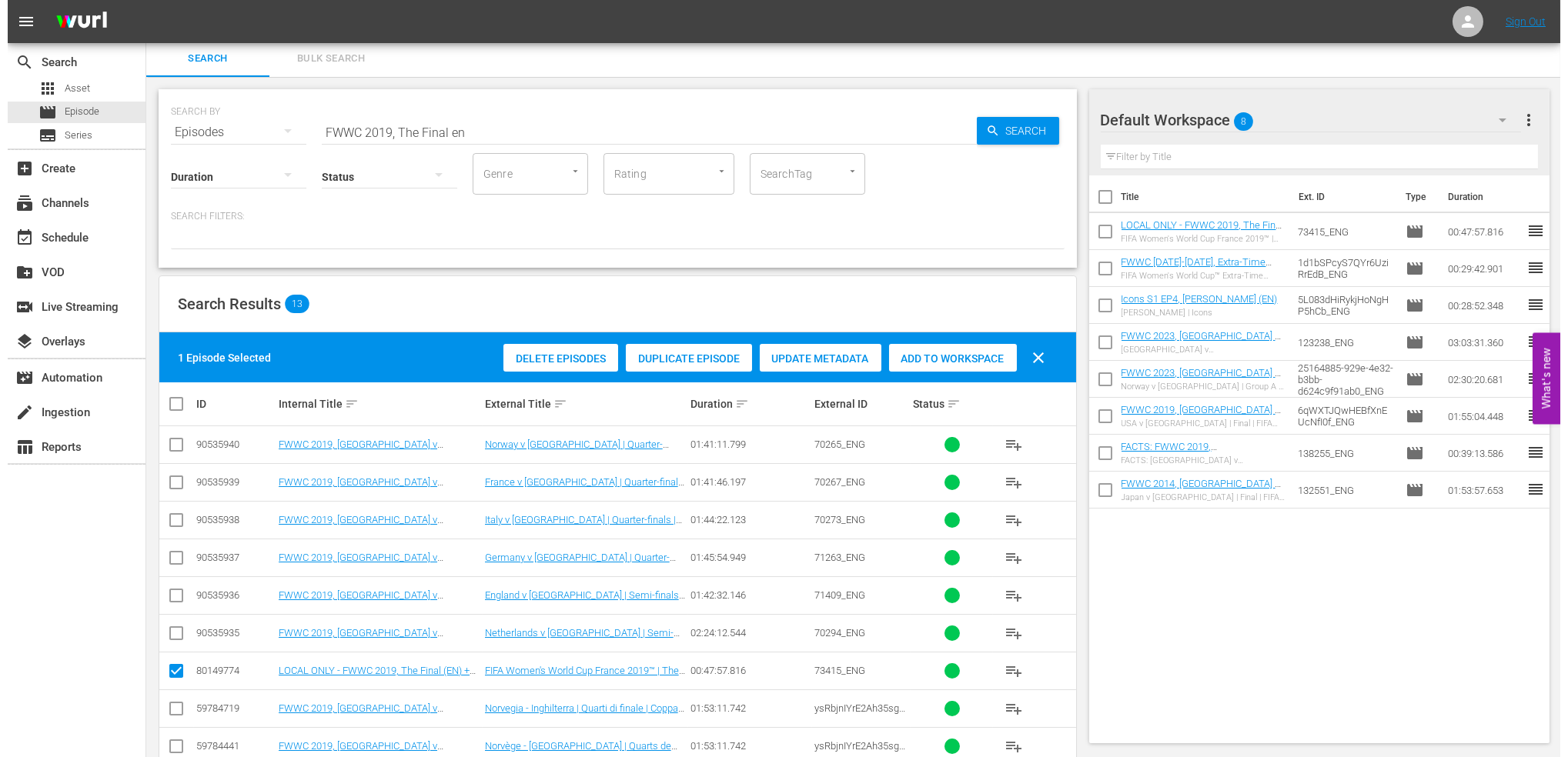
scroll to position [0, 0]
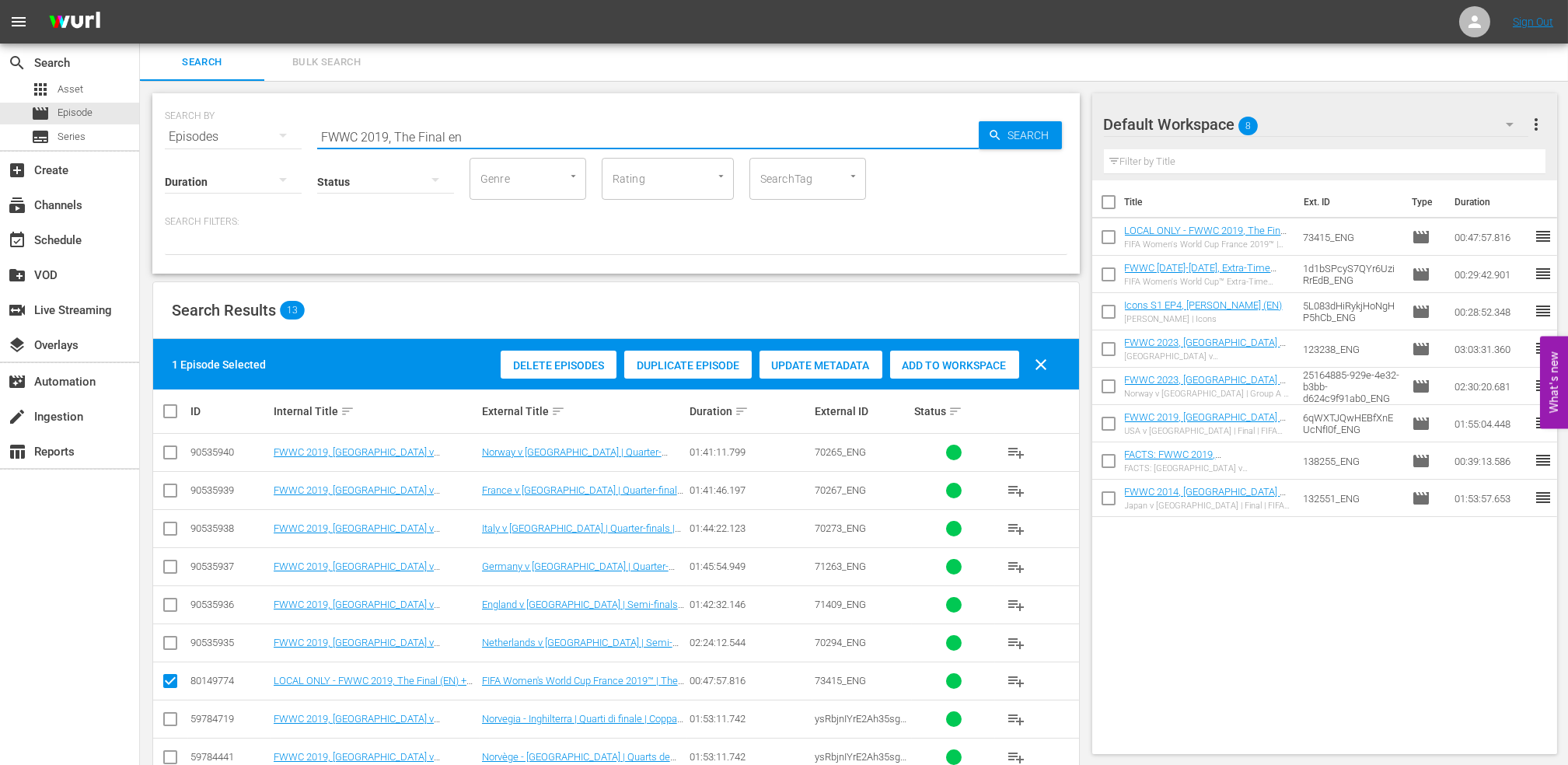
drag, startPoint x: 475, startPoint y: 134, endPoint x: 274, endPoint y: 131, distance: 201.0
click at [275, 132] on div "SEARCH BY Search By Episodes Search ID, Title, Description, Keywords, or Catego…" at bounding box center [616, 128] width 903 height 56
paste input "Spain v [GEOGRAPHIC_DATA] | Group B | FIFA Women's World Cup 2019 | Full Match …"
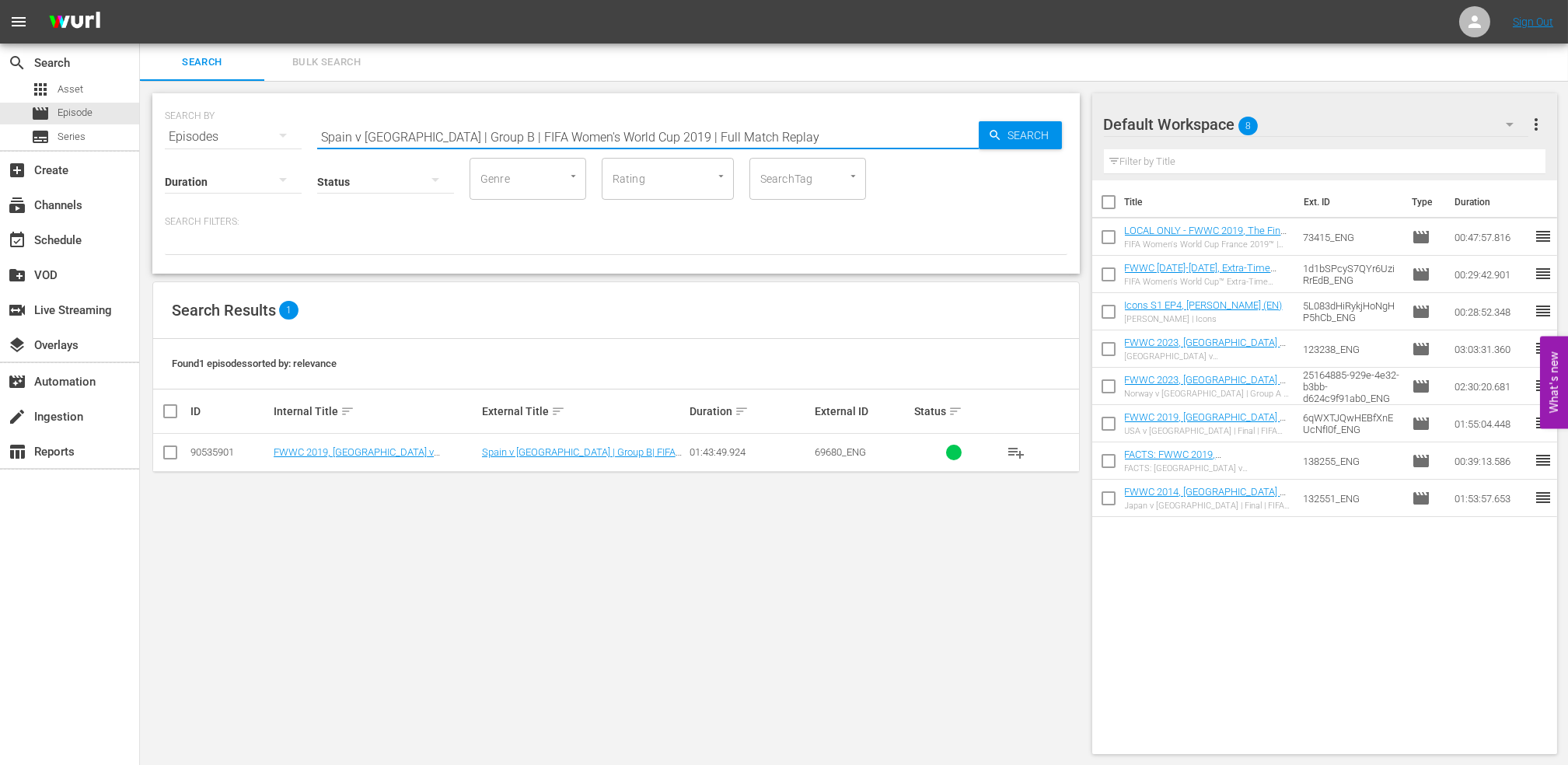
click at [775, 134] on input "Spain v [GEOGRAPHIC_DATA] | Group B | FIFA Women's World Cup 2019 | Full Match …" at bounding box center [648, 137] width 661 height 37
type input "Spain v [GEOGRAPHIC_DATA] | Group B | FIFA Women's World Cup 2019 | Full Match …"
drag, startPoint x: 164, startPoint y: 454, endPoint x: 372, endPoint y: 446, distance: 208.2
click at [166, 454] on input "checkbox" at bounding box center [170, 455] width 19 height 19
checkbox input "true"
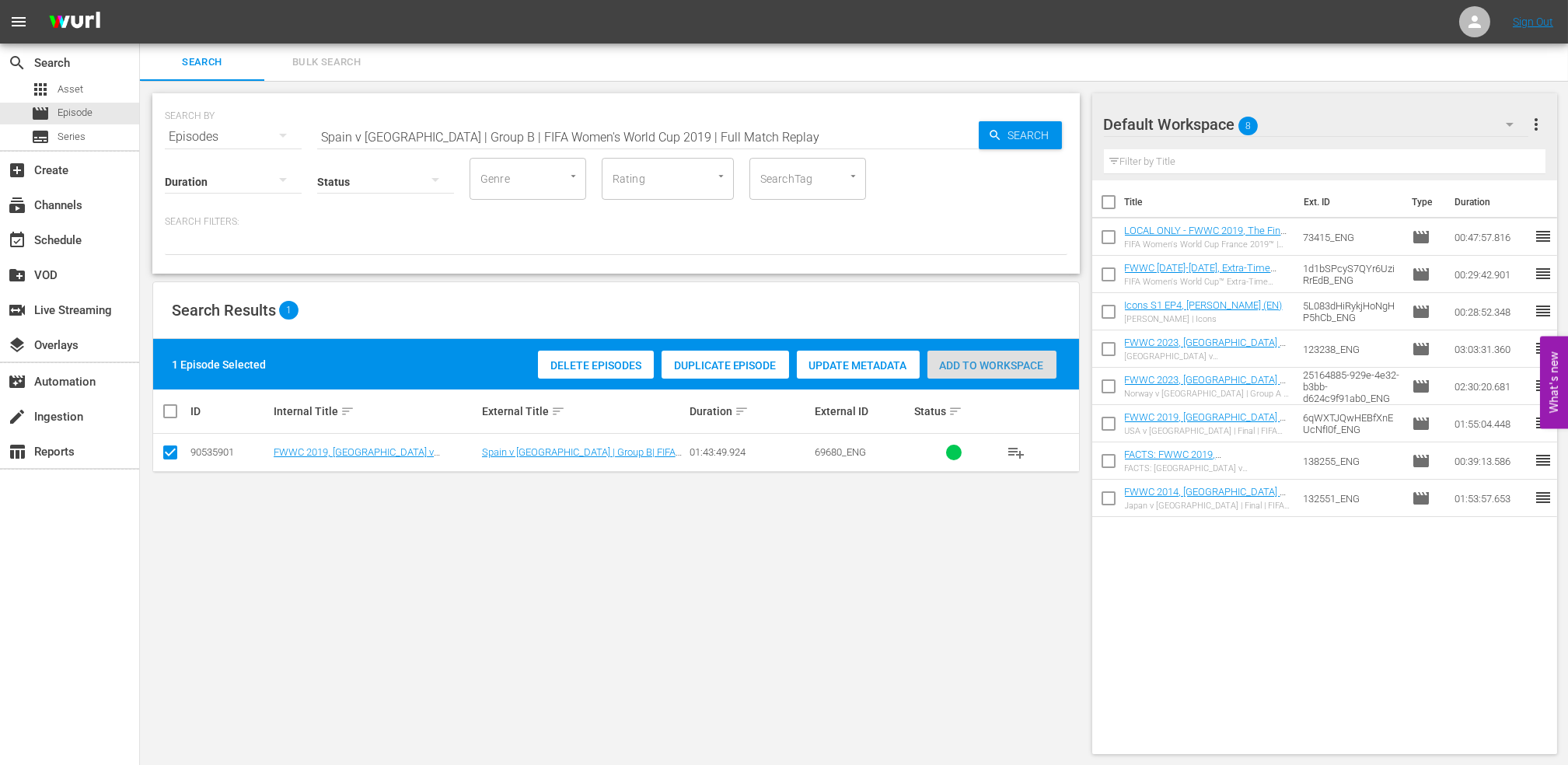
click at [968, 356] on div "Add to Workspace" at bounding box center [992, 365] width 129 height 30
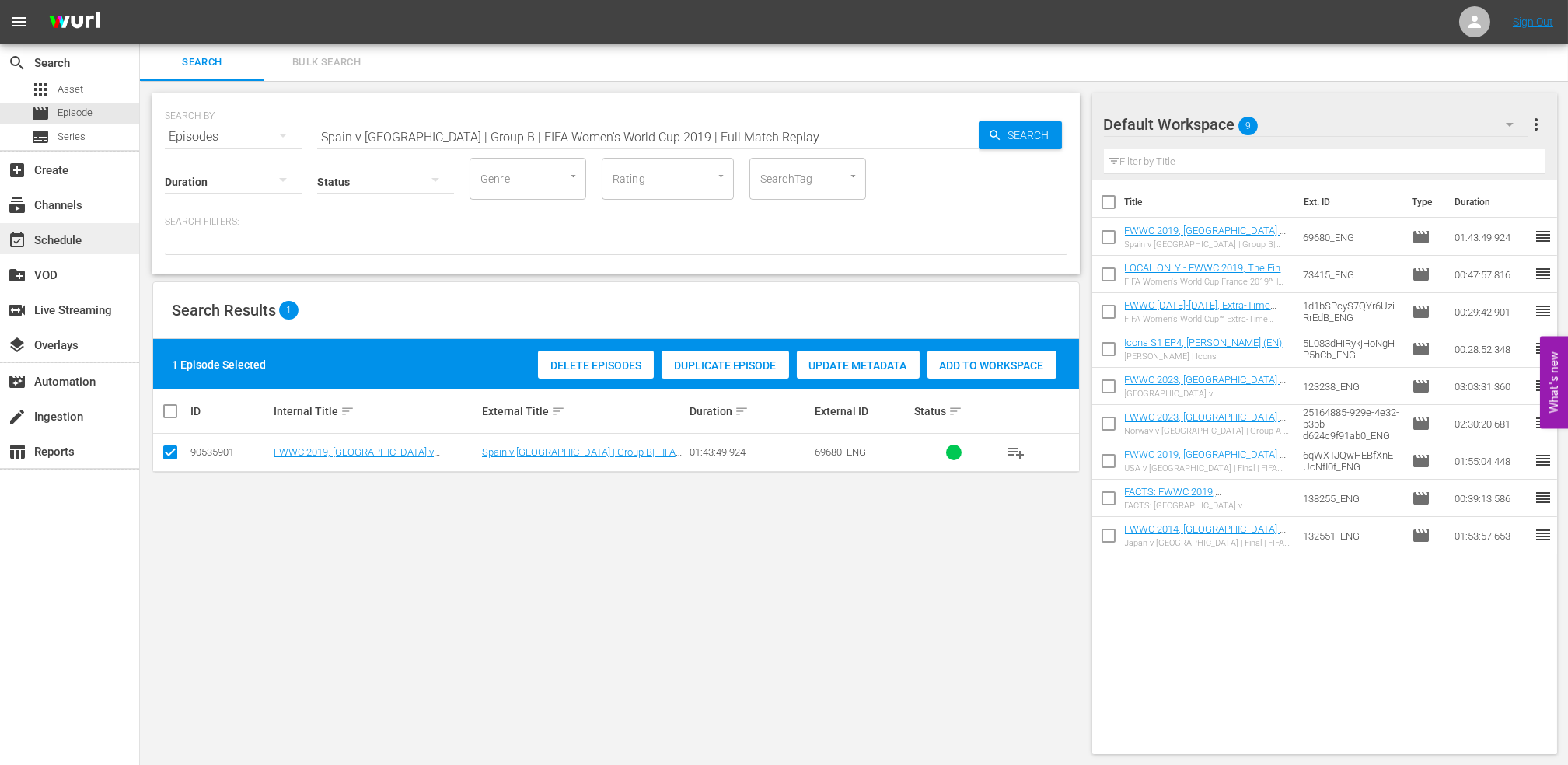
click at [85, 235] on div "event_available Schedule" at bounding box center [43, 237] width 87 height 14
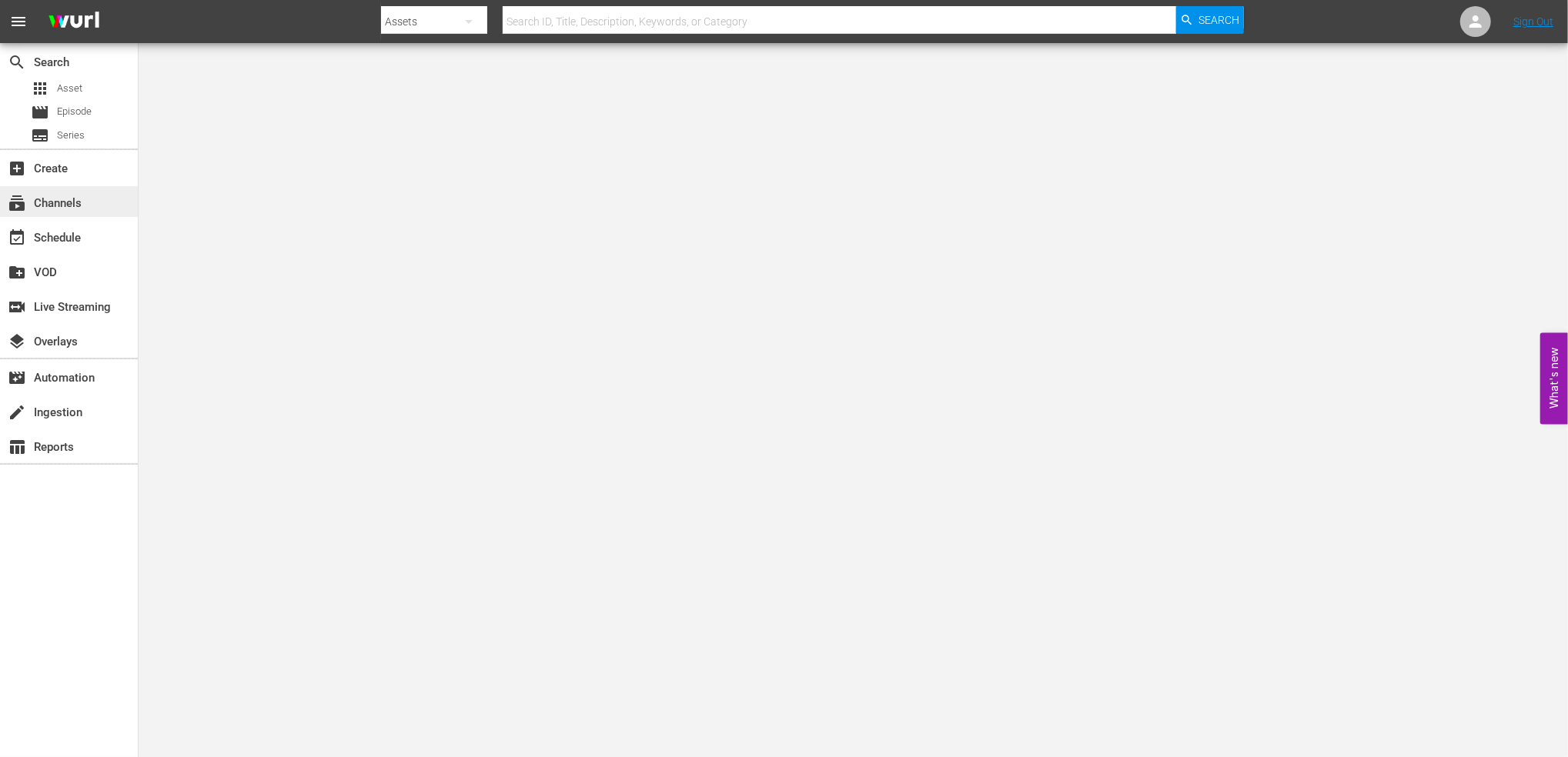
click at [74, 214] on div "subscriptions Channels" at bounding box center [68, 201] width 138 height 31
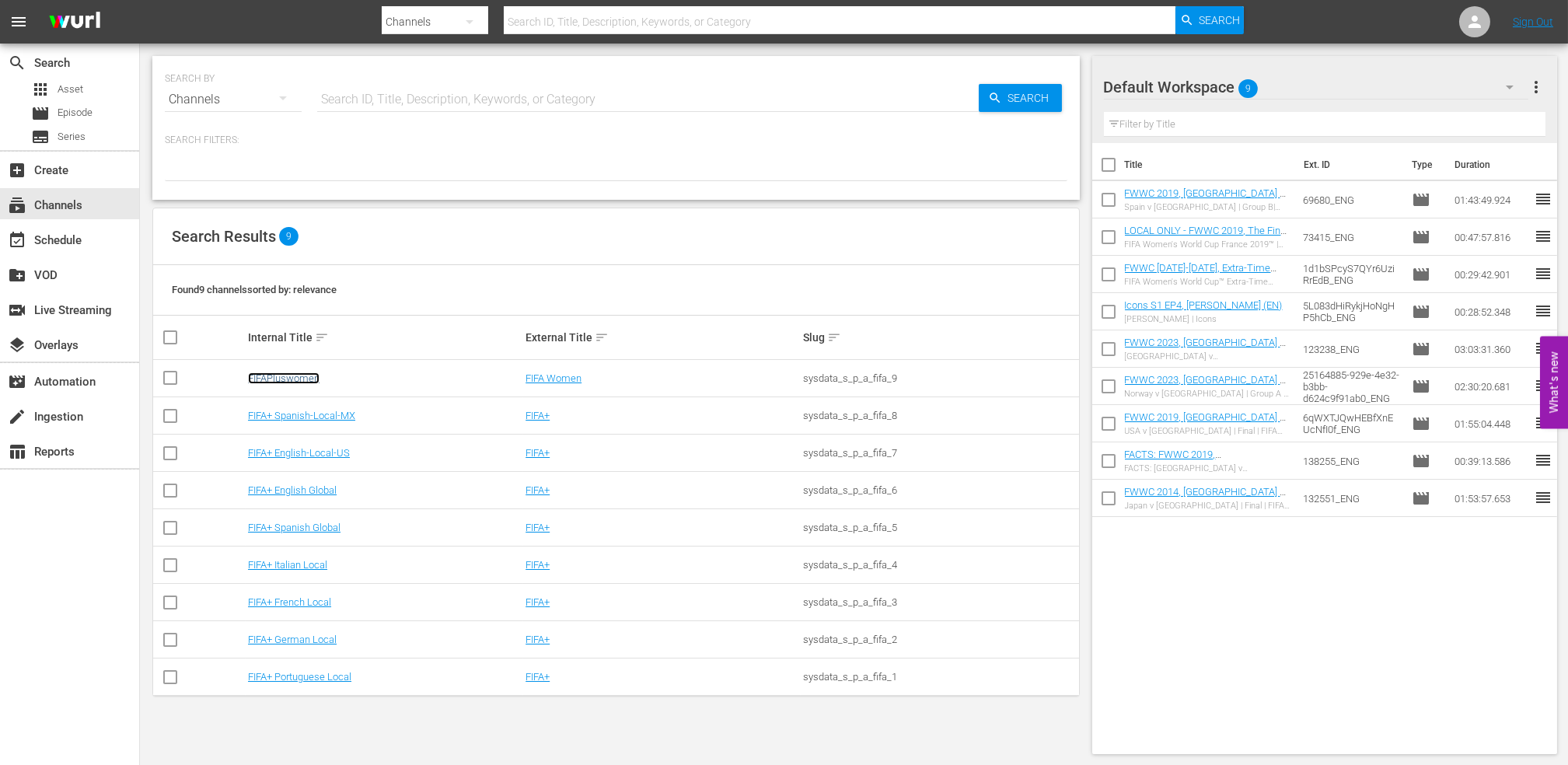
click at [312, 380] on link "FIFAPluswomen" at bounding box center [283, 378] width 72 height 11
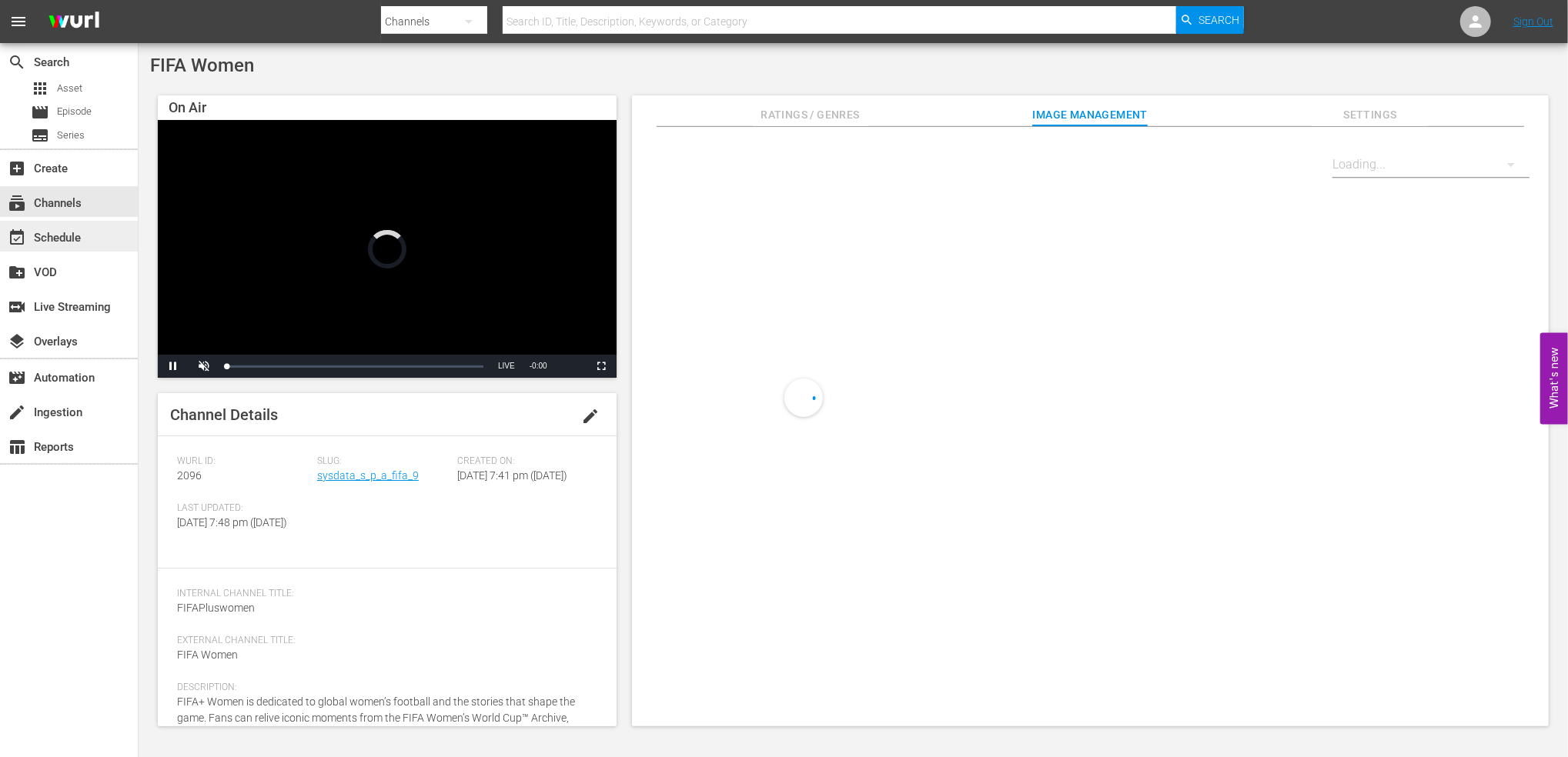
click at [84, 236] on div "event_available Schedule" at bounding box center [68, 236] width 138 height 31
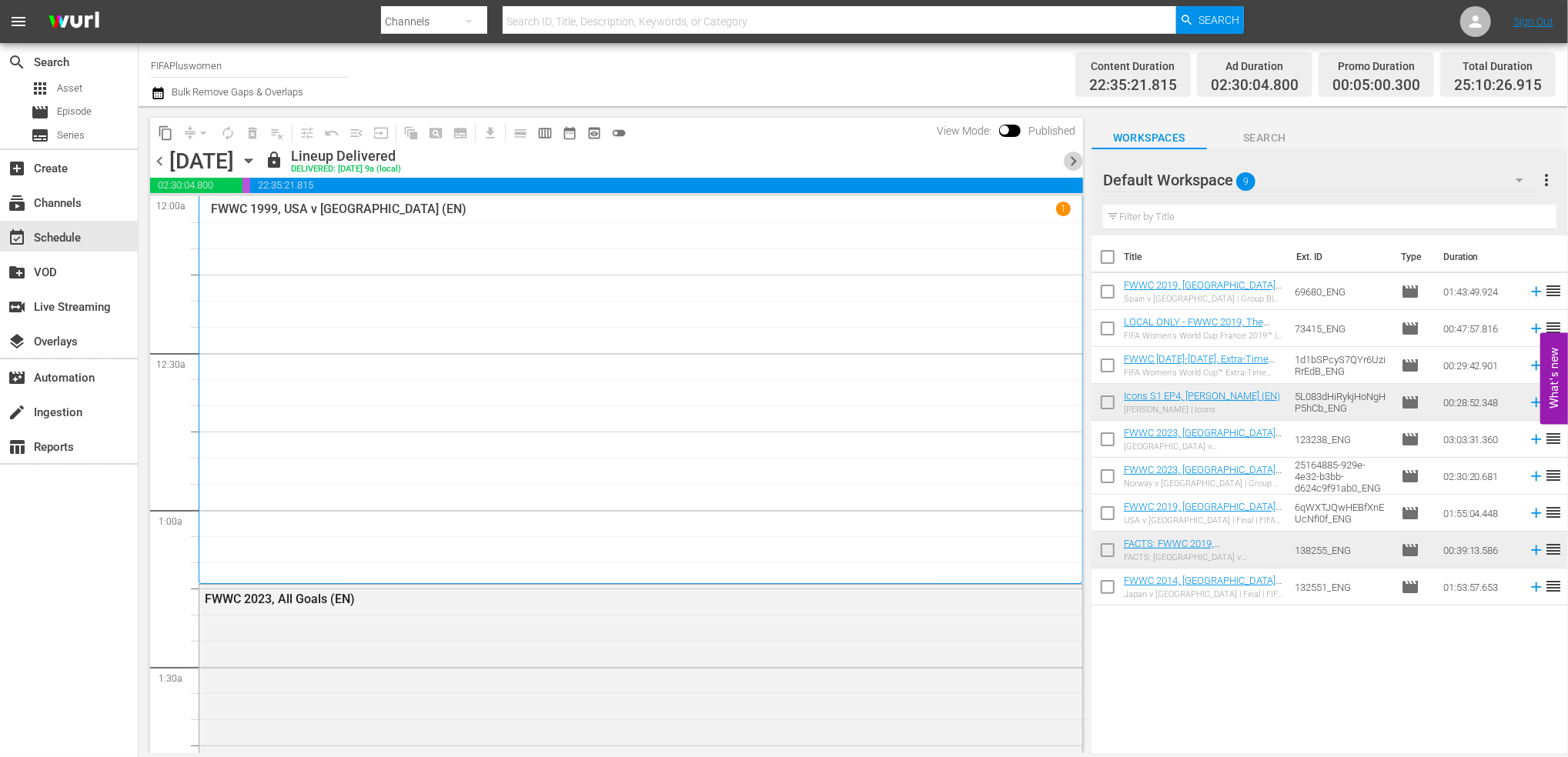
click at [1077, 161] on span "chevron_right" at bounding box center [1073, 161] width 19 height 19
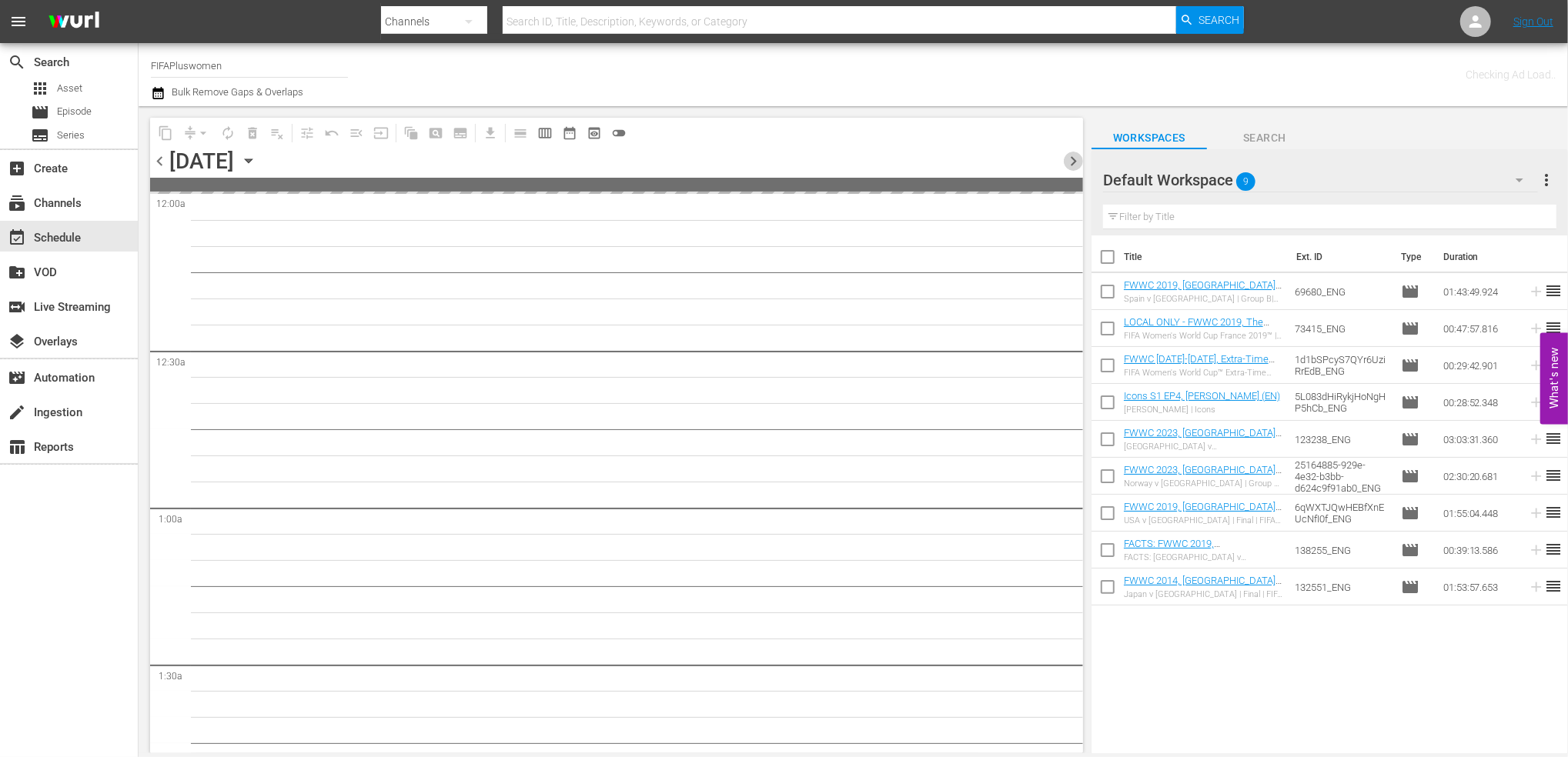
click at [1077, 161] on span "chevron_right" at bounding box center [1073, 161] width 19 height 19
click at [1077, 160] on span "chevron_right" at bounding box center [1073, 161] width 19 height 19
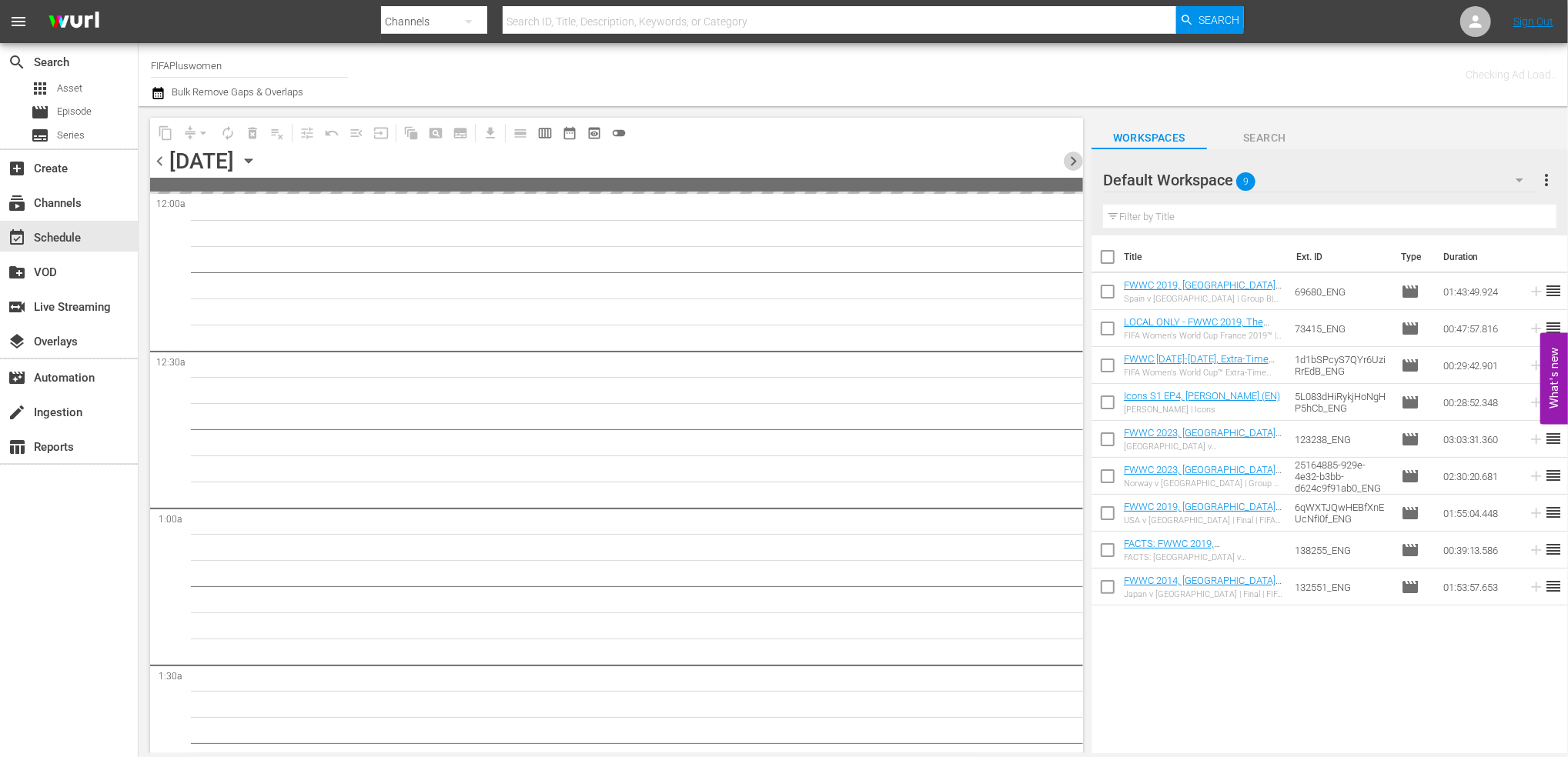
click at [1077, 160] on span "chevron_right" at bounding box center [1073, 161] width 19 height 19
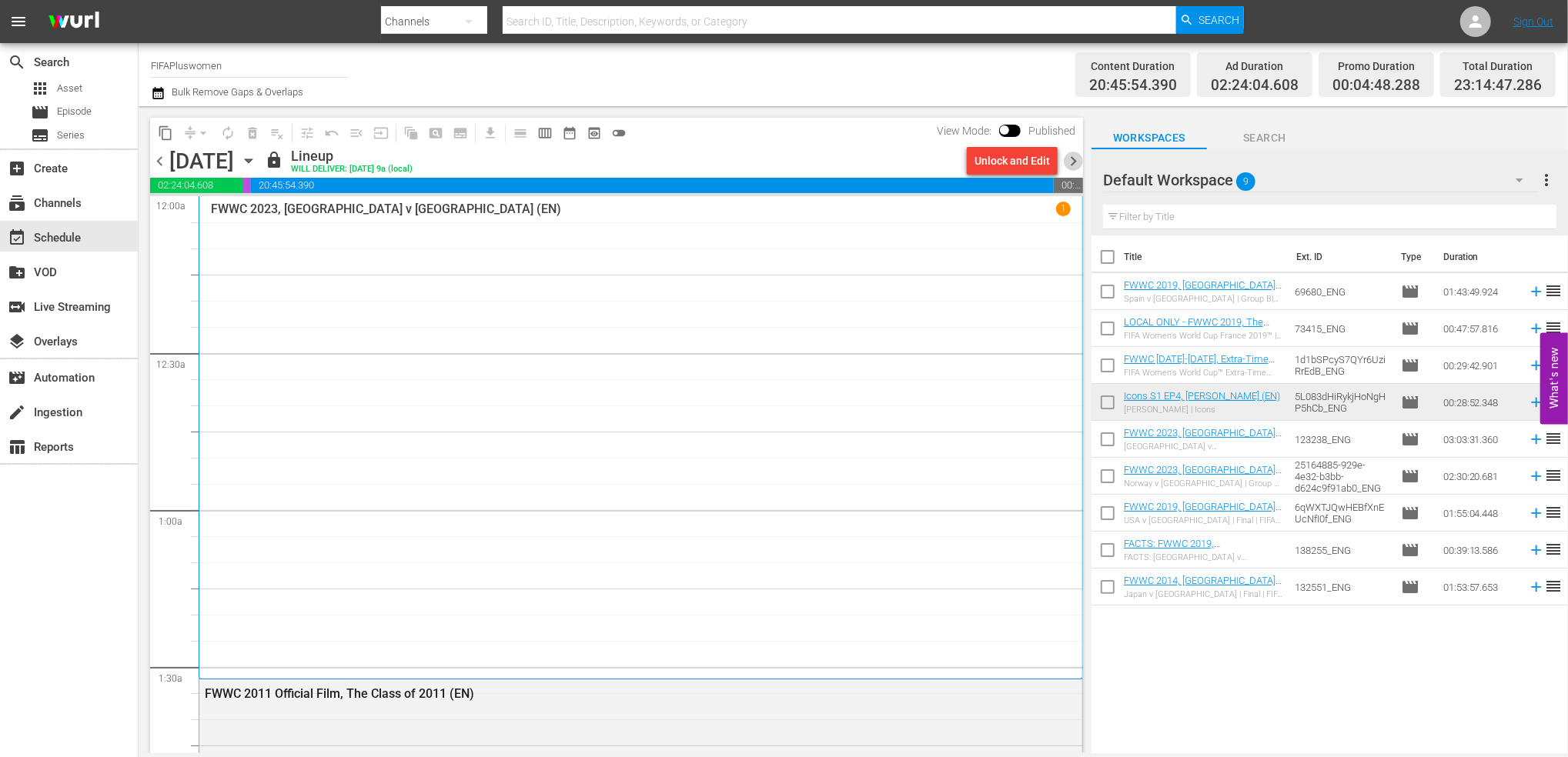
click at [1073, 162] on span "chevron_right" at bounding box center [1073, 161] width 19 height 19
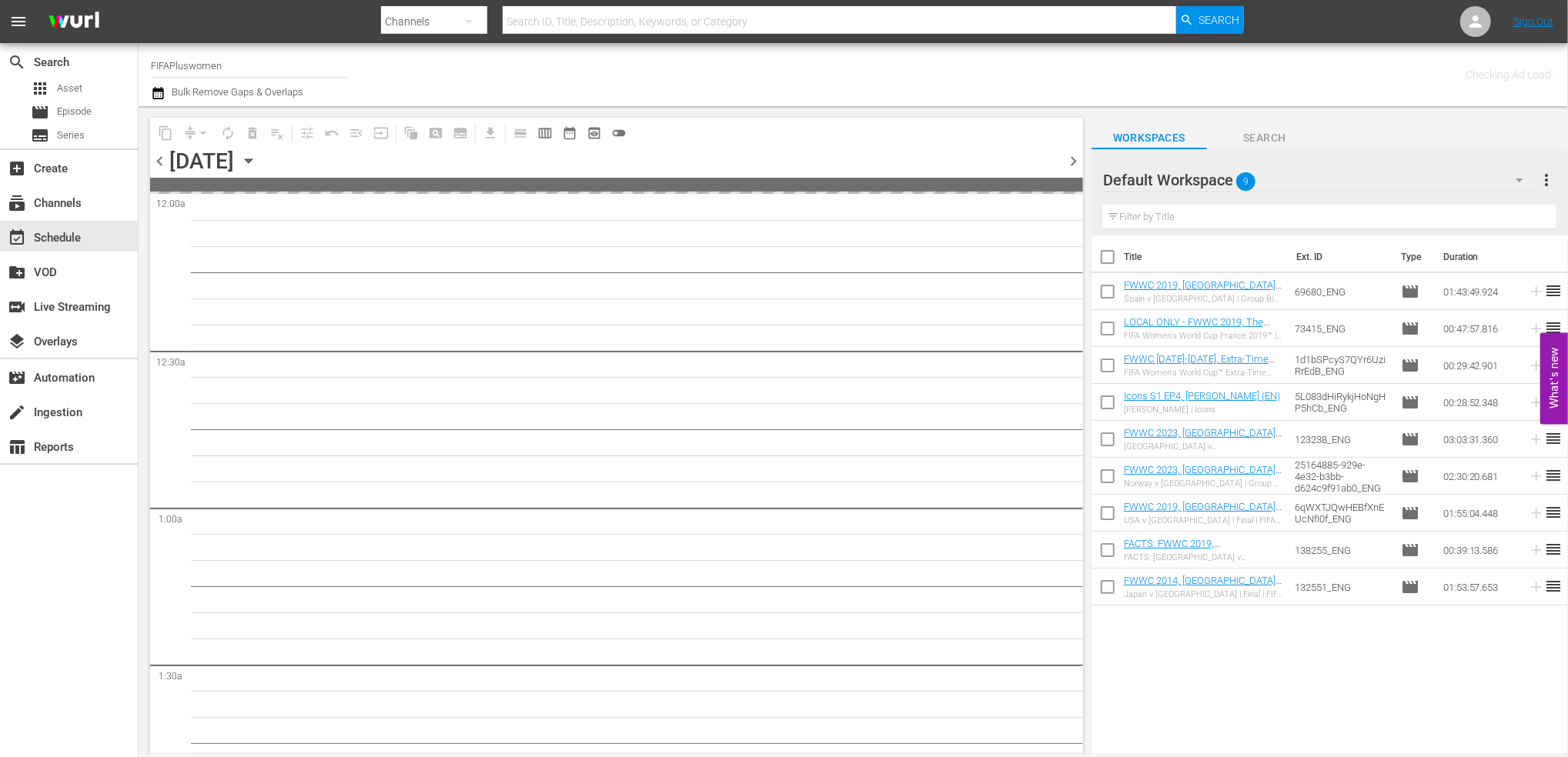
click at [1073, 162] on span "chevron_right" at bounding box center [1073, 161] width 19 height 19
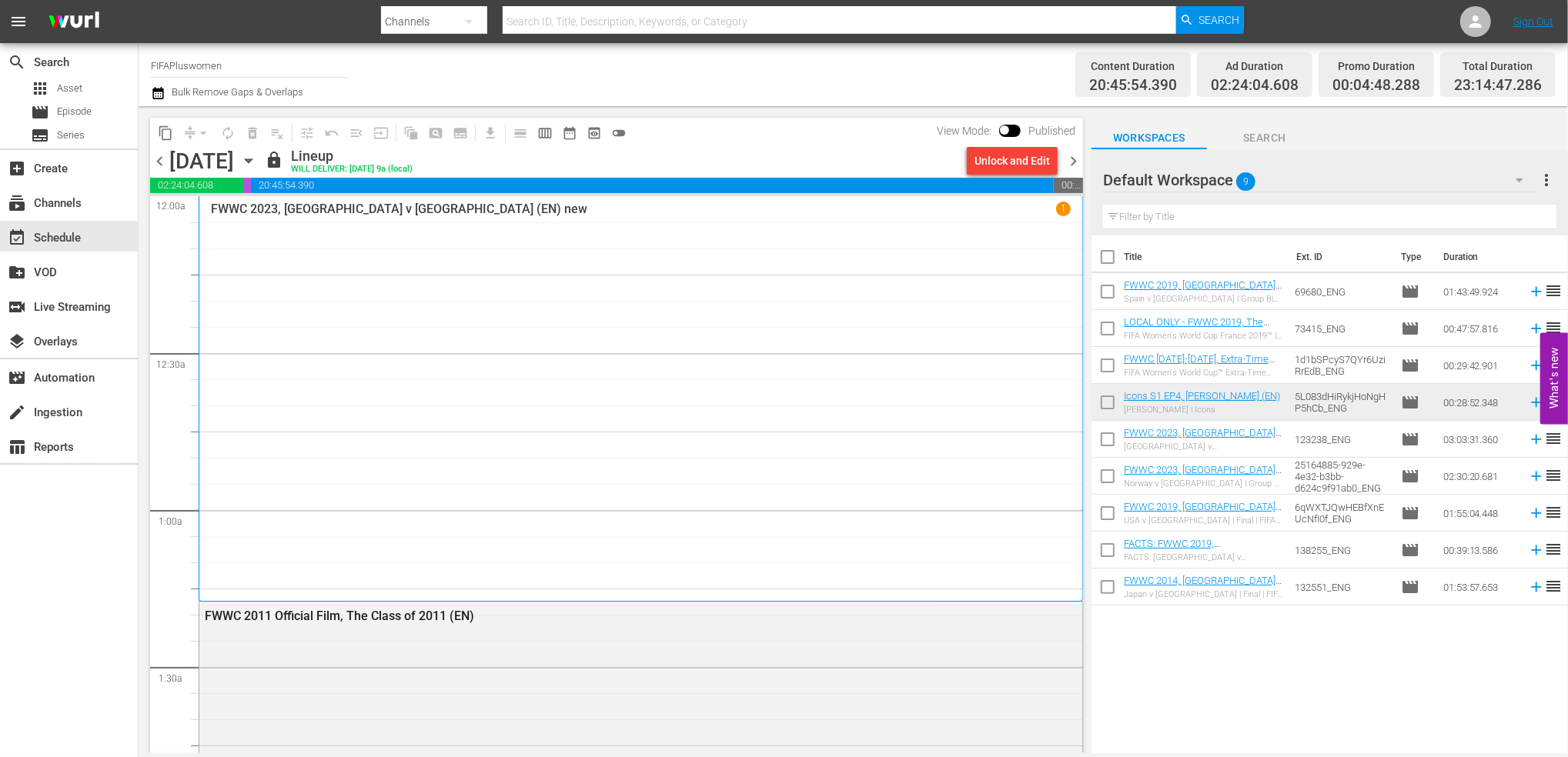
click at [1073, 162] on span "chevron_right" at bounding box center [1073, 161] width 19 height 19
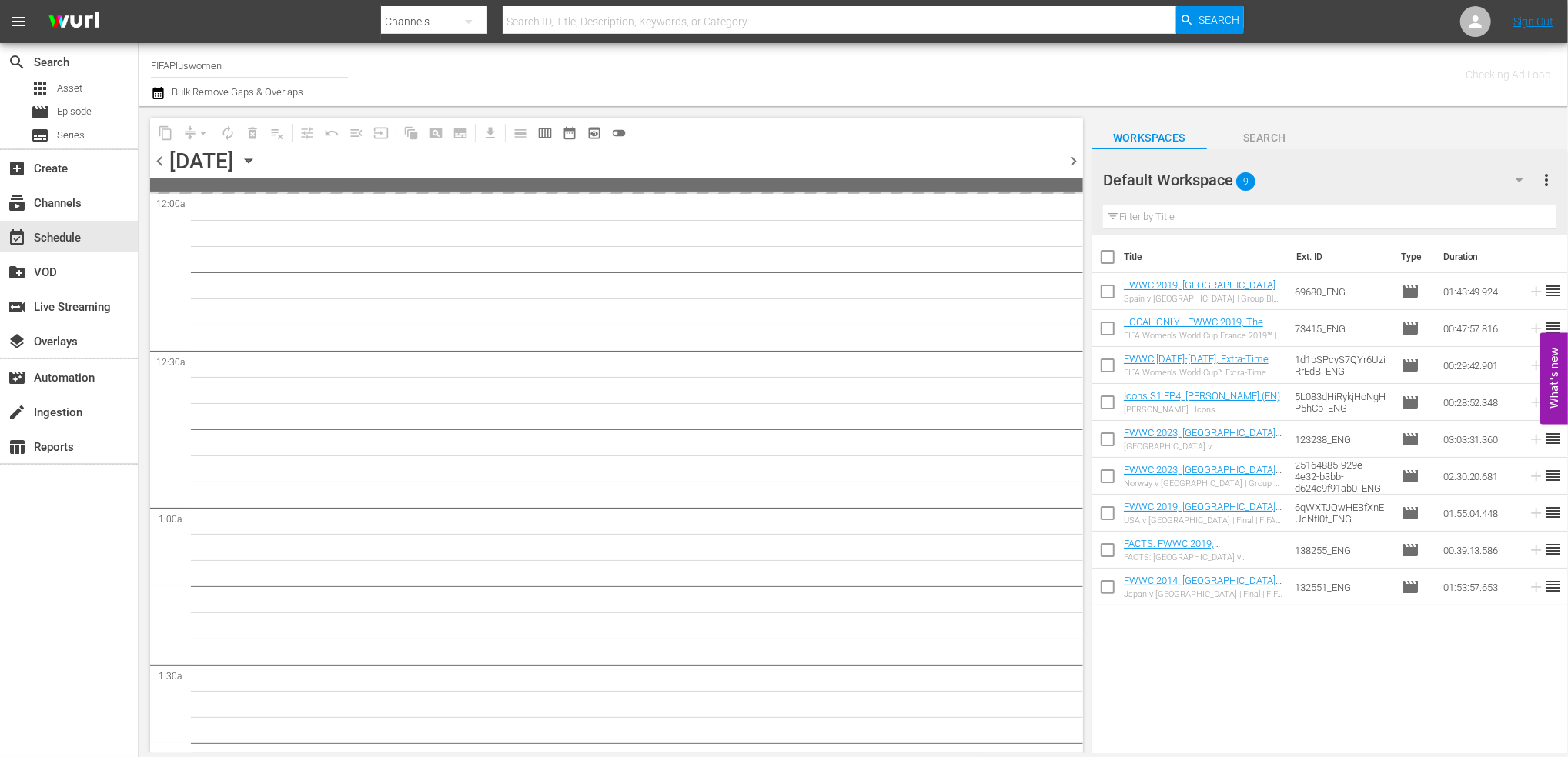
click at [1073, 162] on span "chevron_right" at bounding box center [1073, 161] width 19 height 19
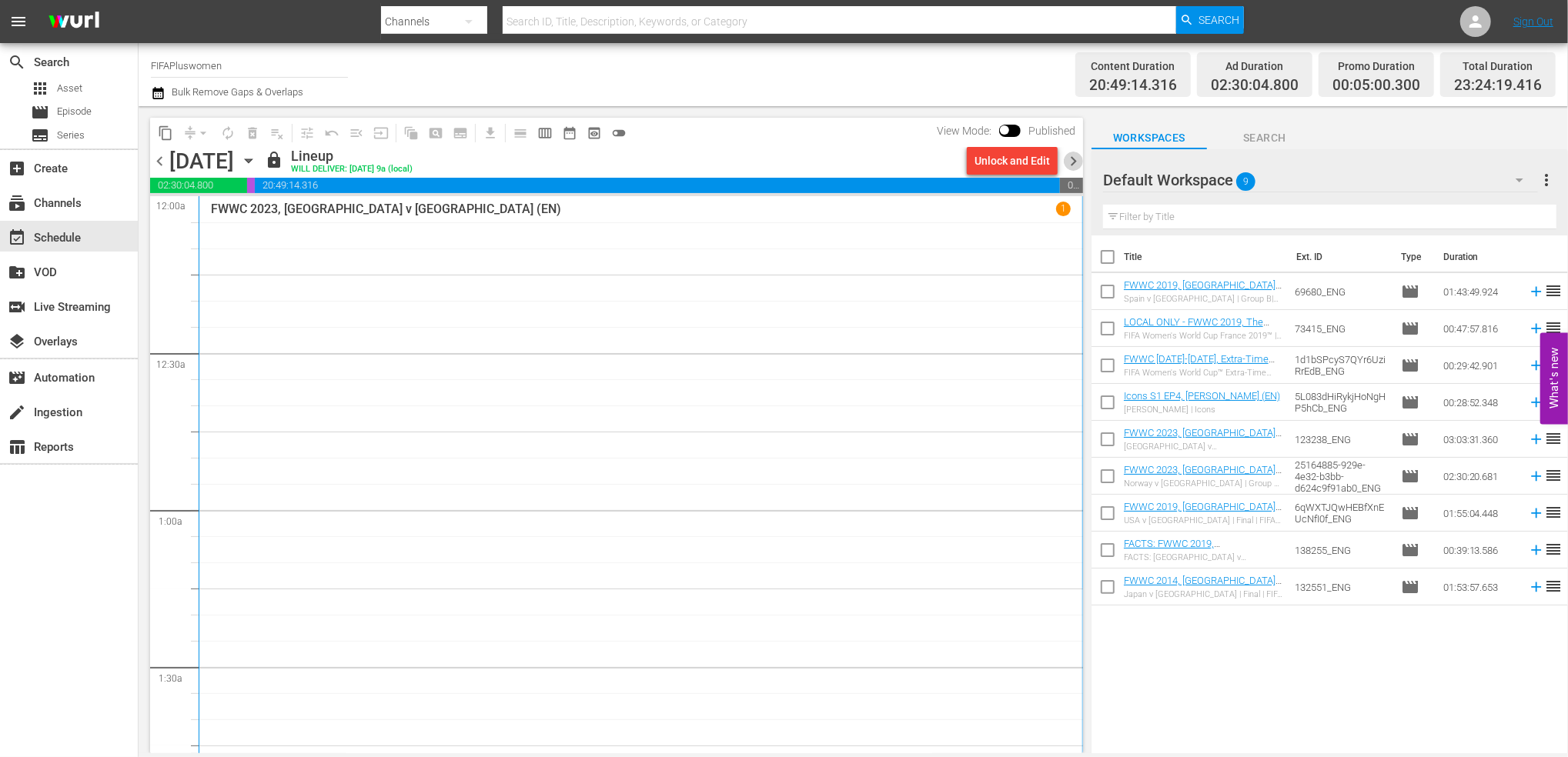
click at [1068, 167] on span "chevron_right" at bounding box center [1073, 161] width 19 height 19
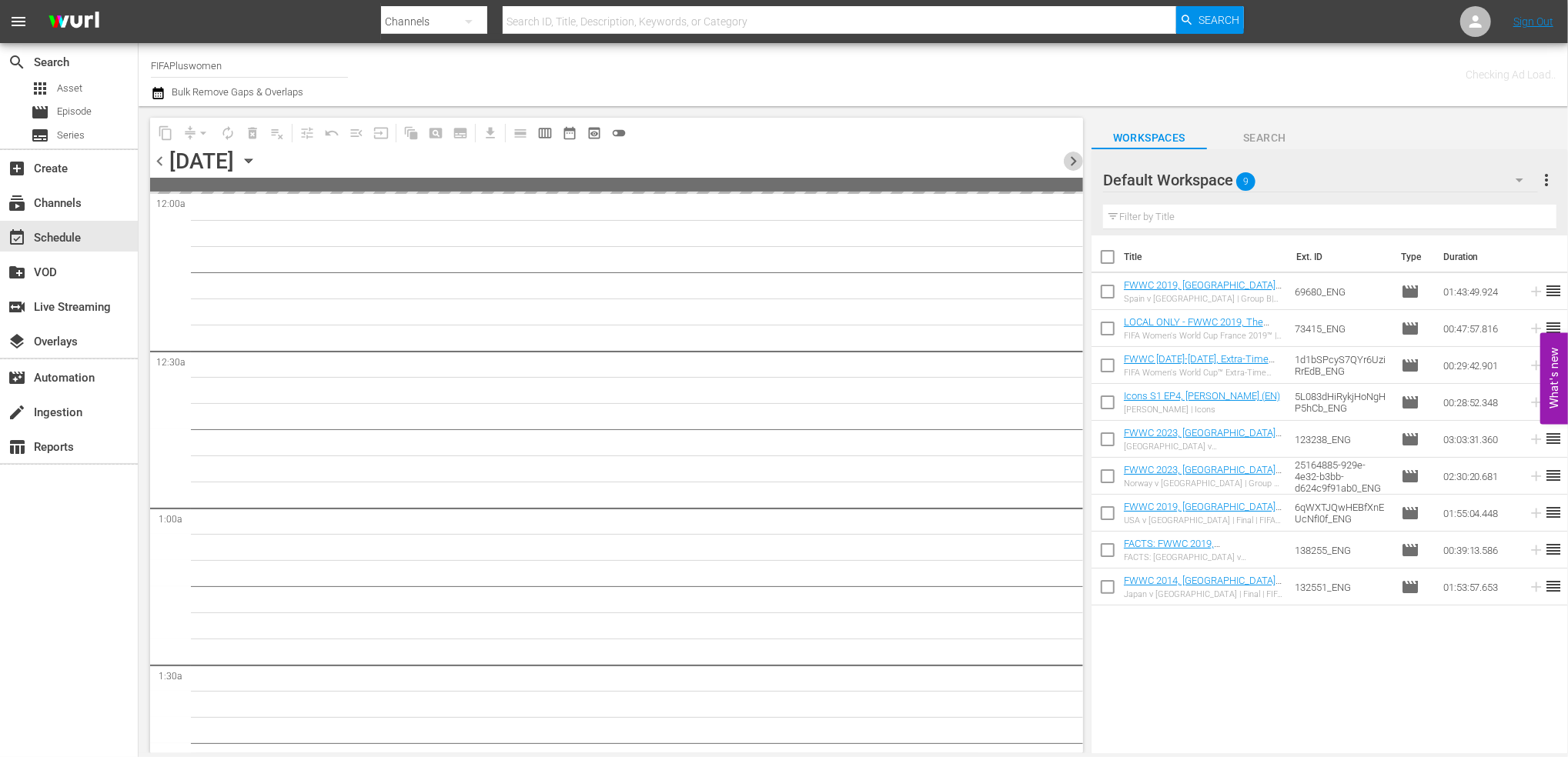
click at [1068, 167] on span "chevron_right" at bounding box center [1073, 161] width 19 height 19
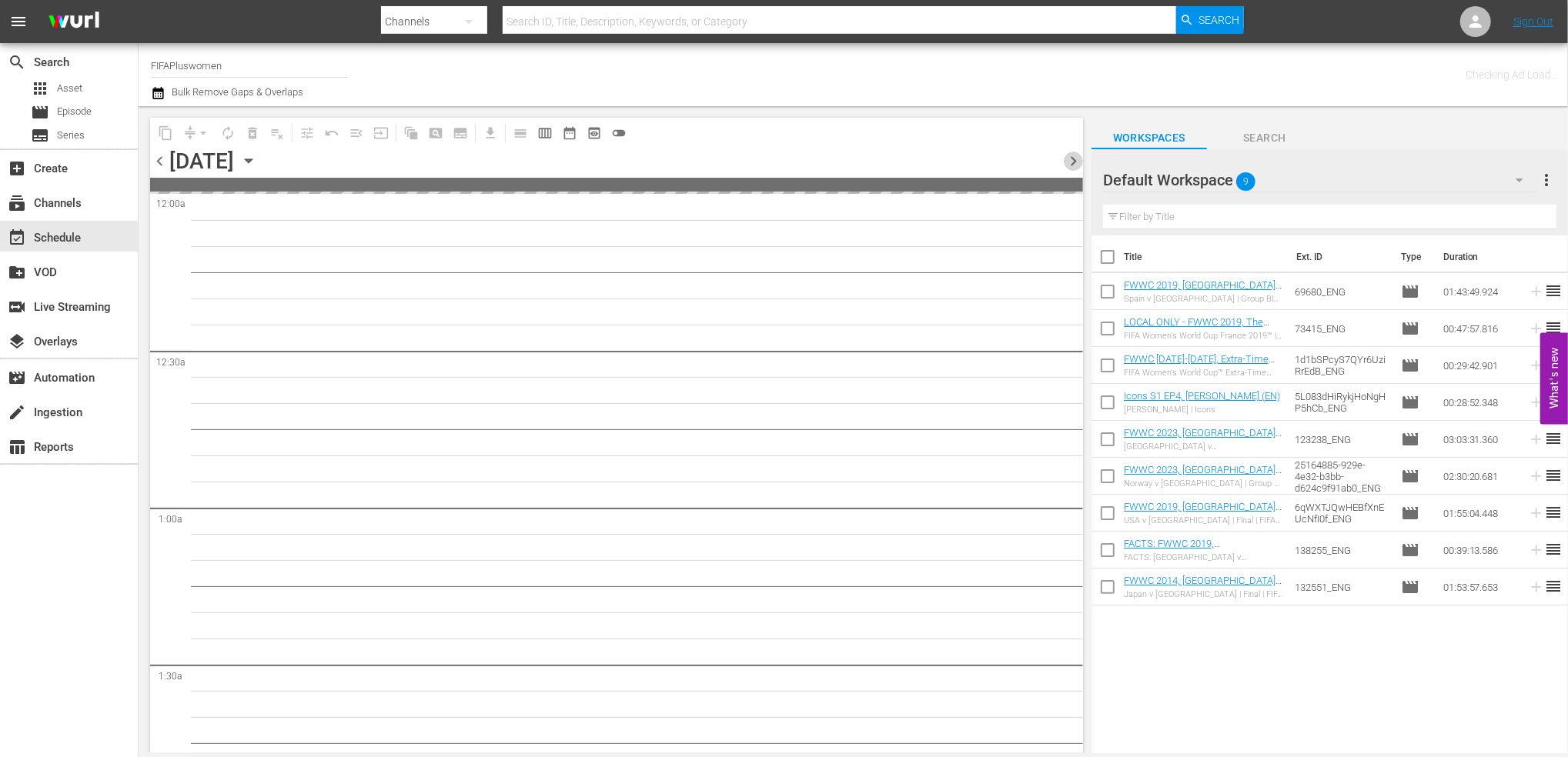
click at [1068, 167] on span "chevron_right" at bounding box center [1073, 161] width 19 height 19
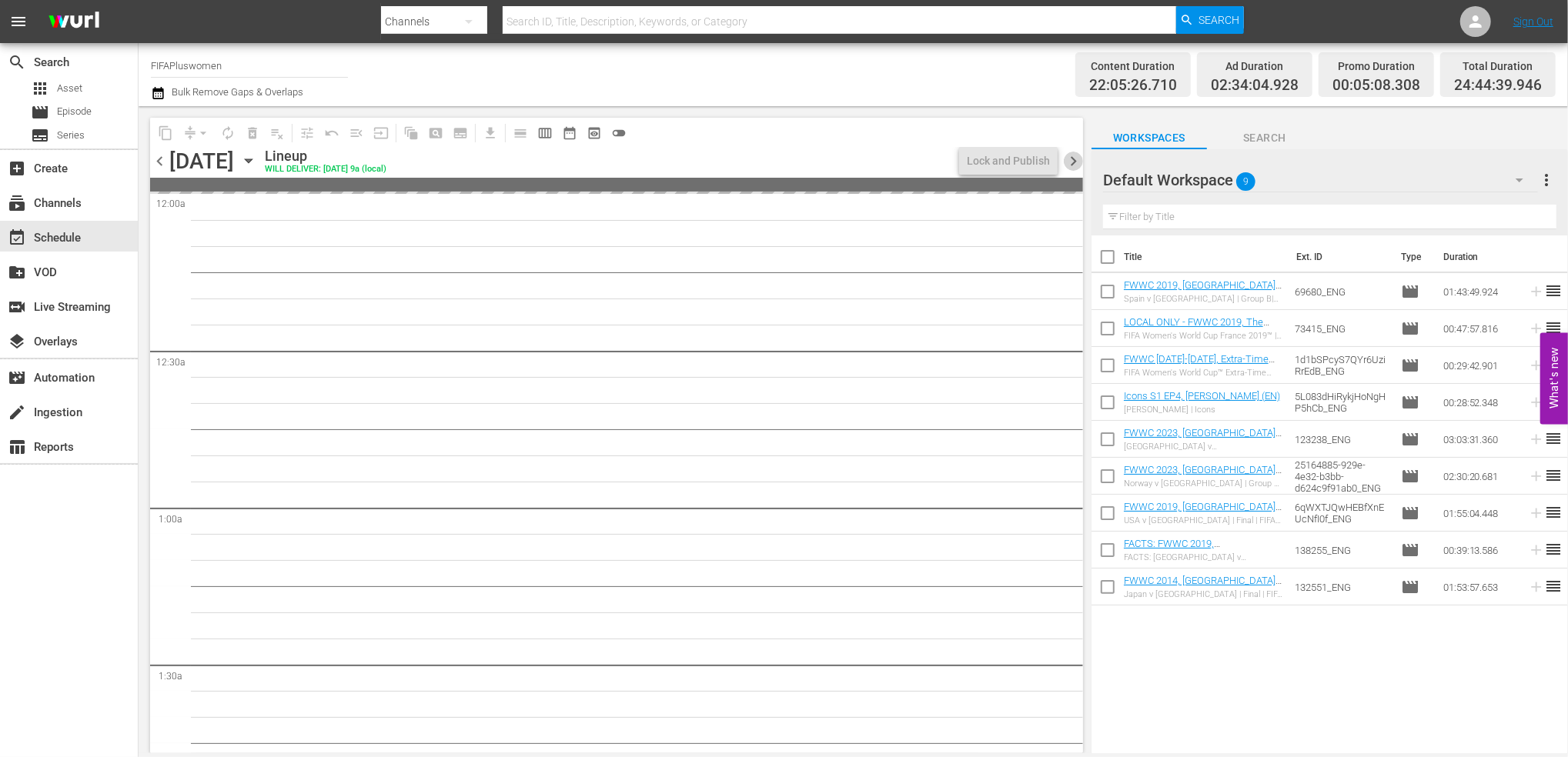
click at [1068, 167] on span "chevron_right" at bounding box center [1073, 161] width 19 height 19
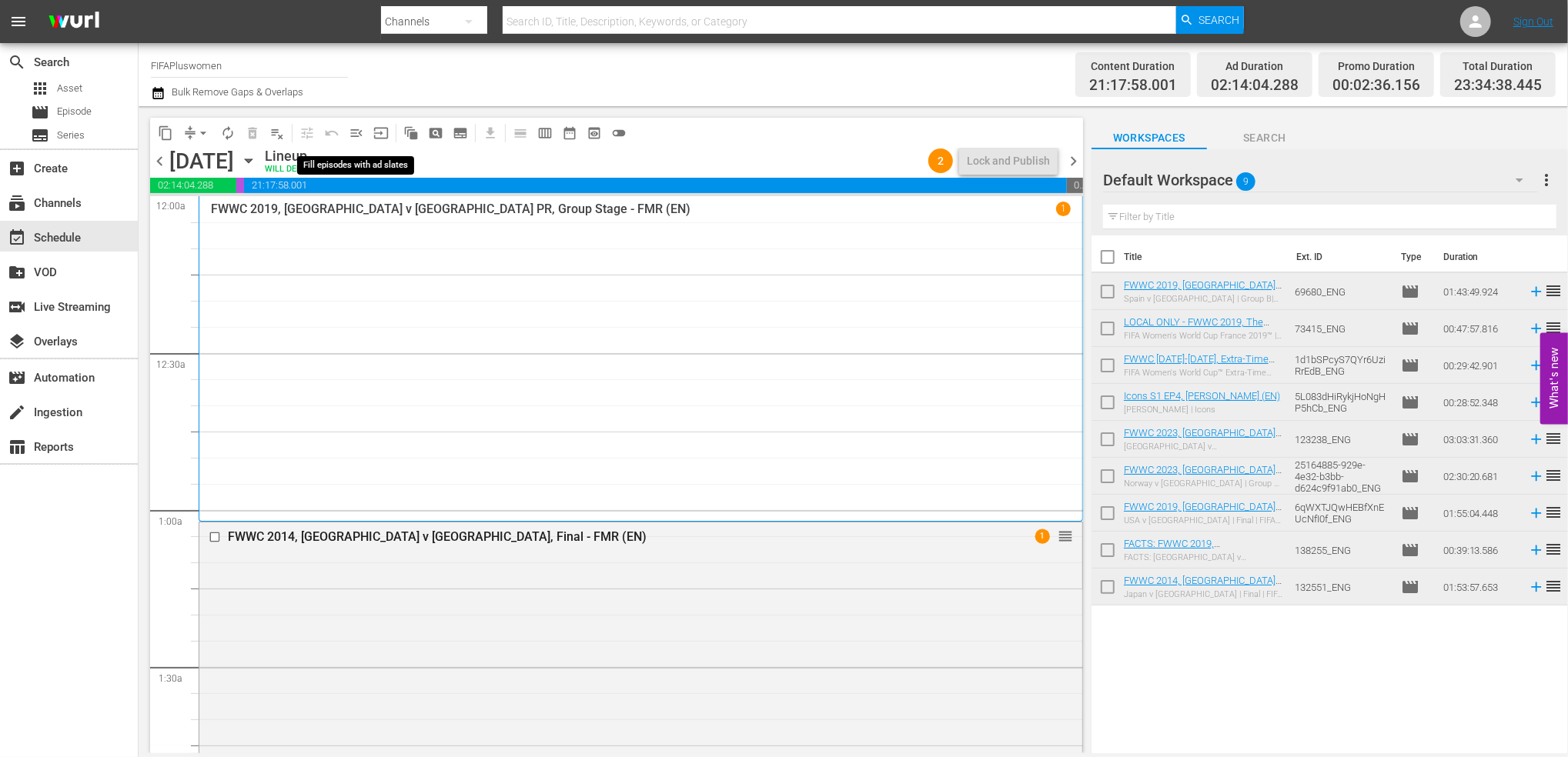
click at [356, 136] on span "menu_open" at bounding box center [356, 133] width 15 height 15
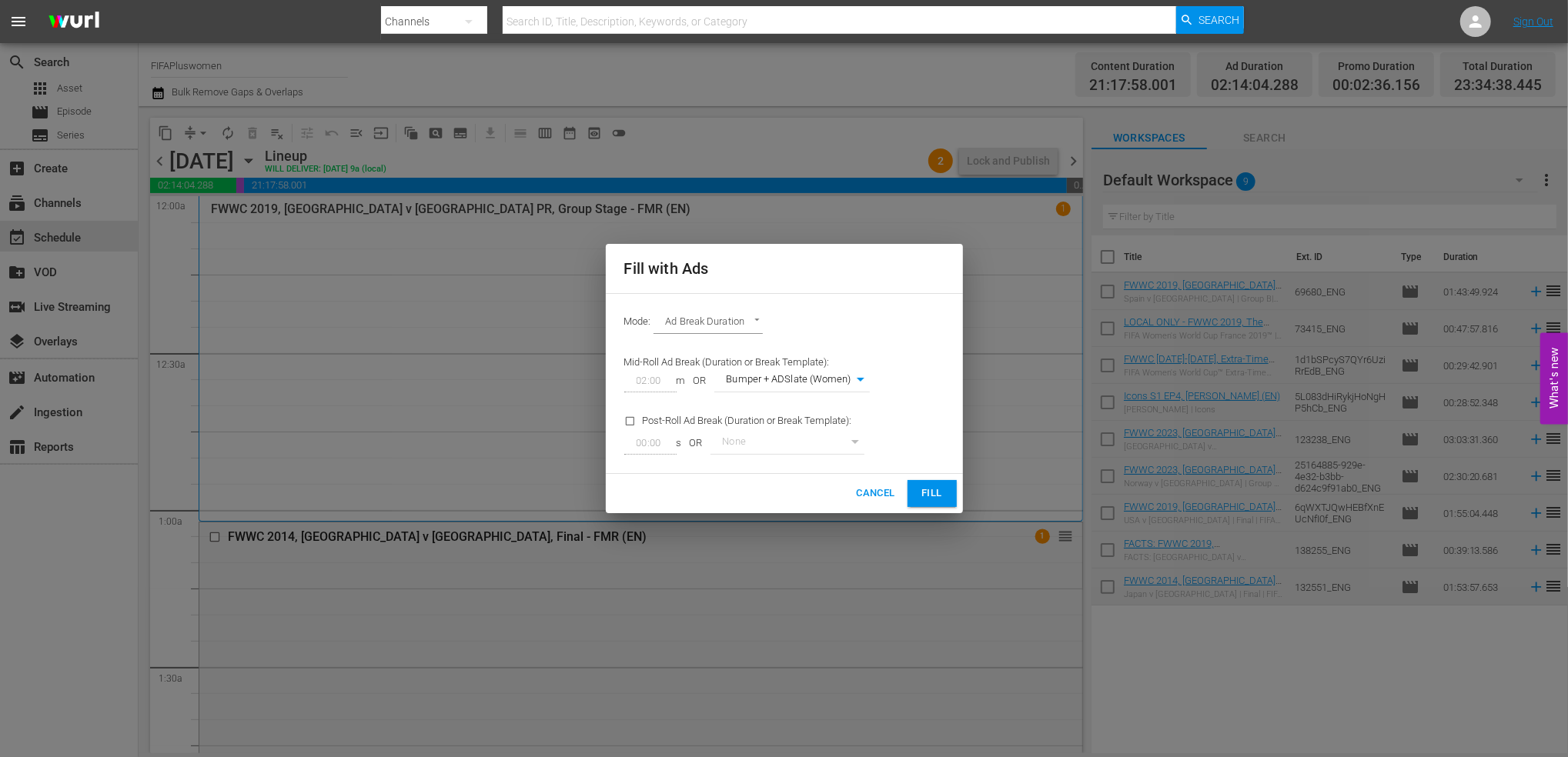
click at [924, 489] on span "Fill" at bounding box center [932, 494] width 25 height 18
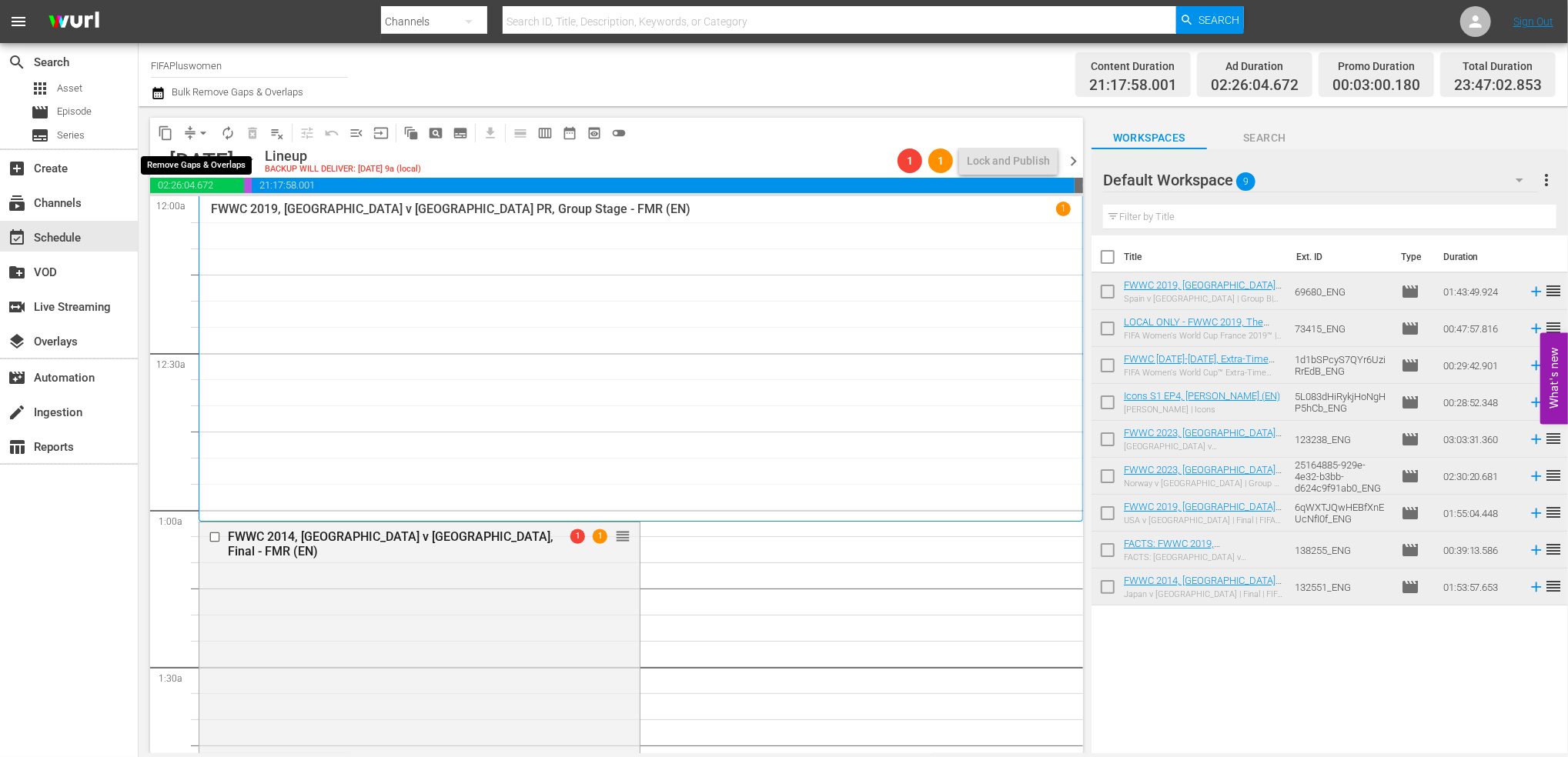
click at [205, 131] on span "arrow_drop_down" at bounding box center [202, 133] width 15 height 15
click at [221, 209] on li "Align to End of Previous Day" at bounding box center [204, 215] width 162 height 25
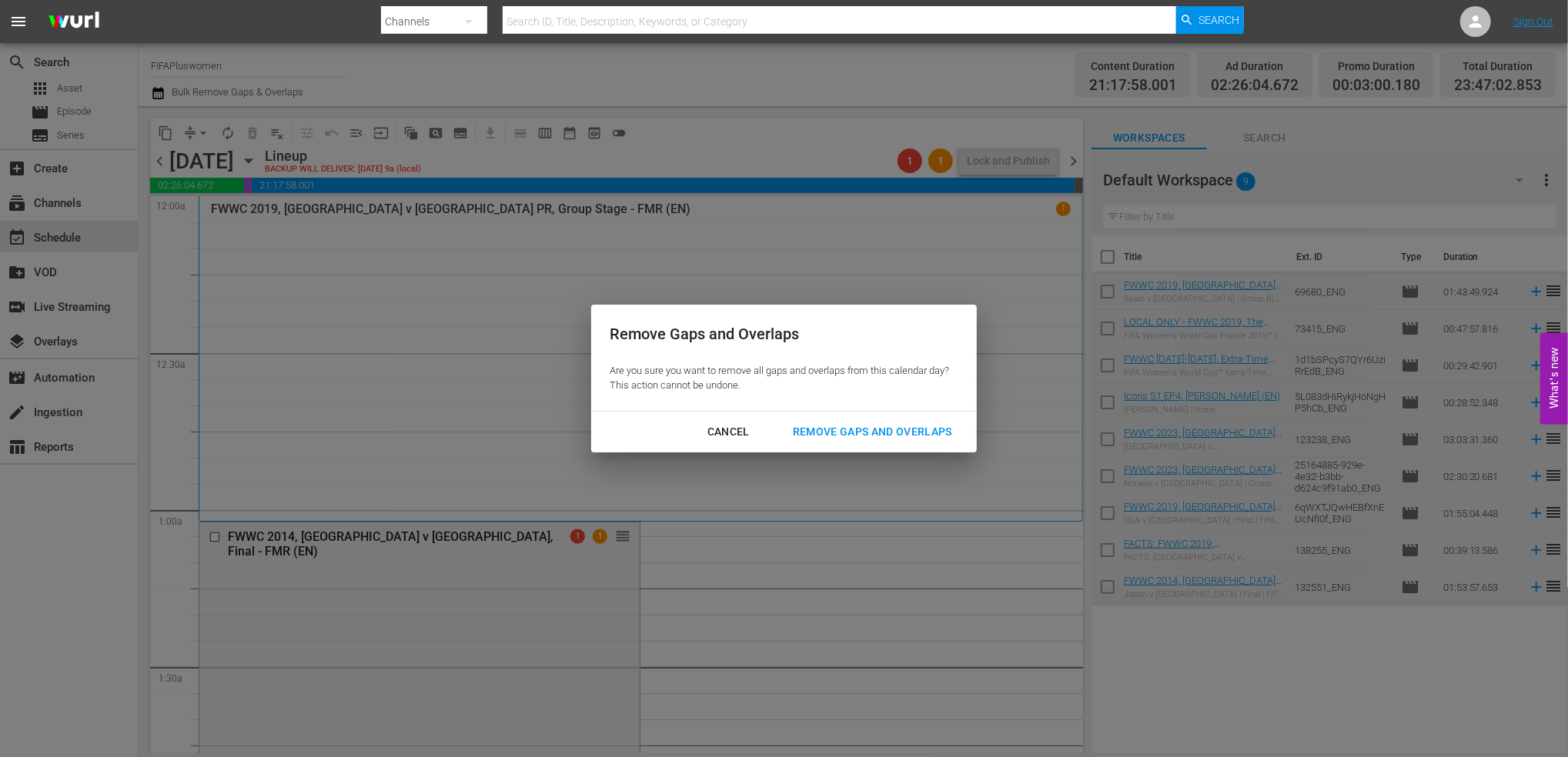
click at [826, 435] on div "Remove Gaps and Overlaps" at bounding box center [872, 432] width 184 height 19
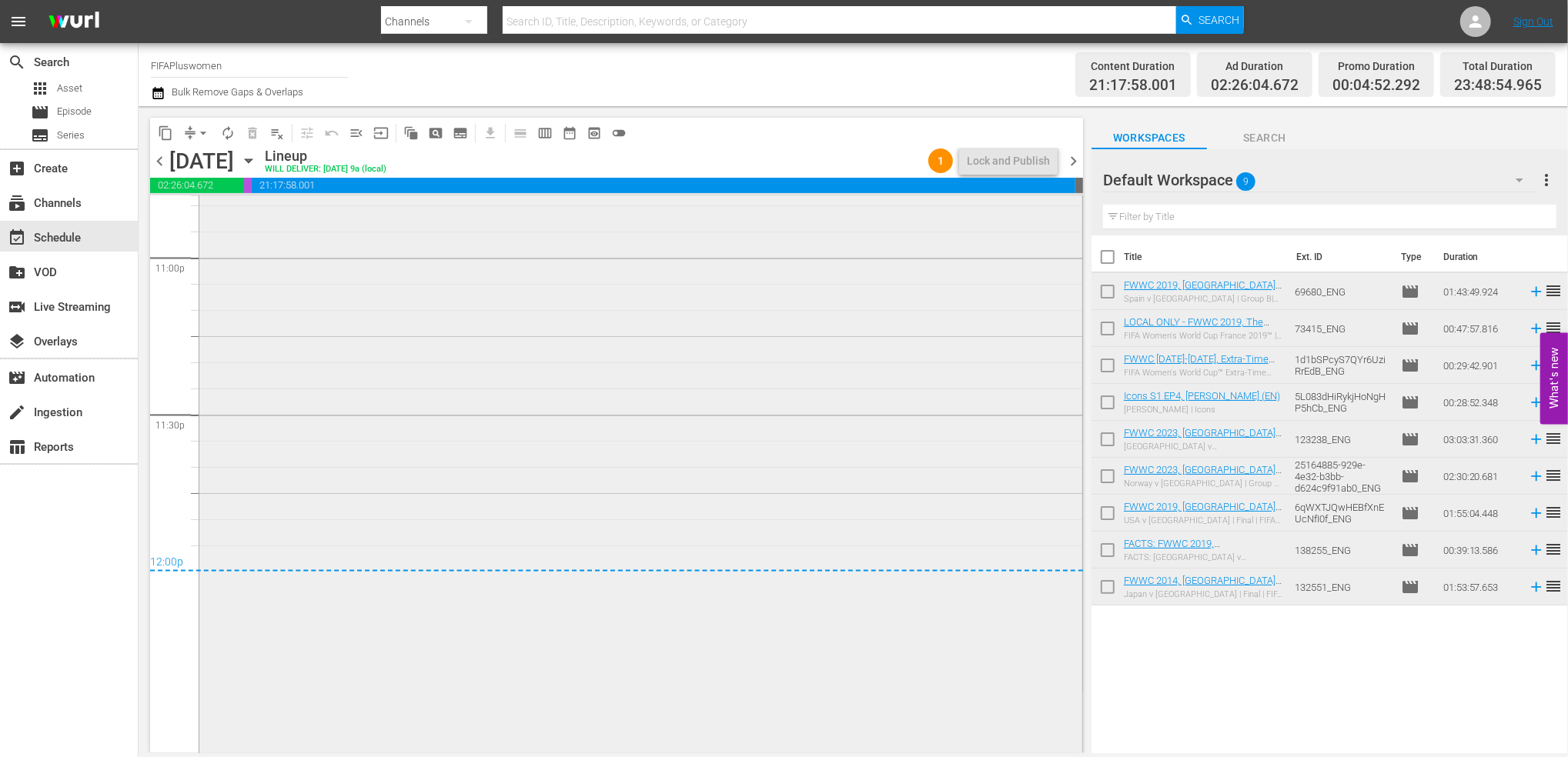
scroll to position [7242, 0]
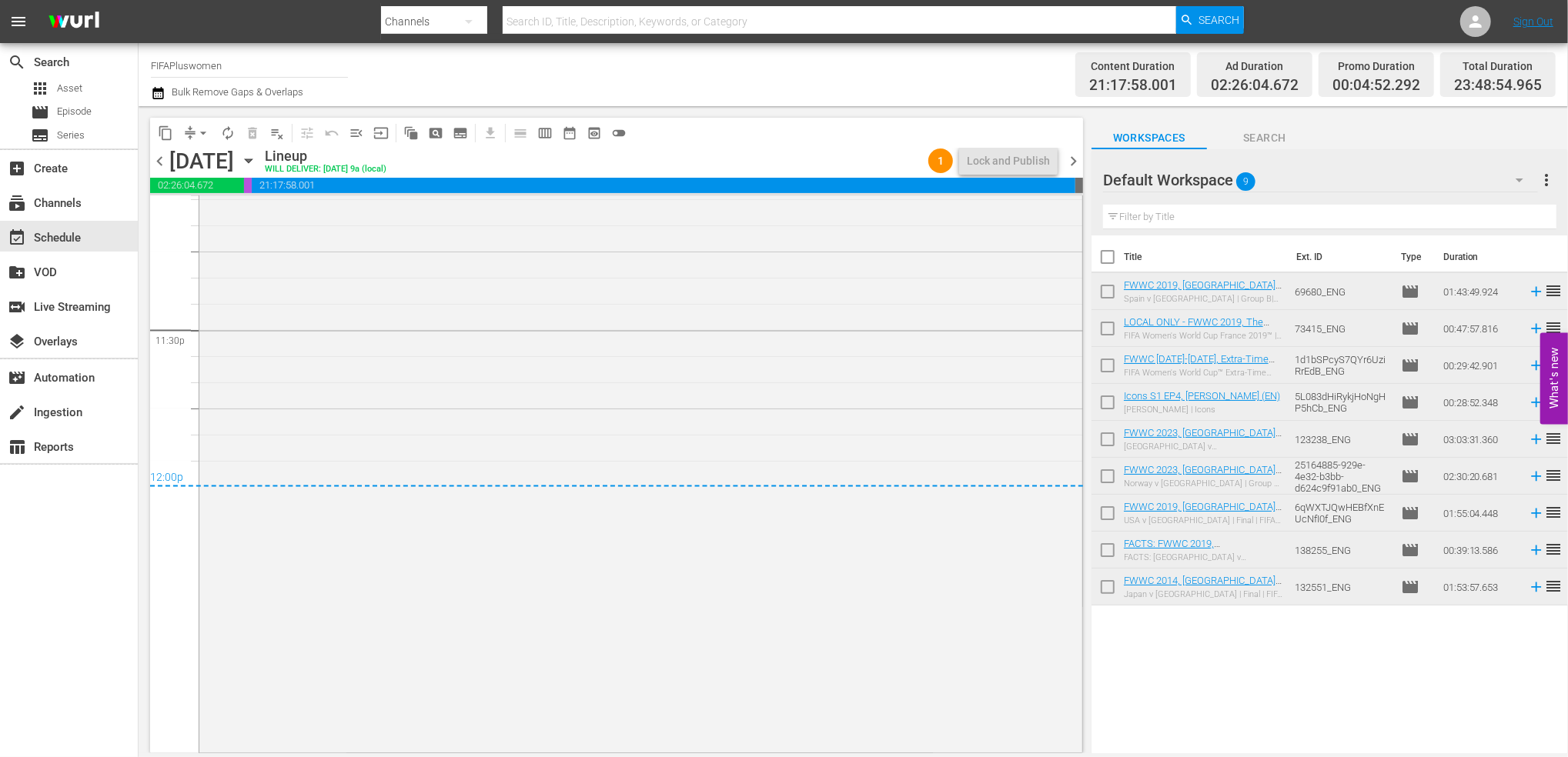
click at [1073, 165] on span "chevron_right" at bounding box center [1073, 161] width 19 height 19
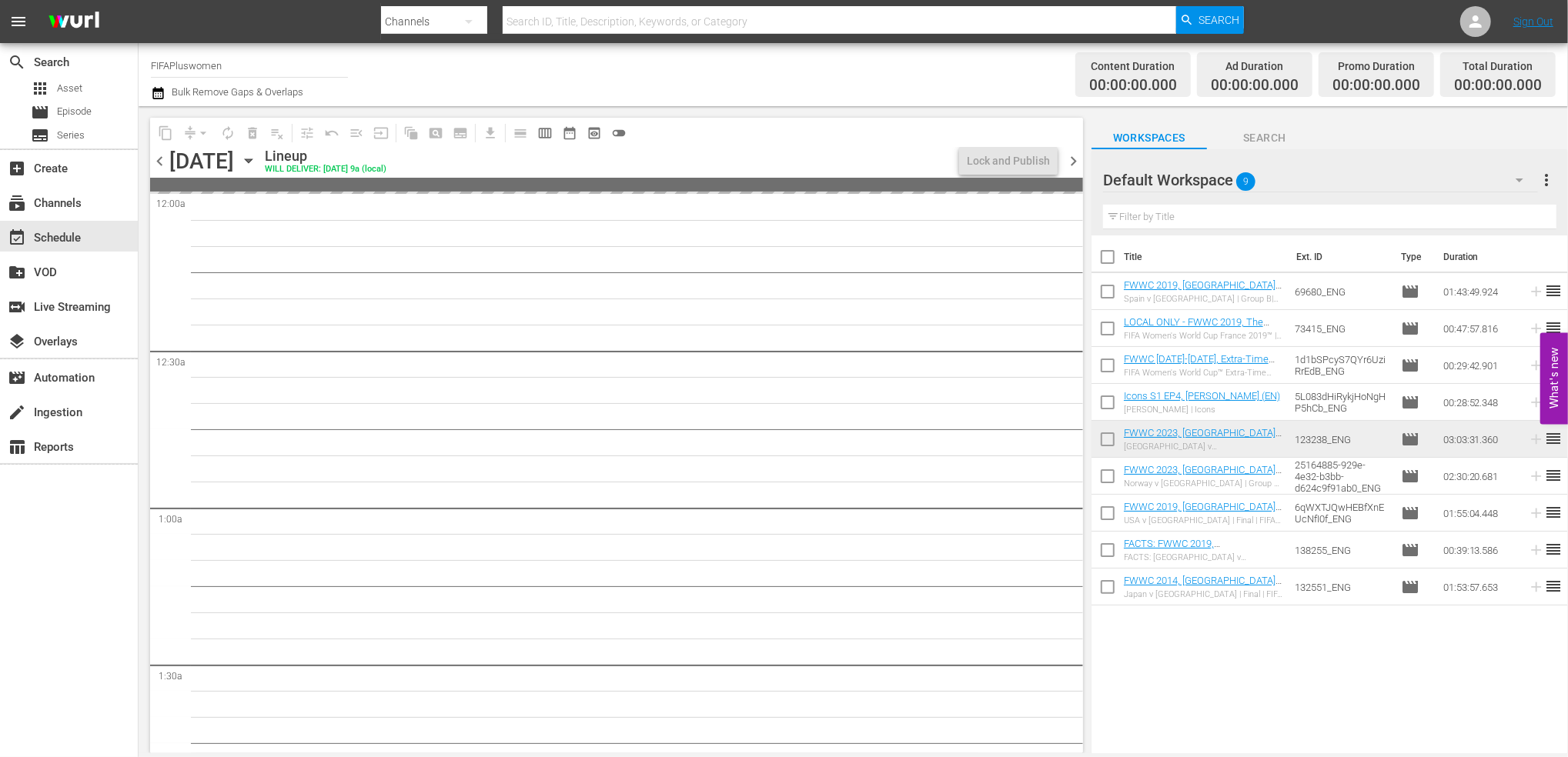
click at [161, 160] on span "chevron_left" at bounding box center [159, 161] width 19 height 19
